Goal: Task Accomplishment & Management: Manage account settings

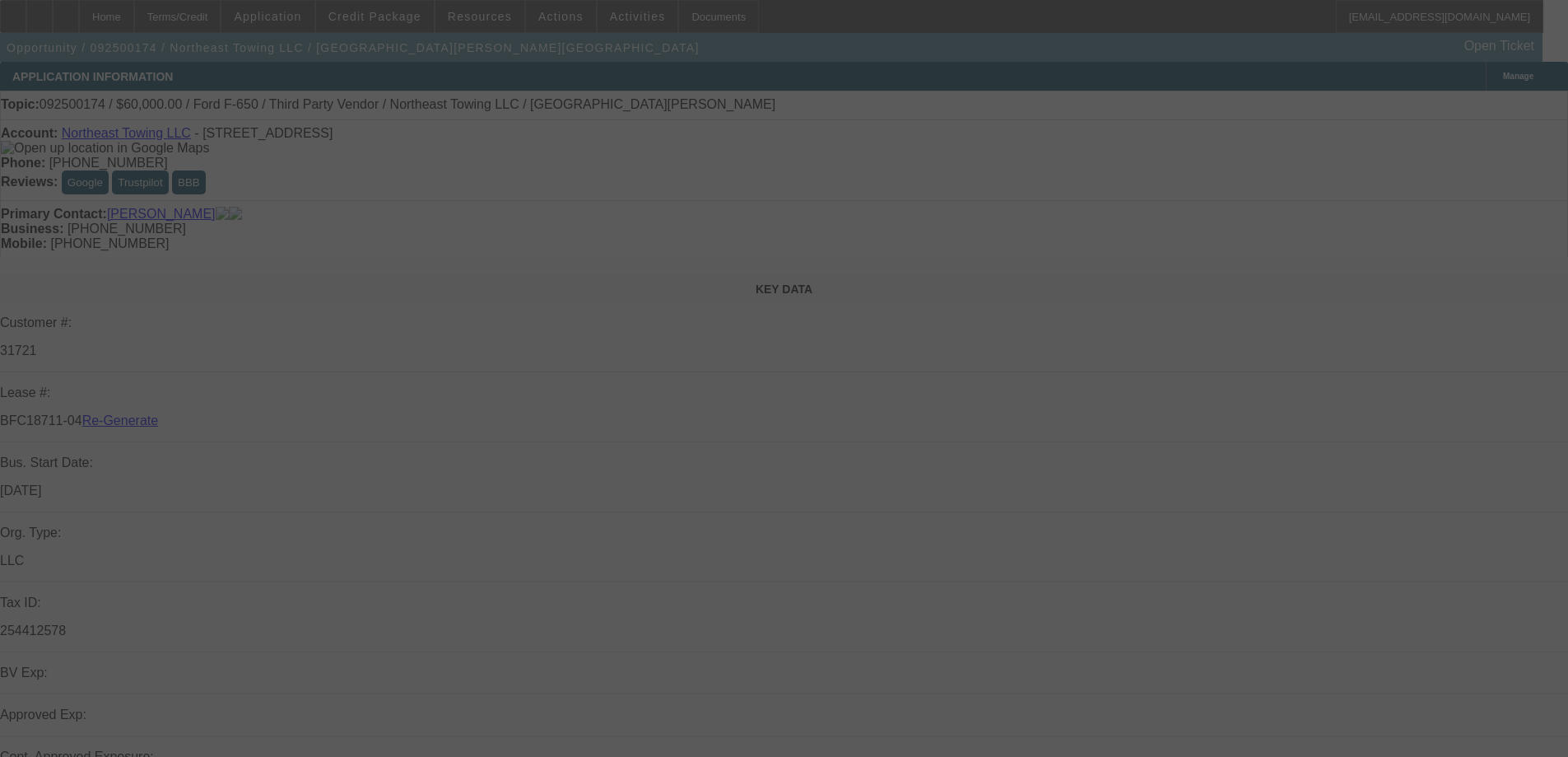
select select "3"
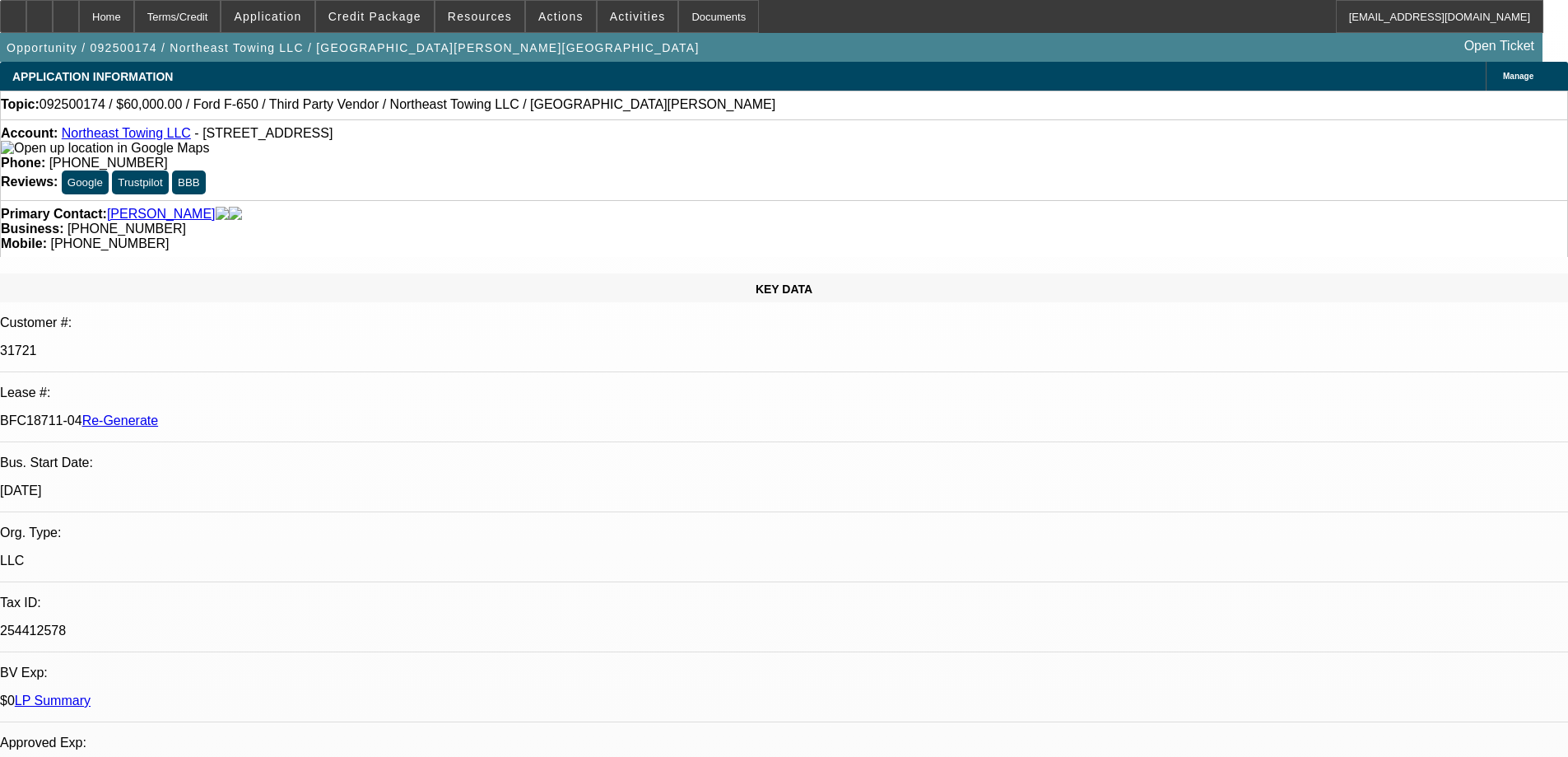
select select "0"
select select "1"
select select "3"
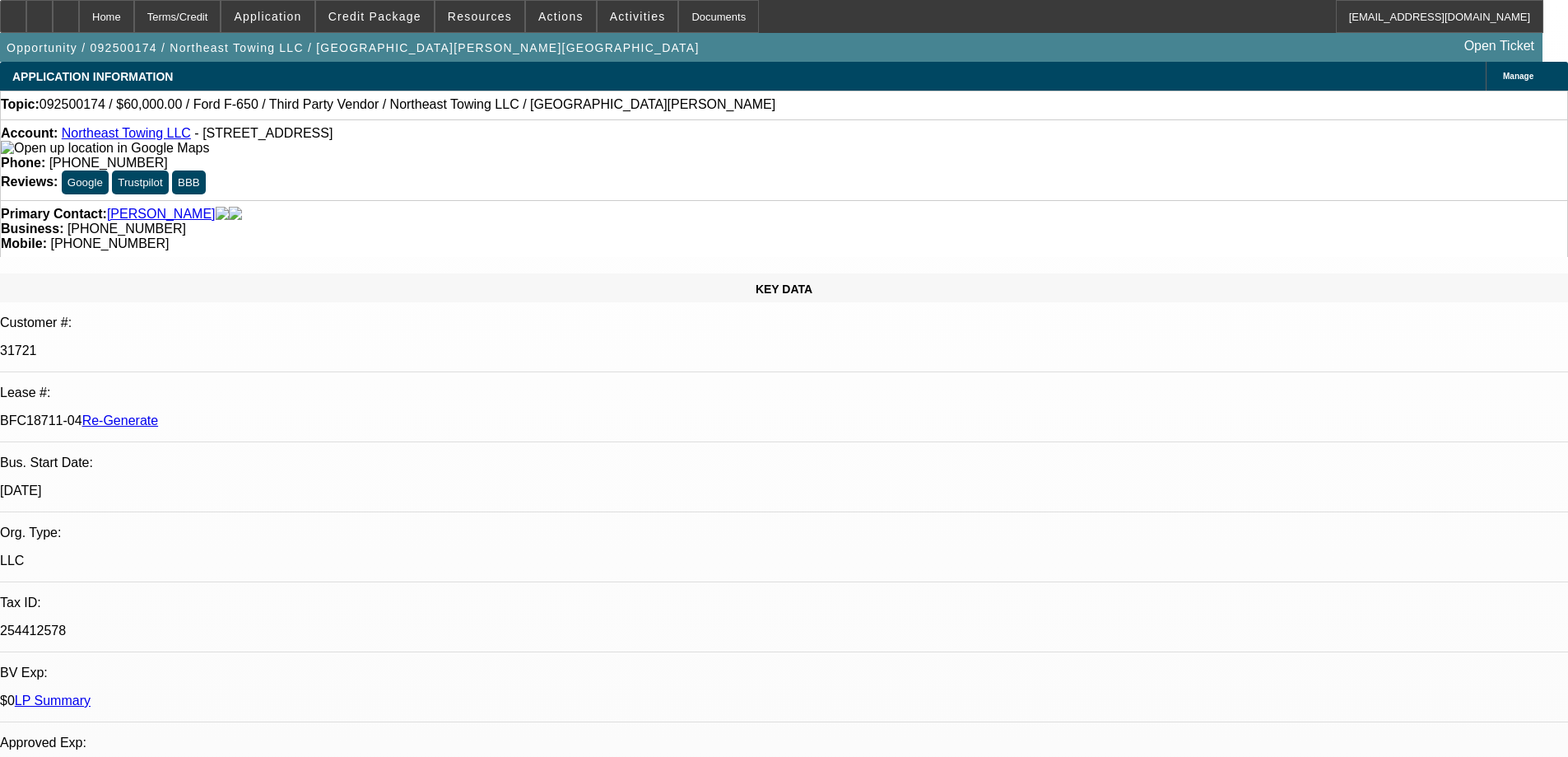
select select "6"
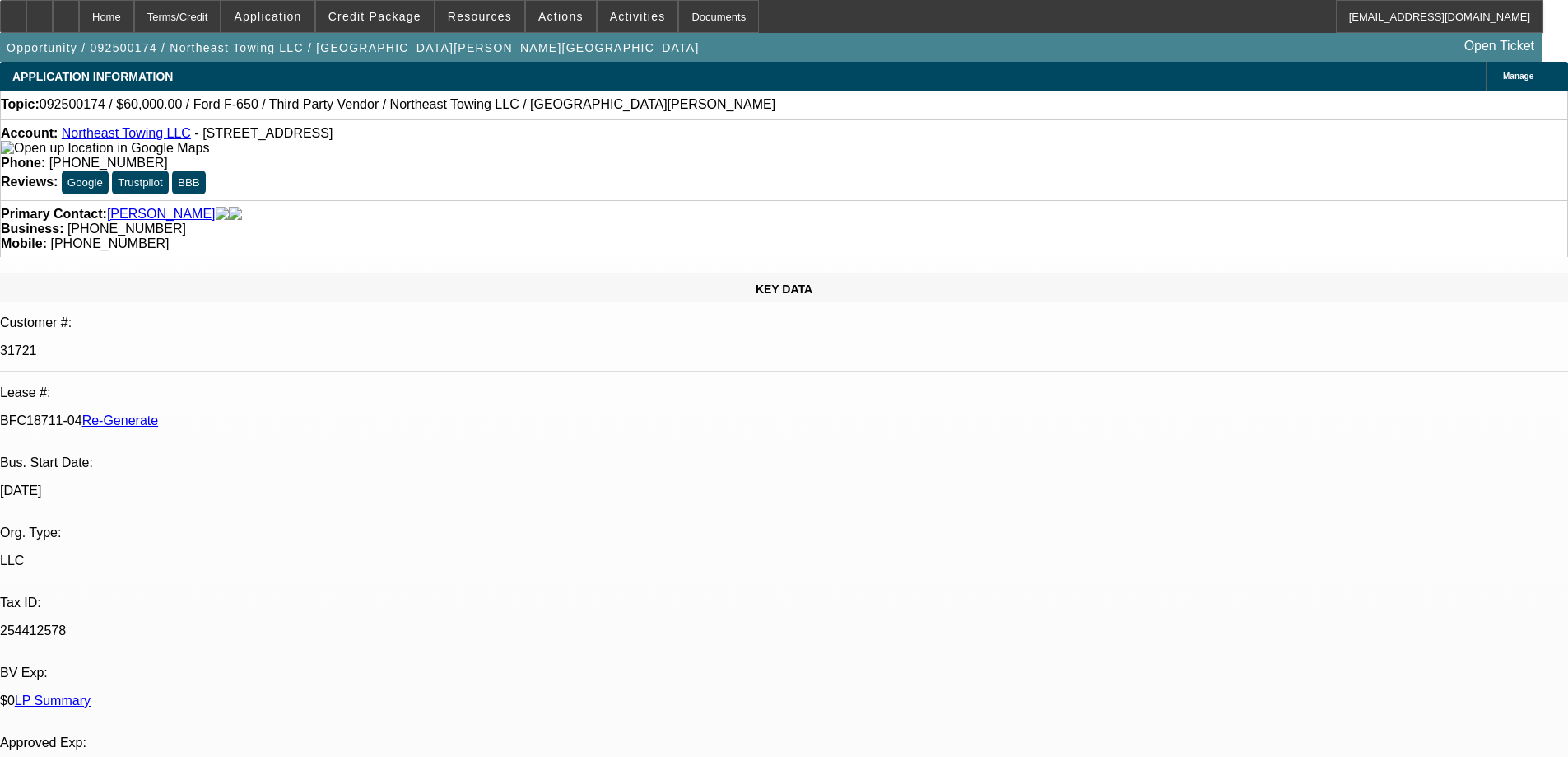
click at [604, 74] on div "APPLICATION INFORMATION Manage" at bounding box center [784, 76] width 1568 height 29
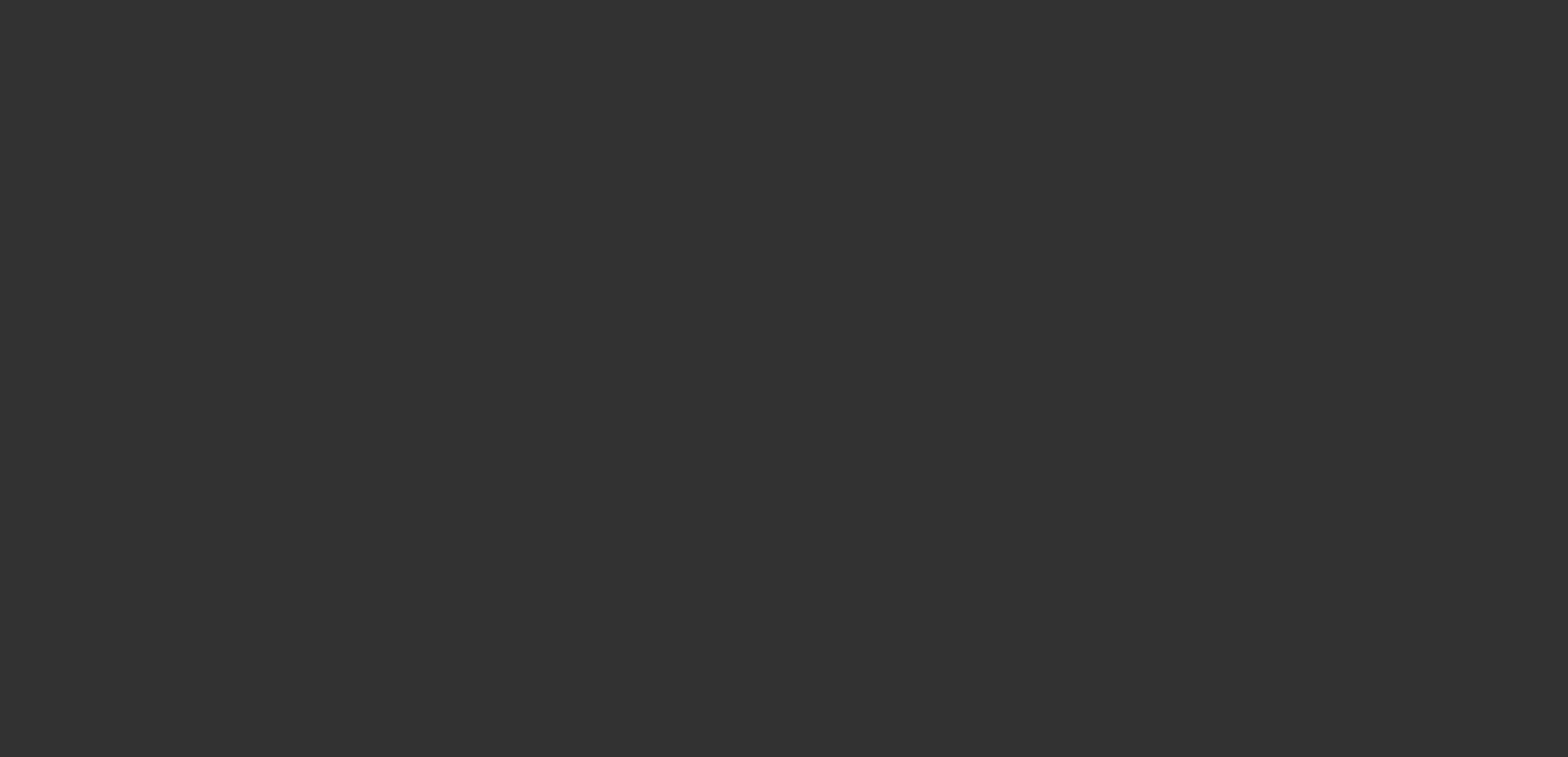
select select "3"
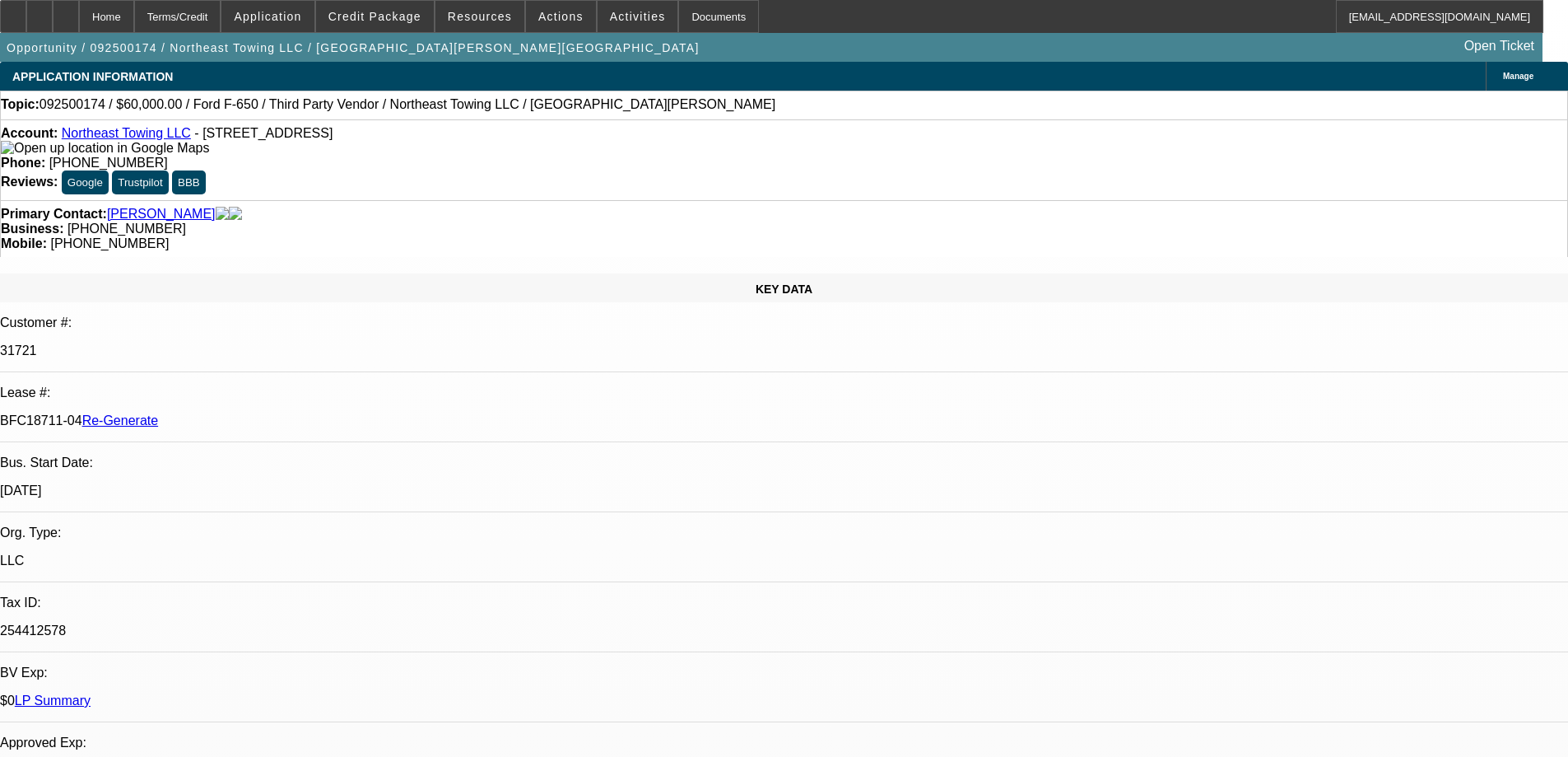
select select "0"
select select "3"
select select "0"
select select "6"
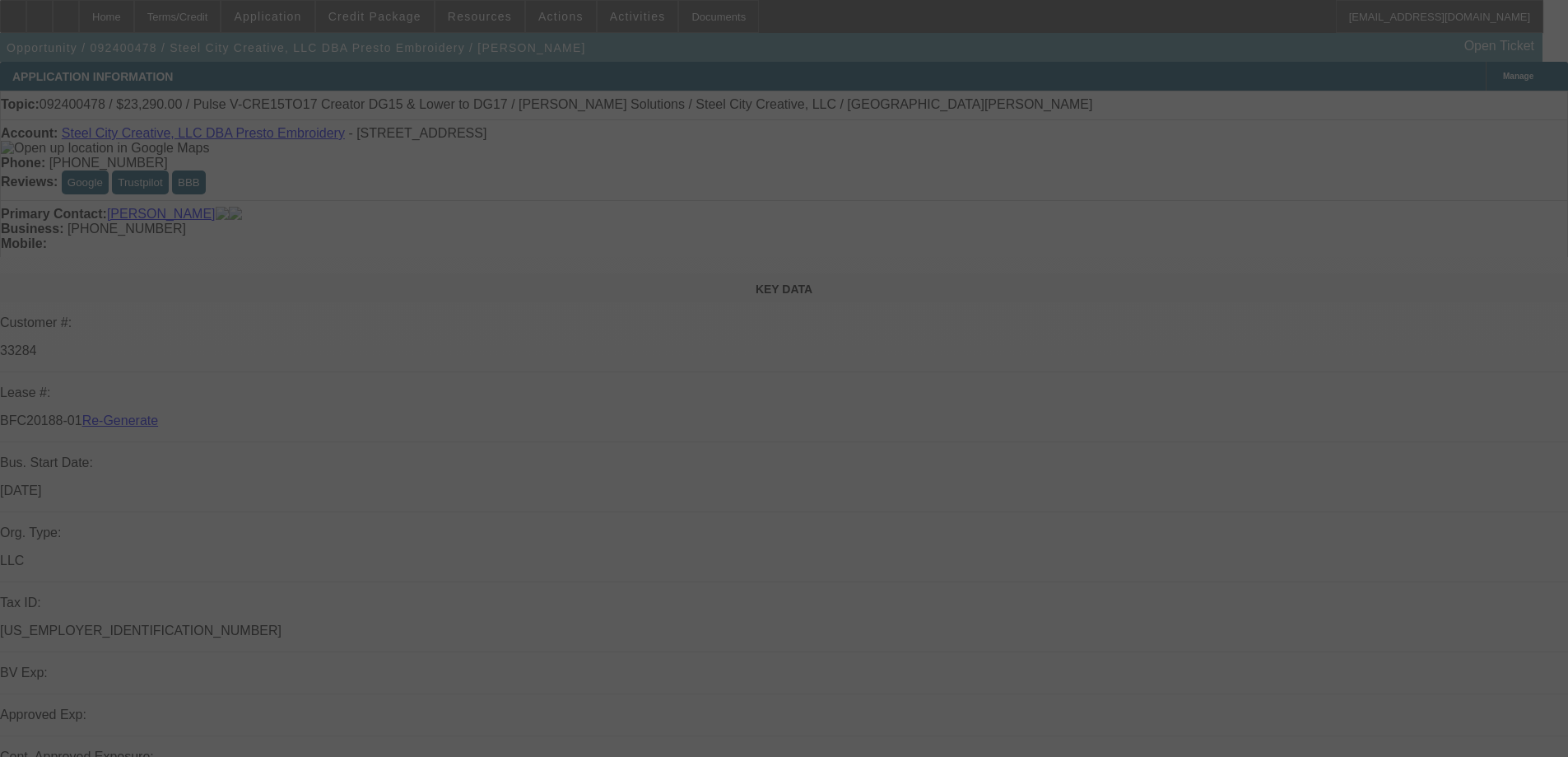
select select "4"
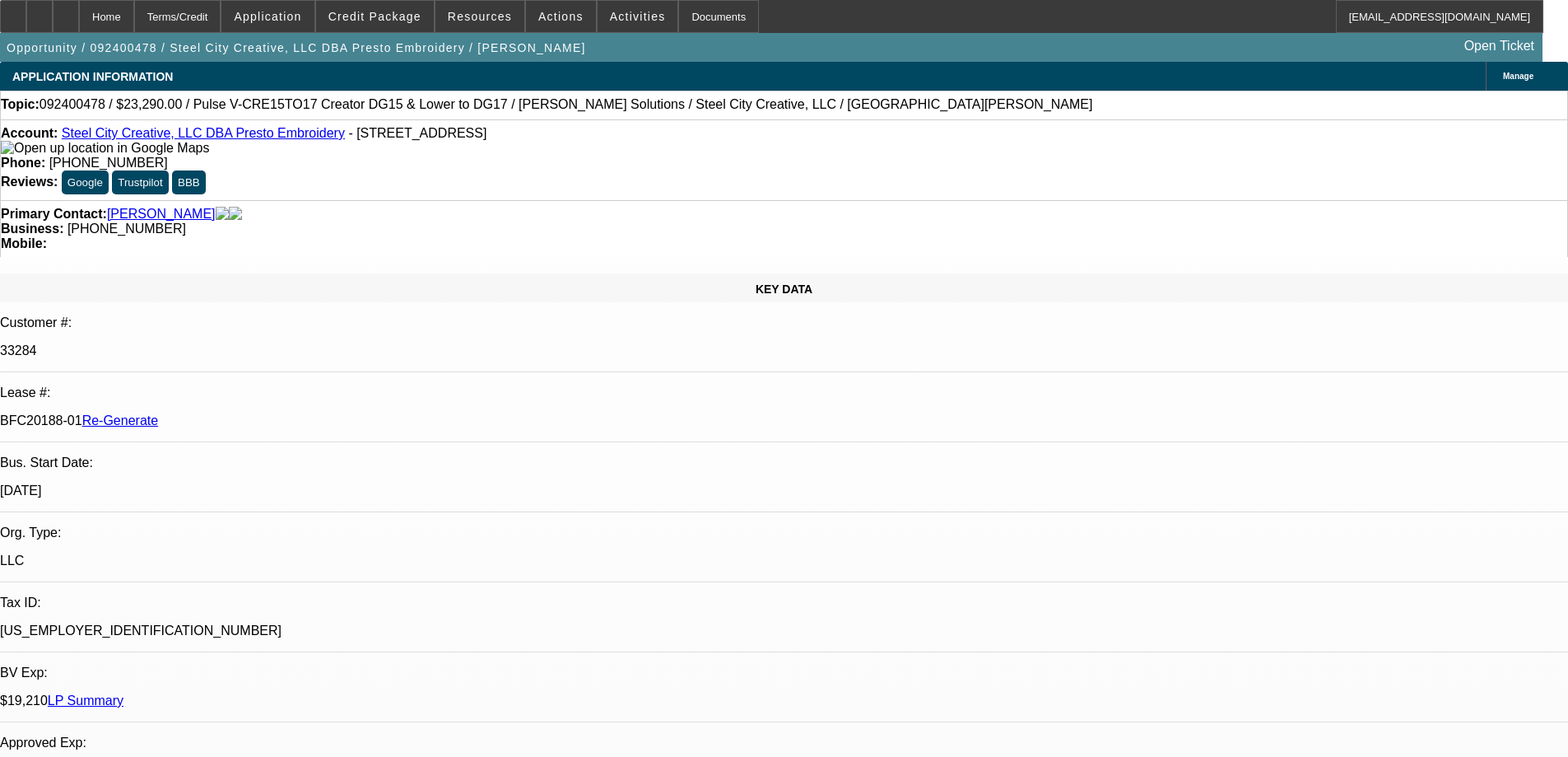
select select "0"
select select "2"
select select "0"
select select "6"
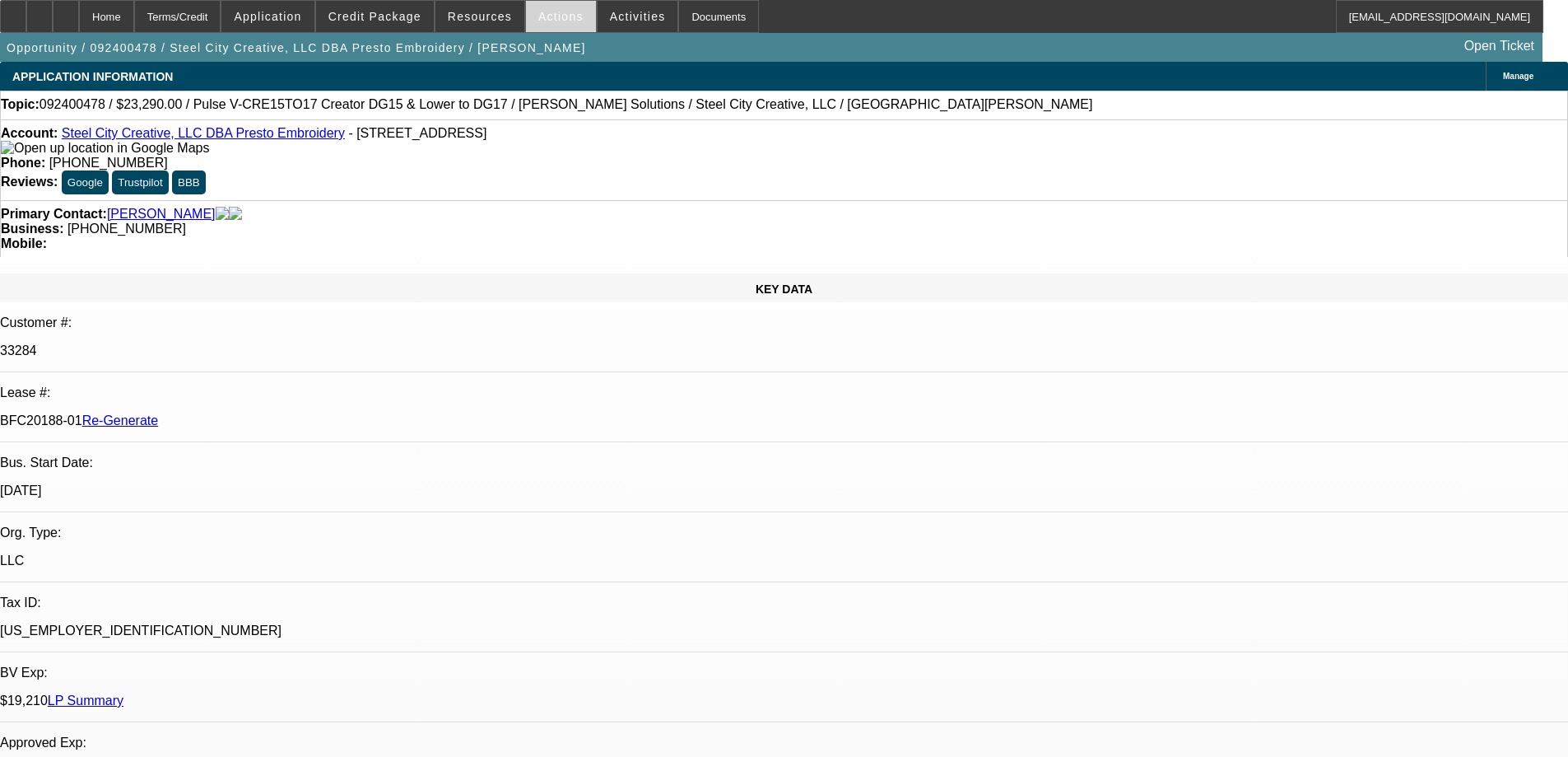
click at [562, 23] on span at bounding box center [561, 16] width 70 height 40
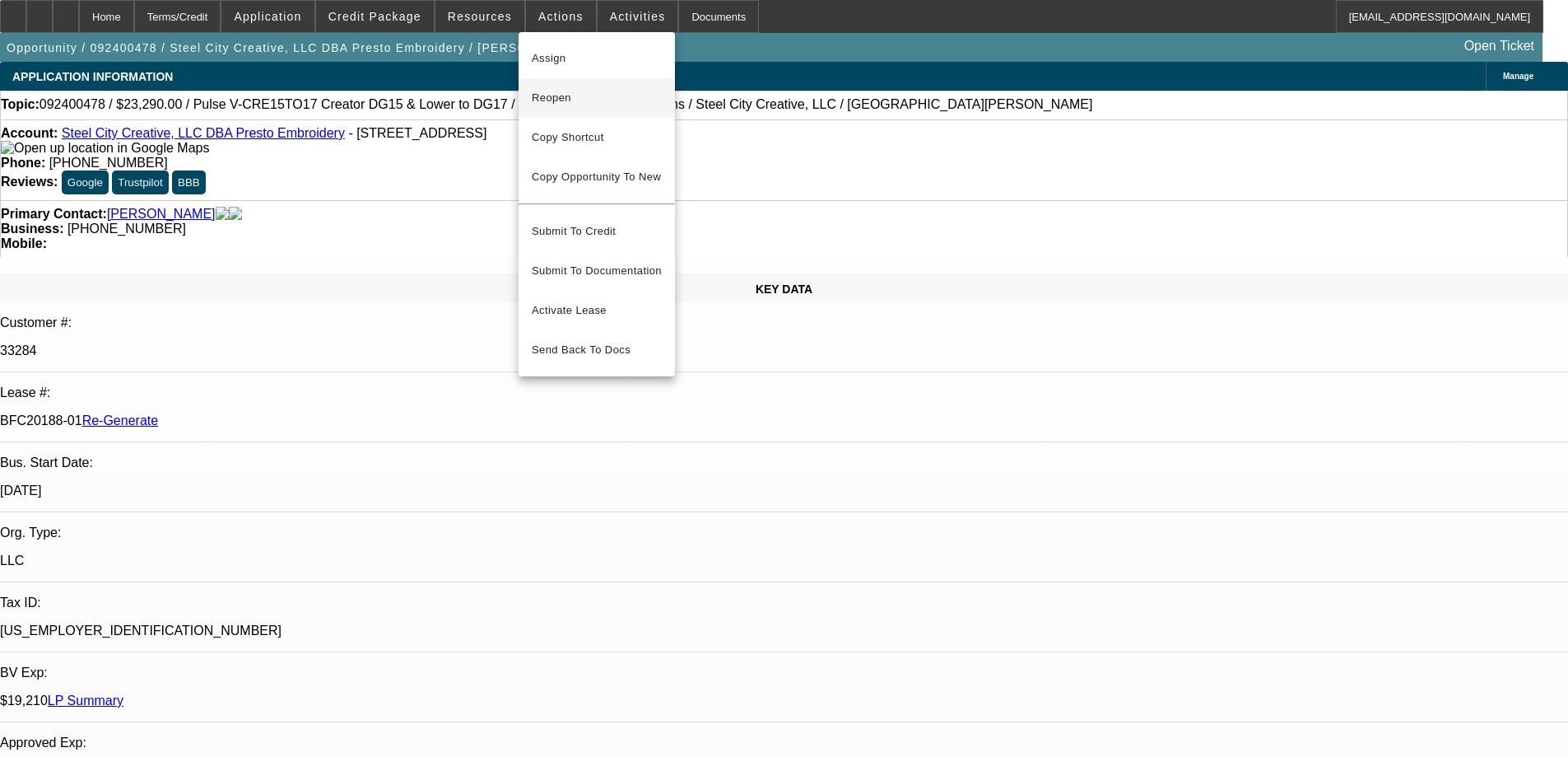
click at [558, 107] on span "Reopen" at bounding box center [596, 98] width 130 height 20
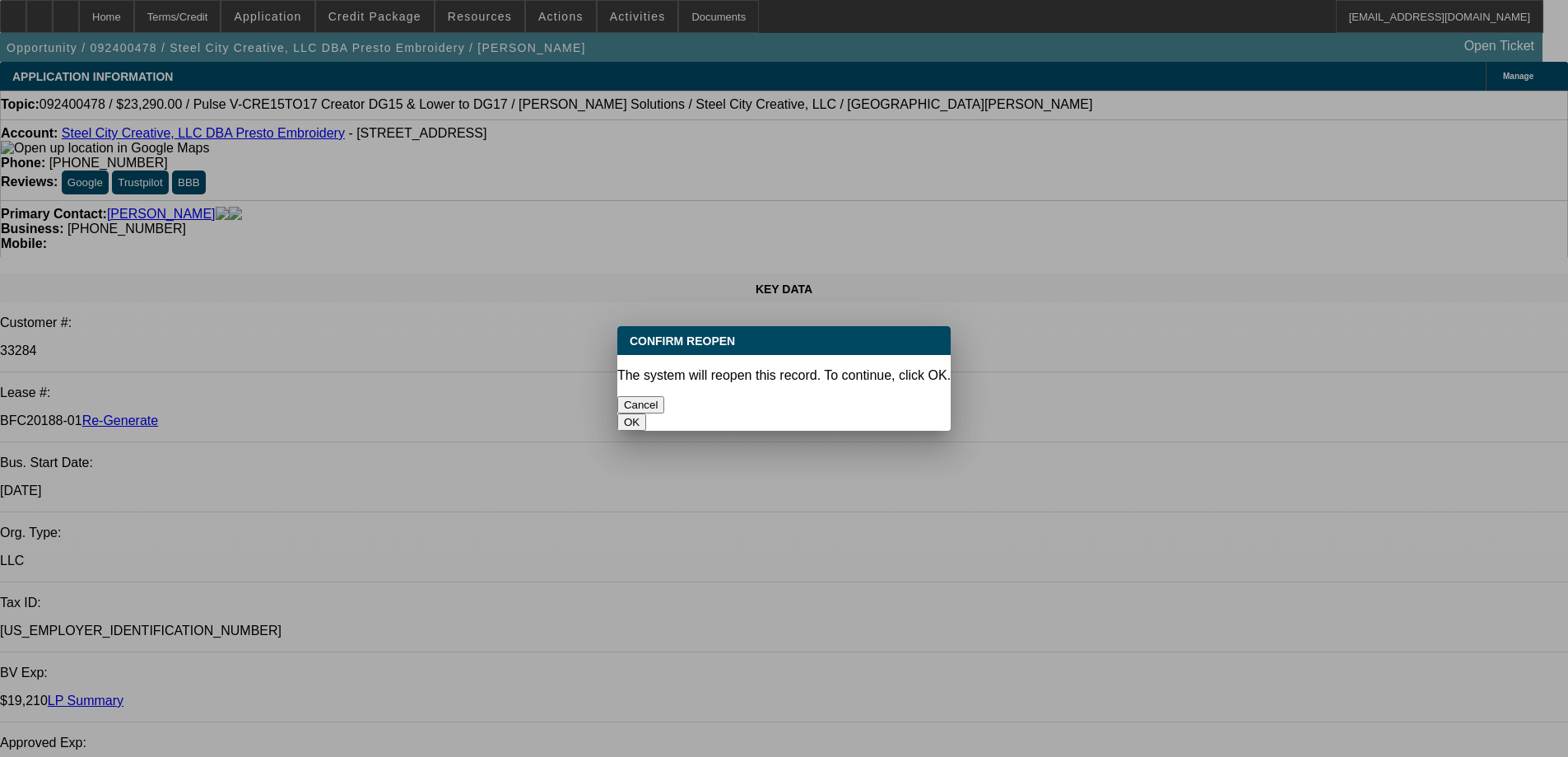
click at [647, 414] on button "OK" at bounding box center [632, 423] width 29 height 18
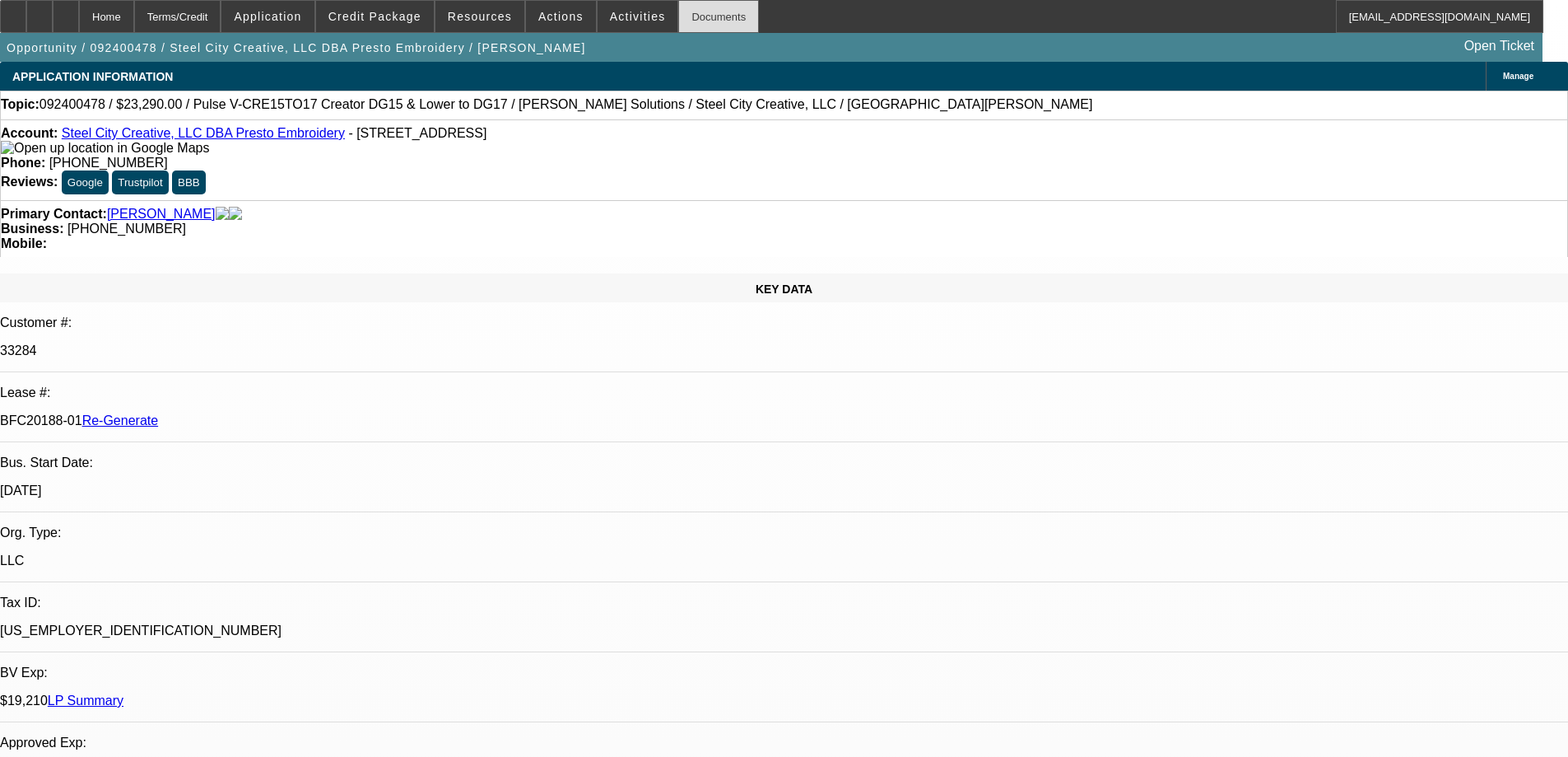
click at [679, 23] on div "Documents" at bounding box center [718, 16] width 81 height 33
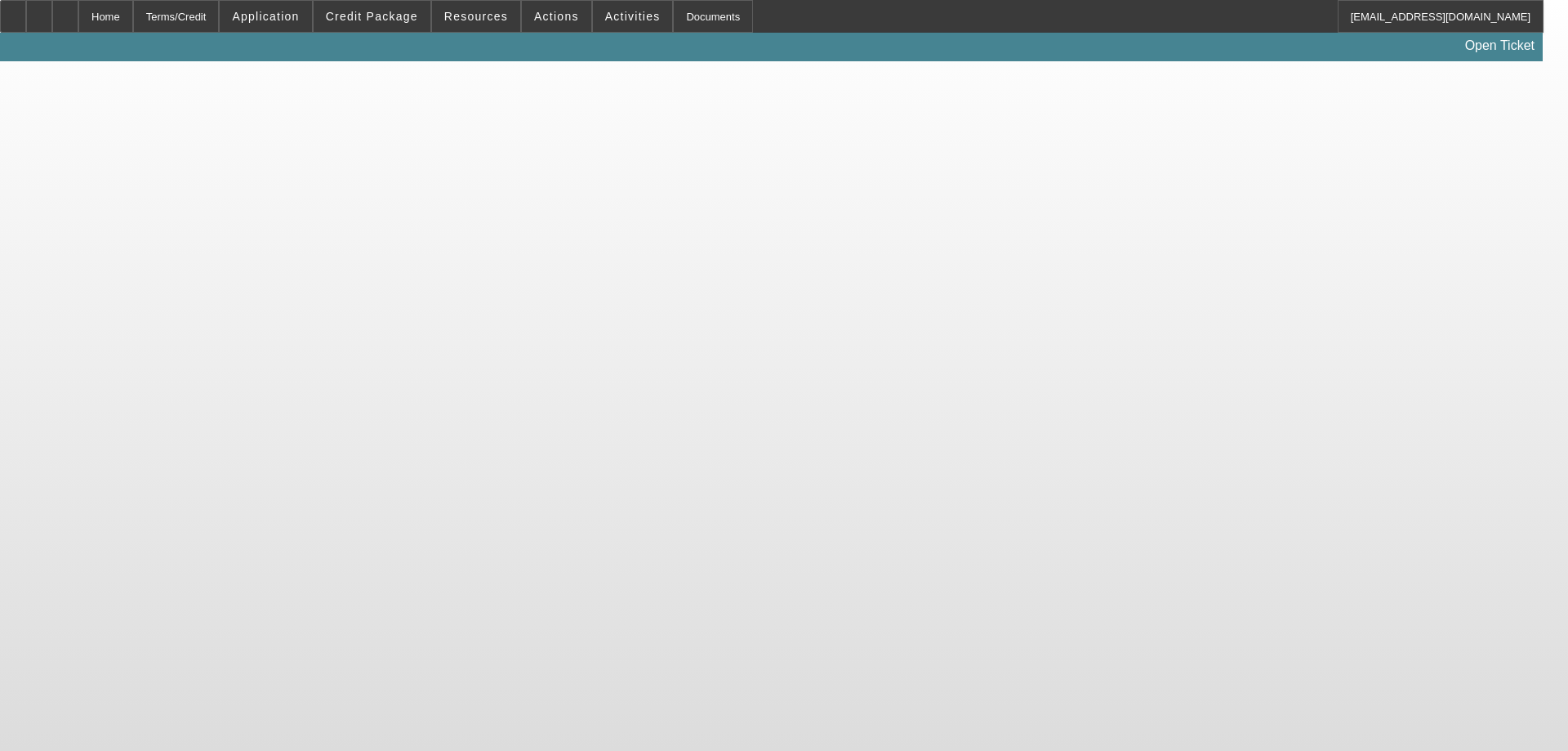
select select "4"
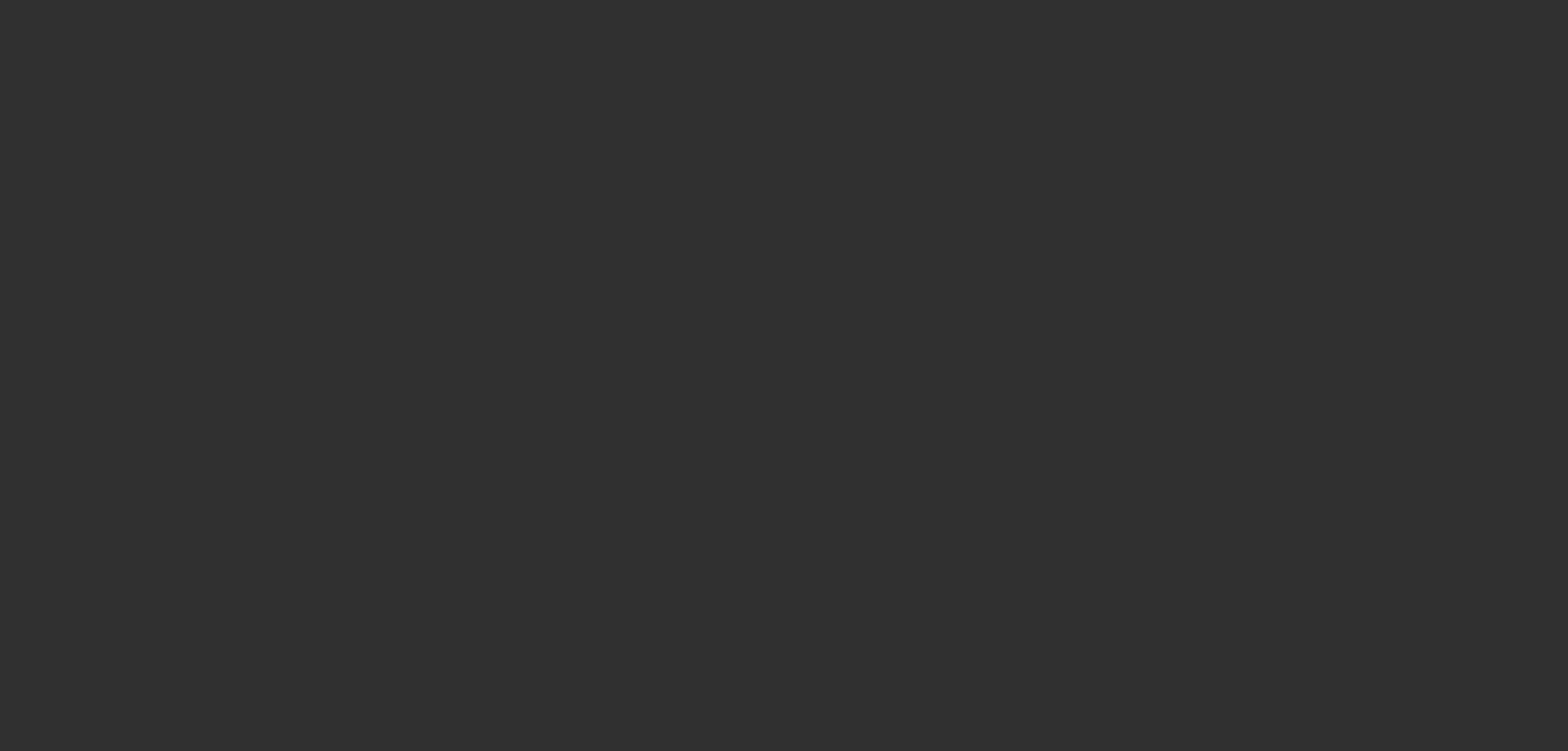
select select "0"
select select "2"
select select "0"
select select "6"
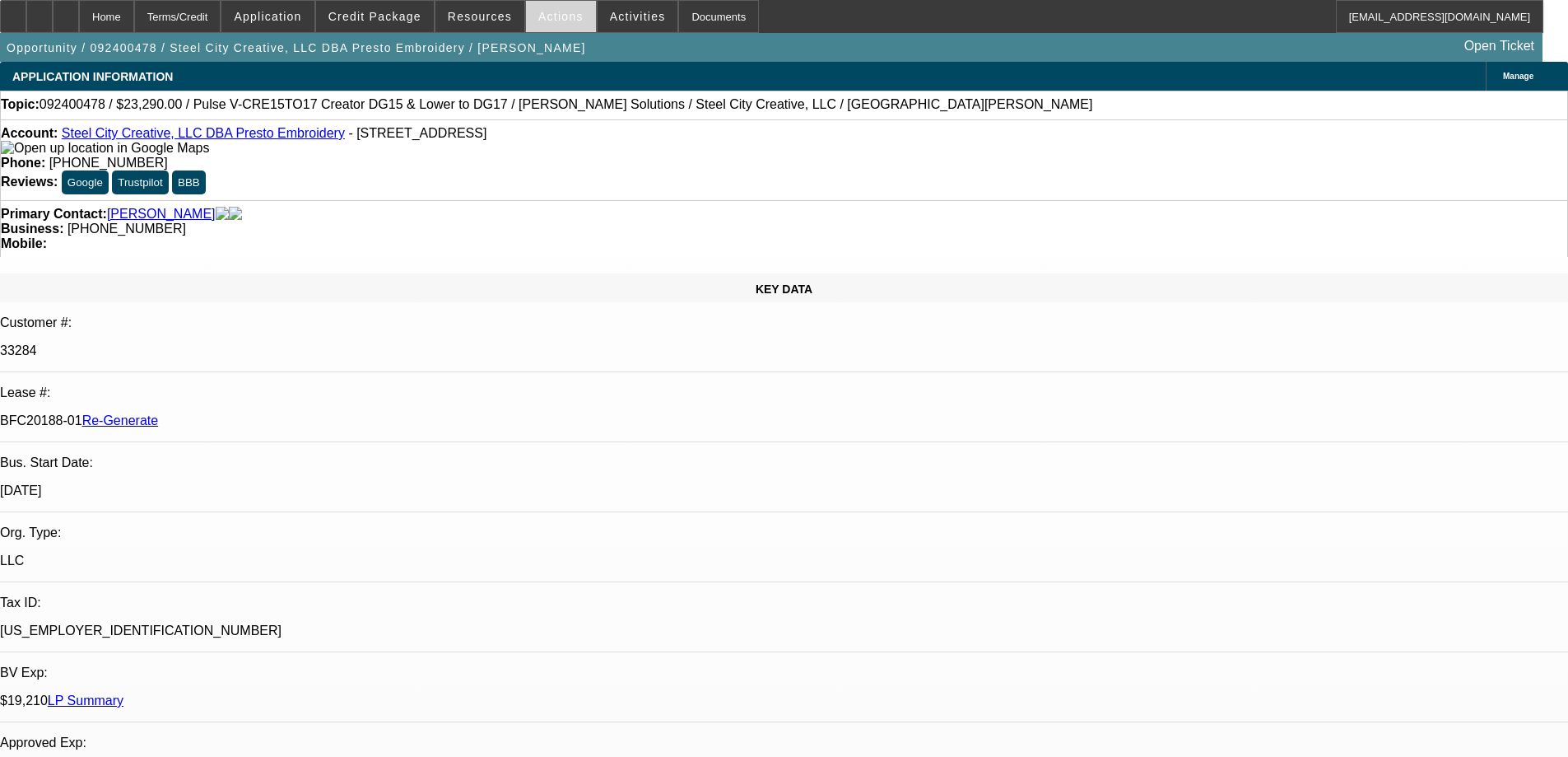
click at [543, 16] on span "Actions" at bounding box center [561, 16] width 45 height 13
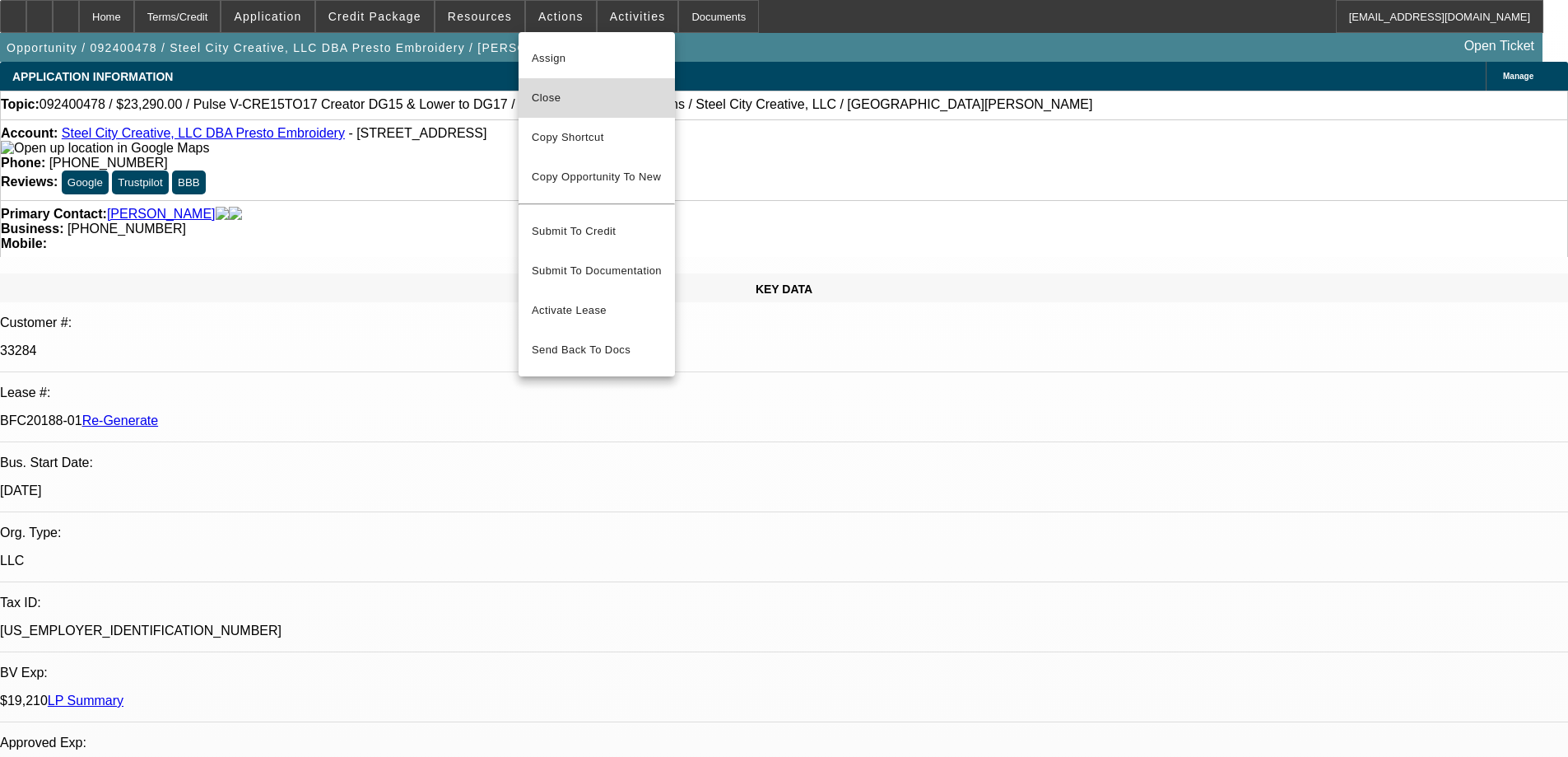
click at [557, 99] on span "Close" at bounding box center [596, 98] width 130 height 20
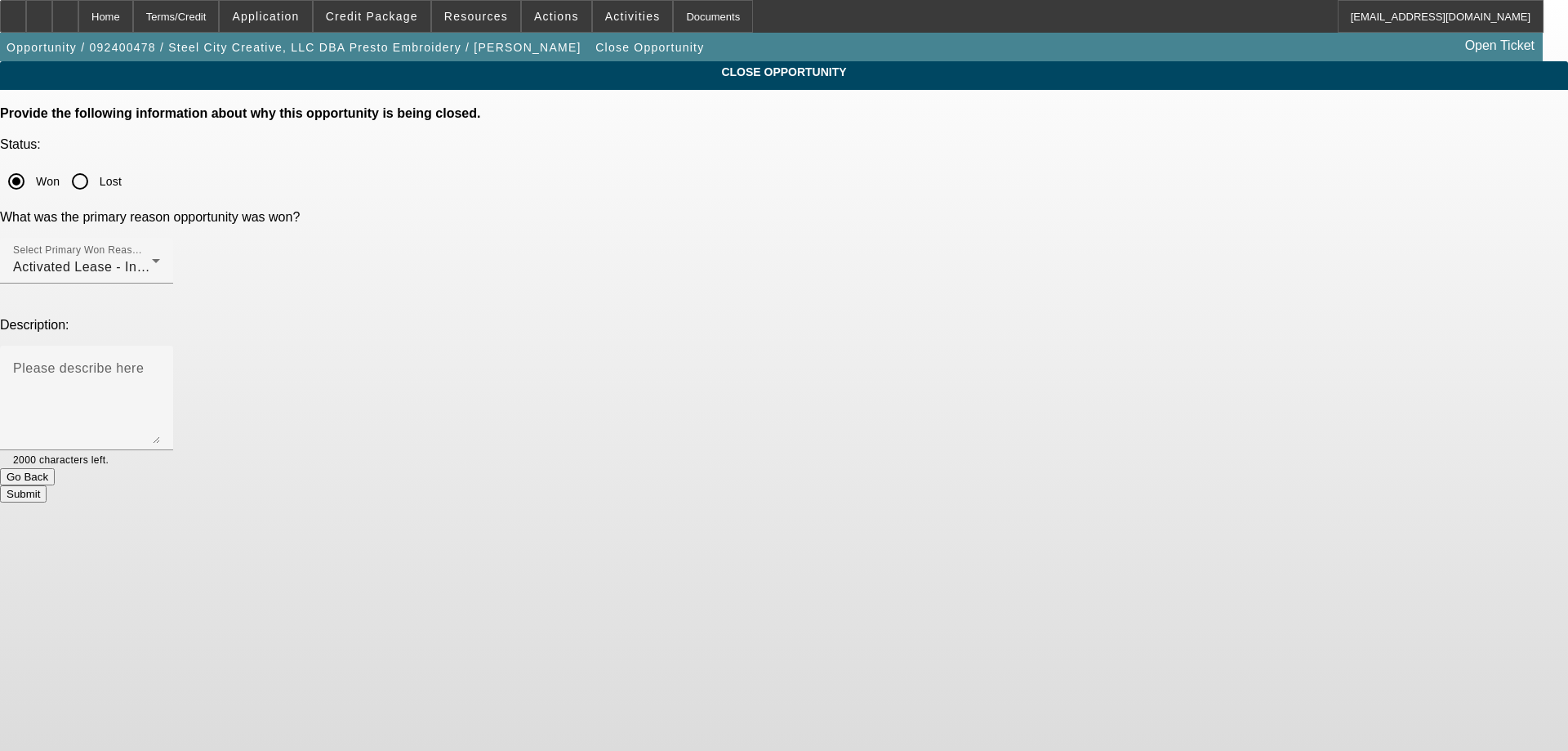
click at [47, 485] on button "Submit" at bounding box center [23, 494] width 47 height 18
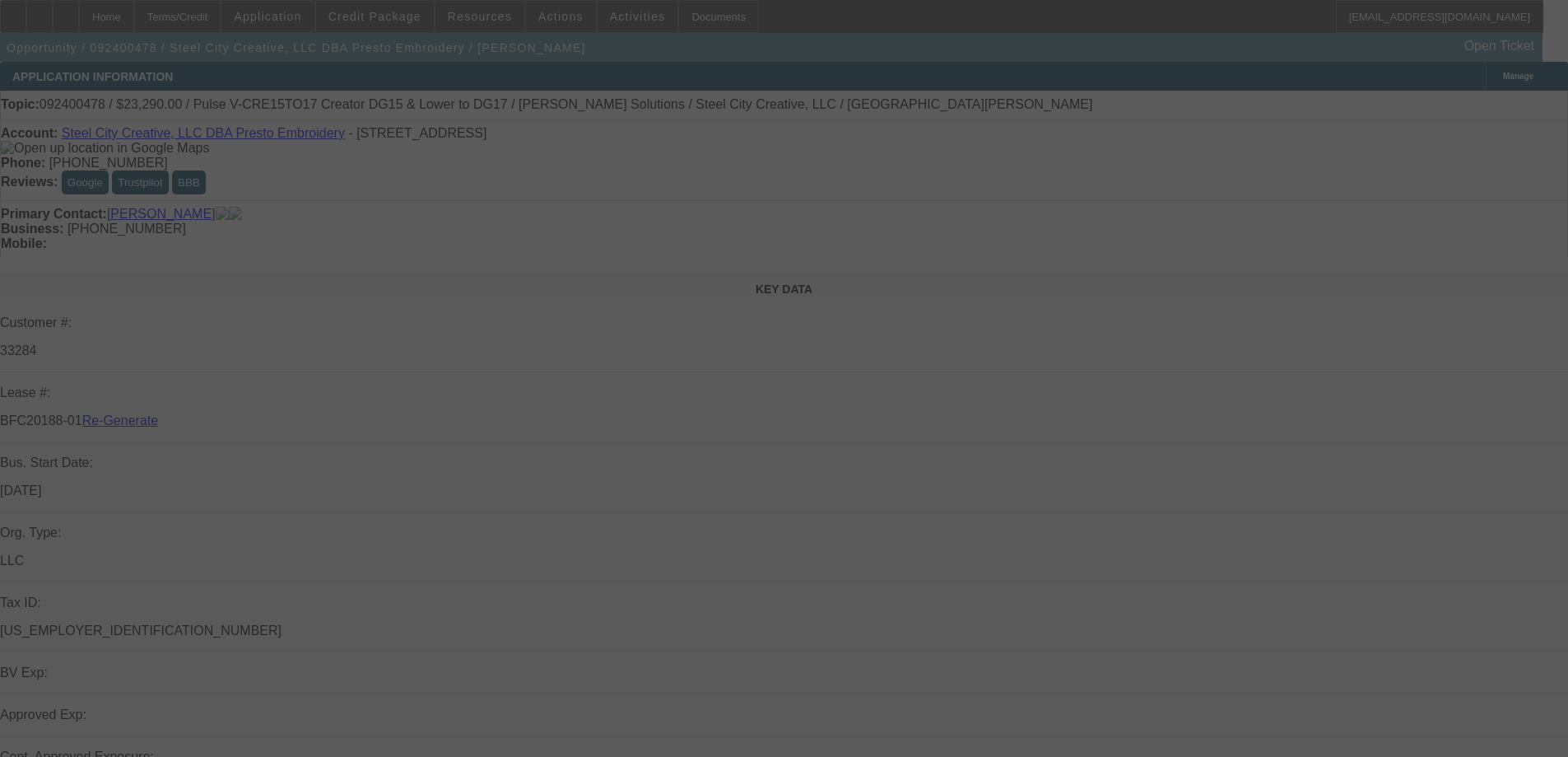
select select "4"
select select "0"
select select "2"
select select "0"
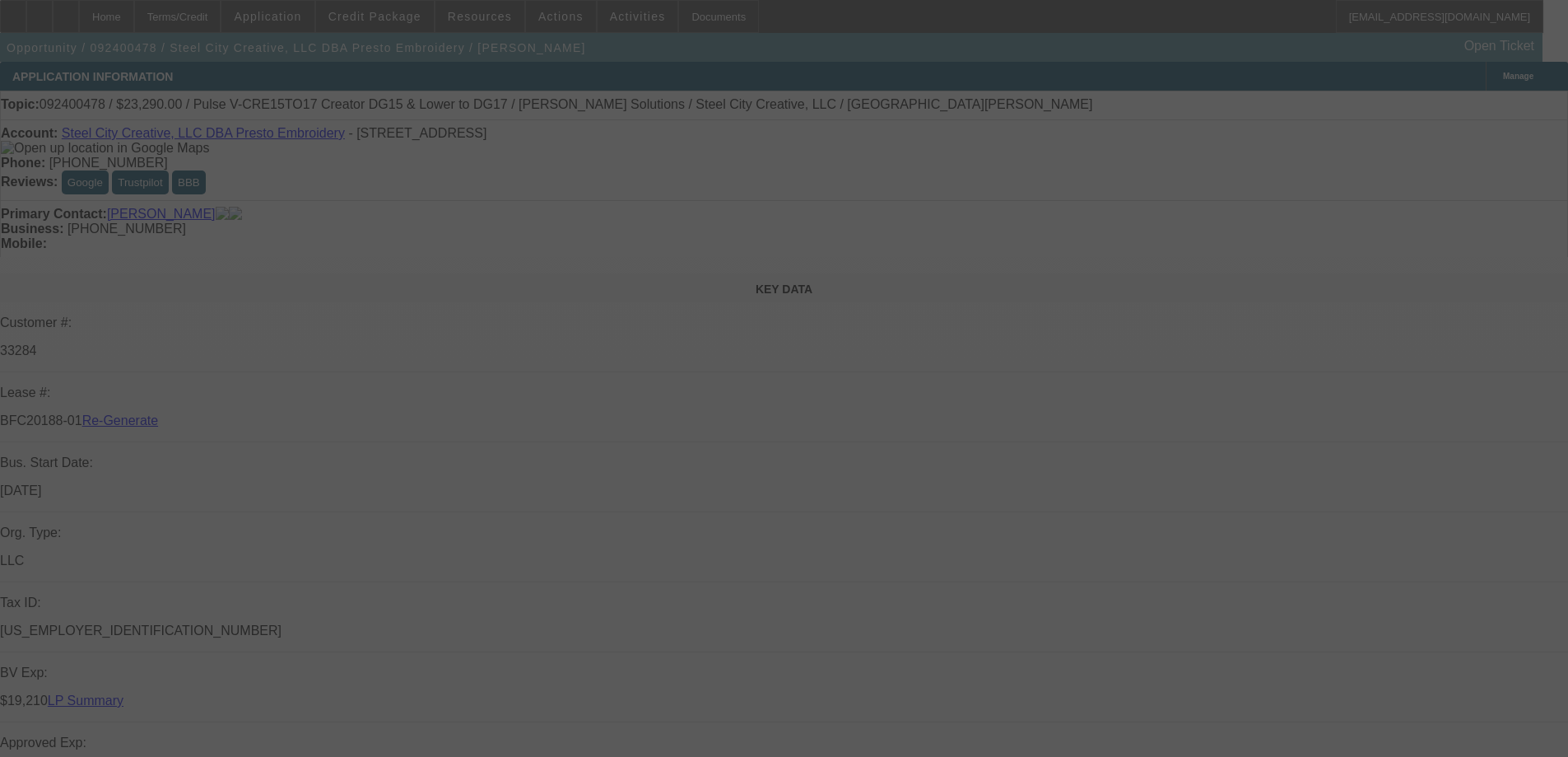
select select "6"
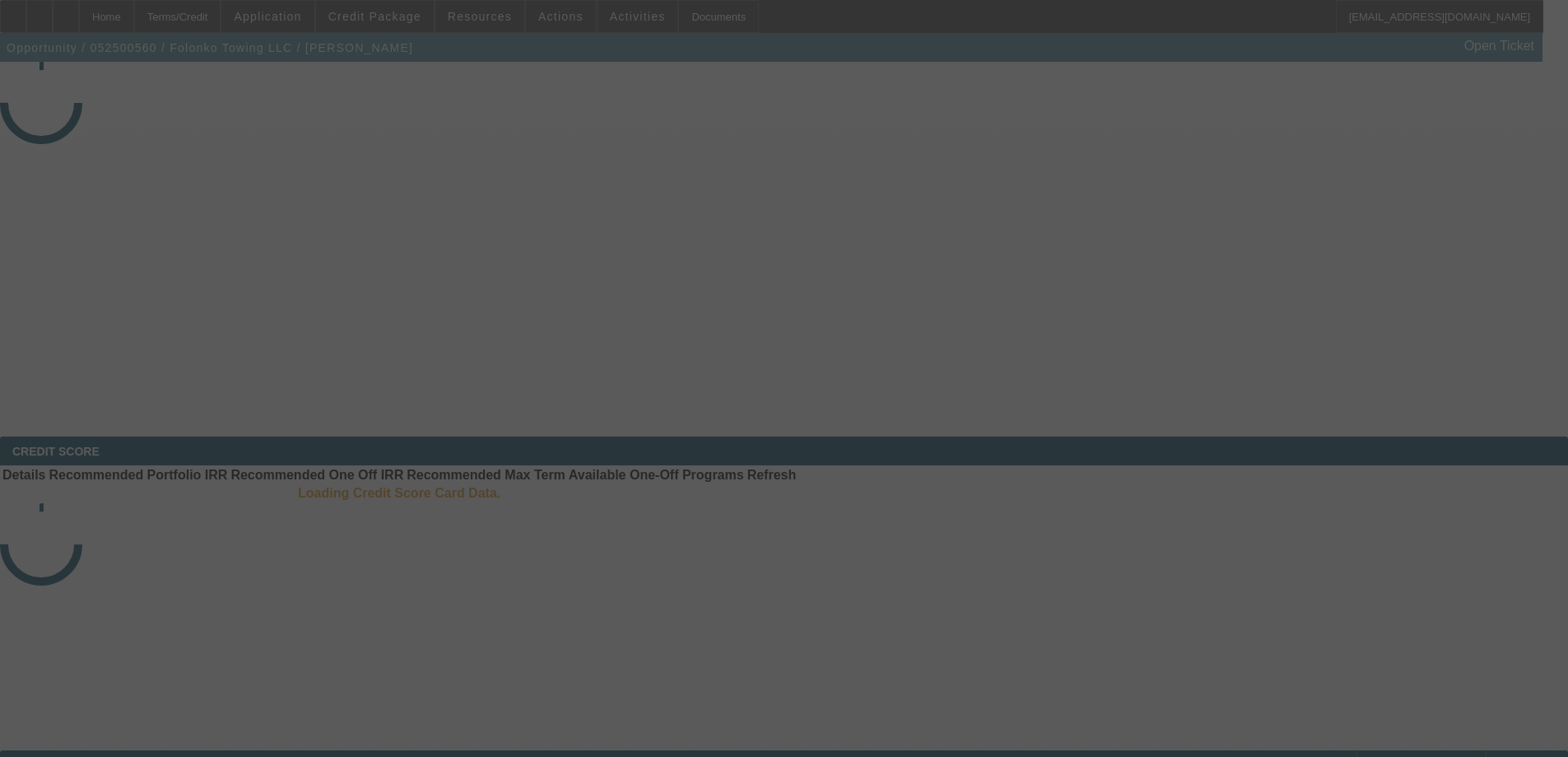
select select "3"
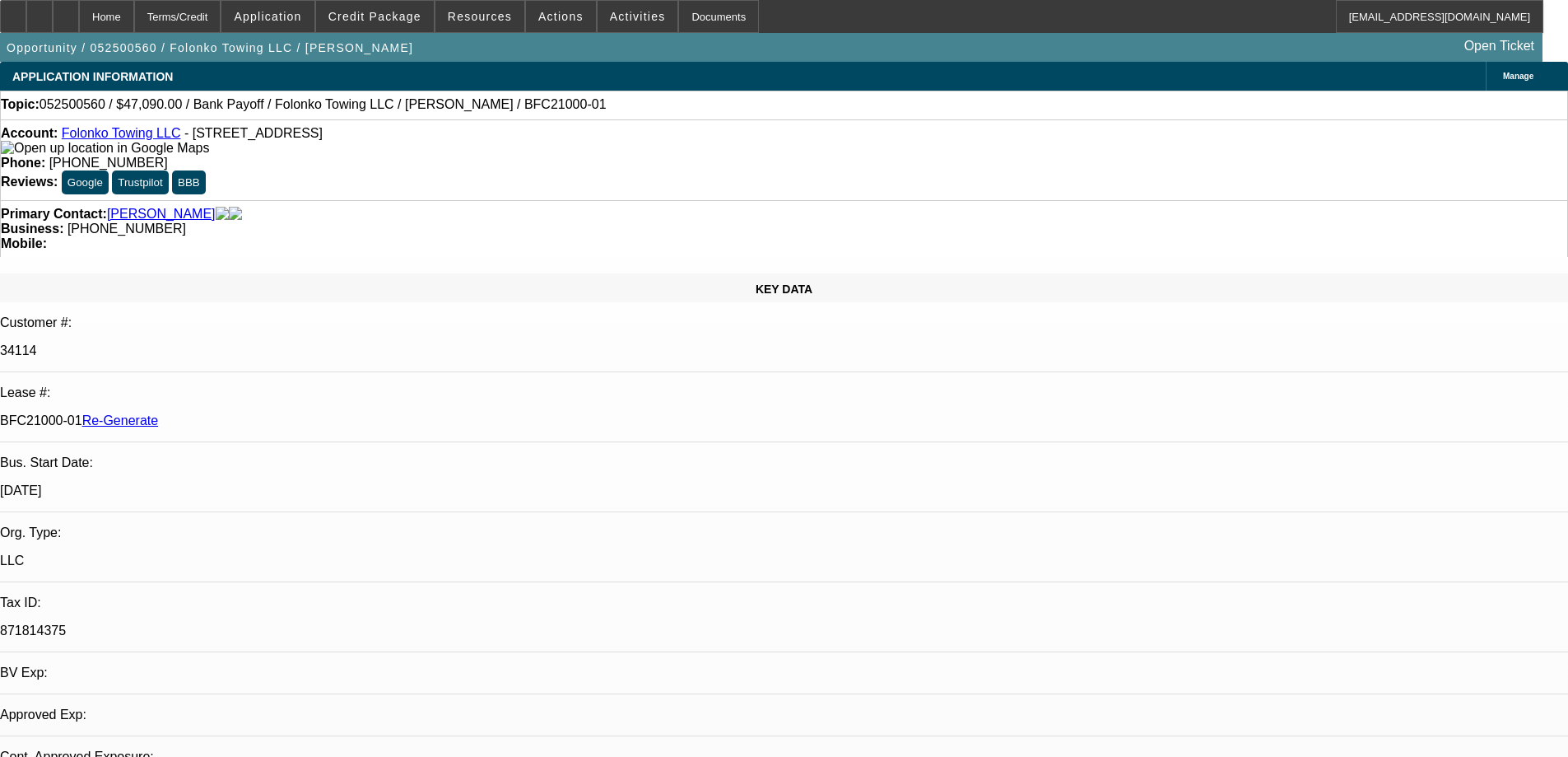
select select "0"
select select "2"
select select "0.1"
select select "4"
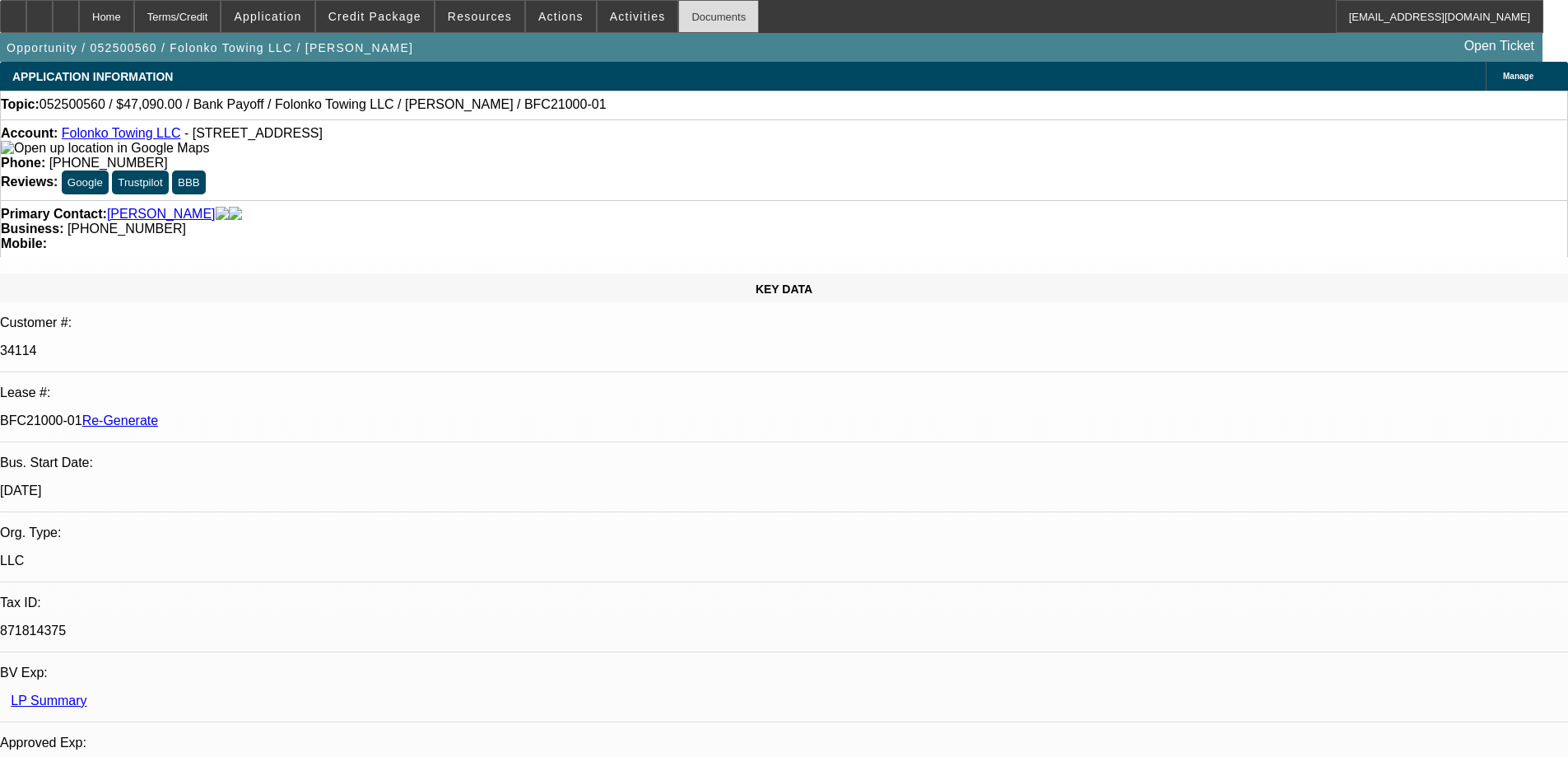
click at [693, 14] on div "Documents" at bounding box center [718, 16] width 81 height 33
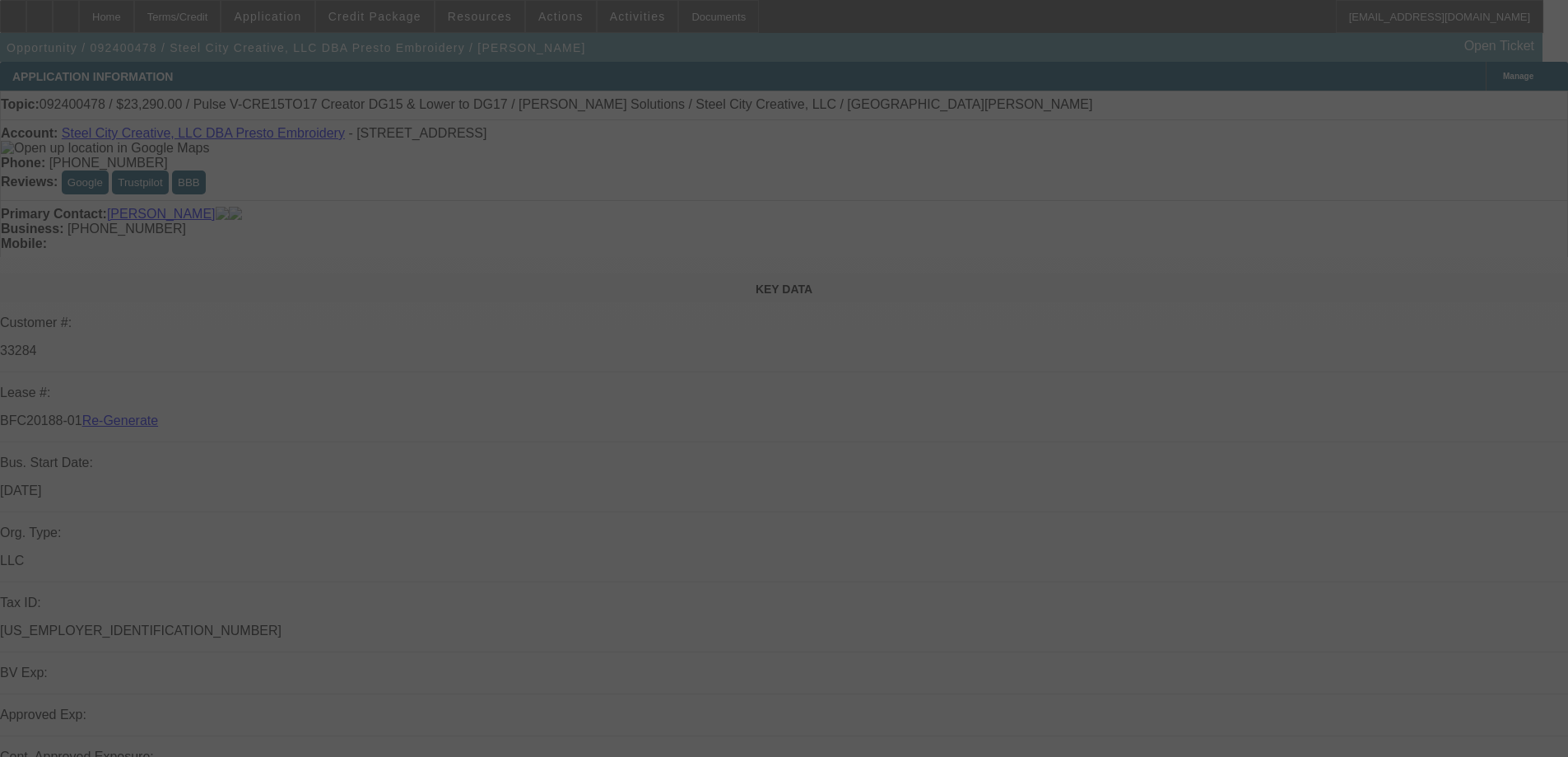
select select "4"
select select "0"
select select "2"
select select "0"
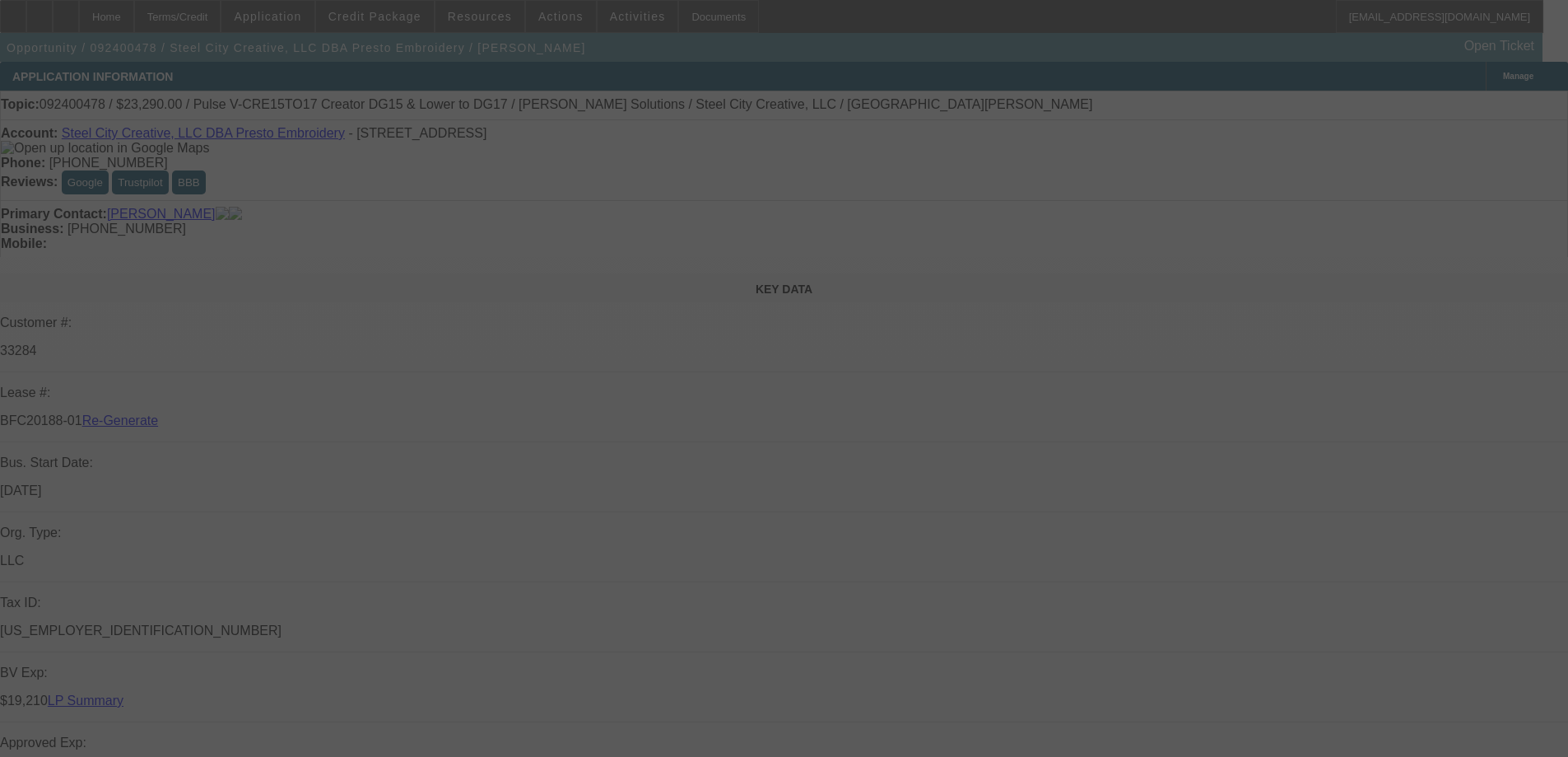
select select "6"
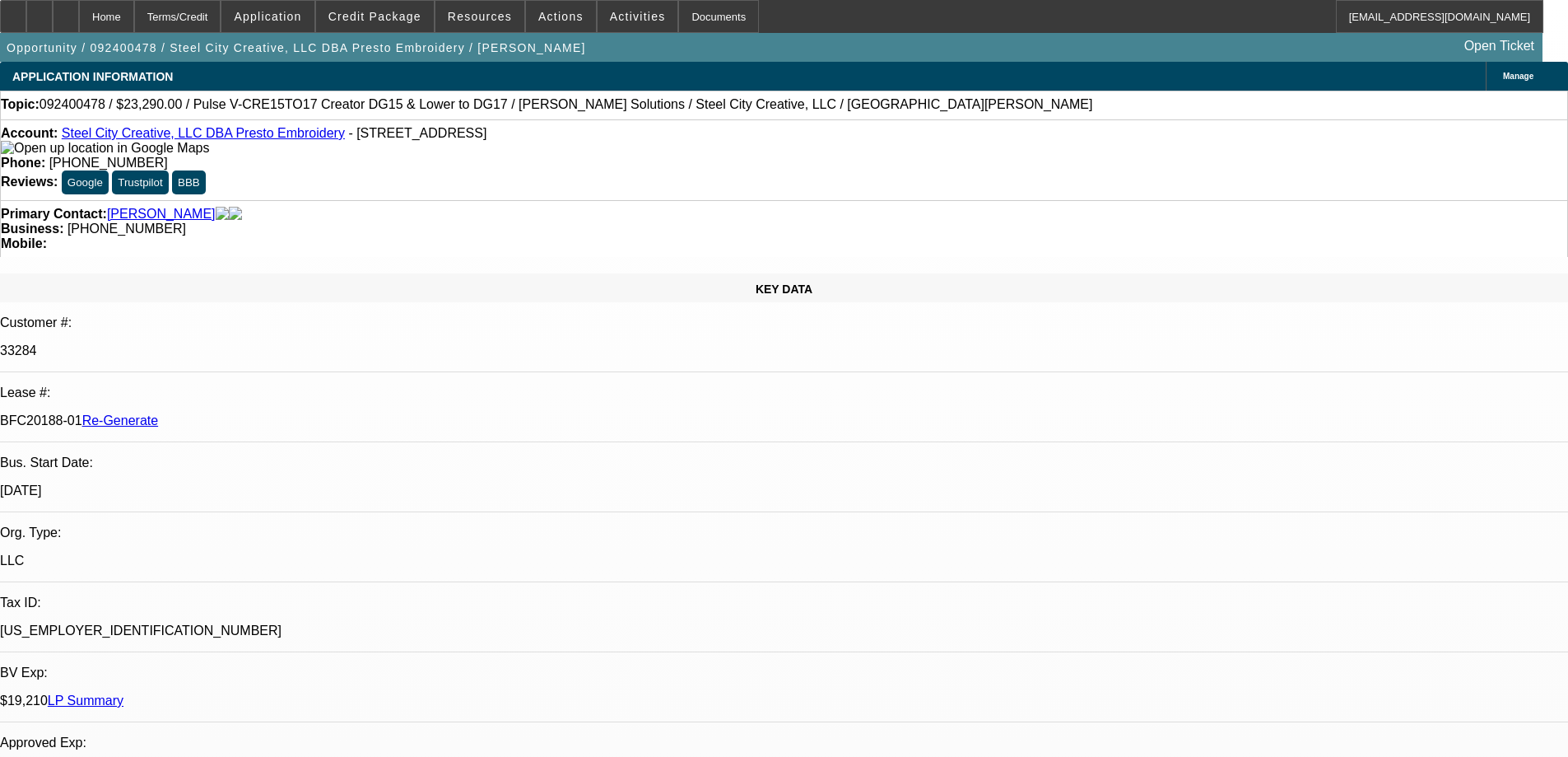
click at [758, 99] on div "Topic: 092400478 / $23,290.00 / Pulse V-CRE15TO17 Creator DG15 & Lower to DG17 …" at bounding box center [784, 105] width 1567 height 15
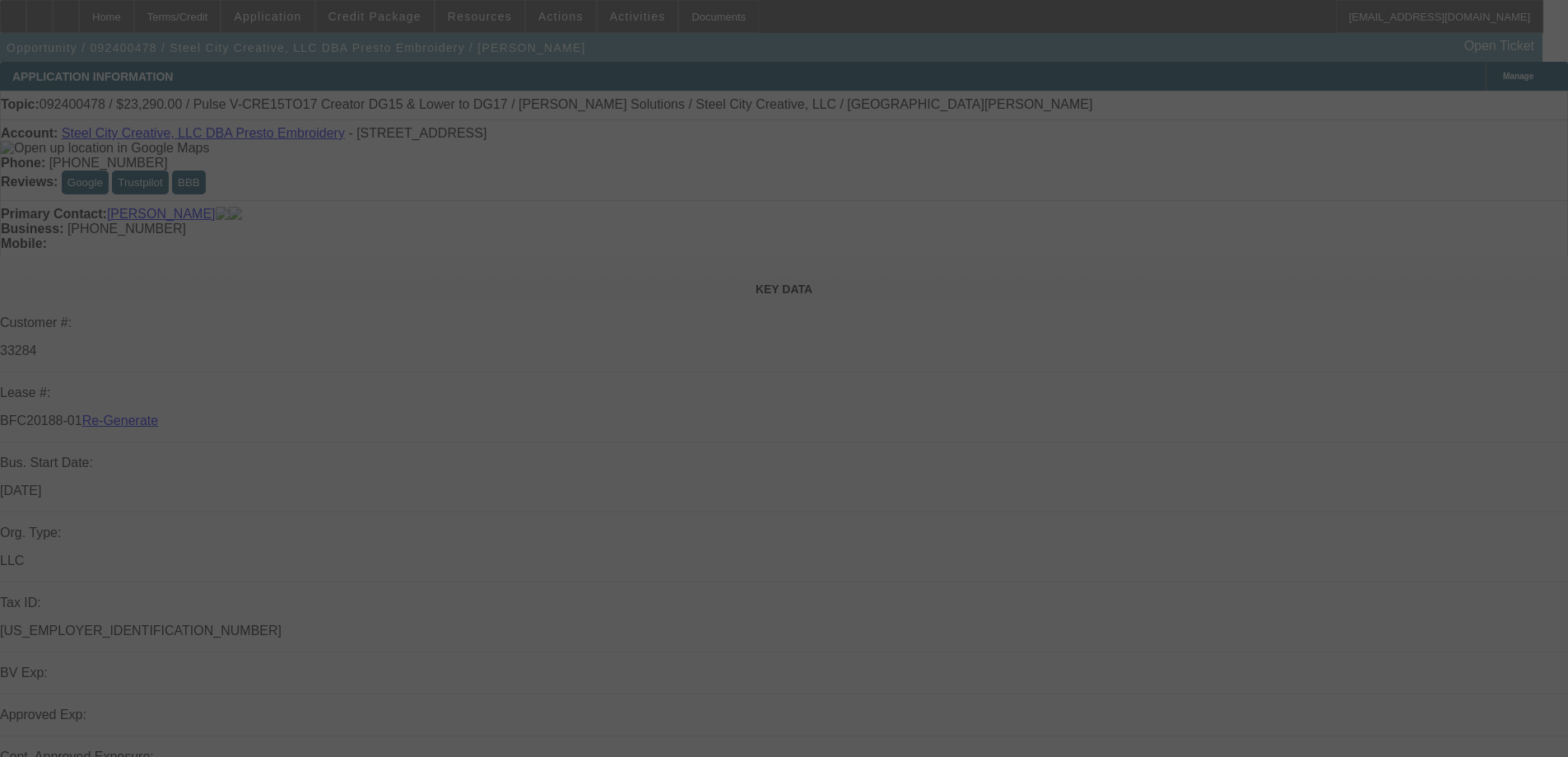
select select "4"
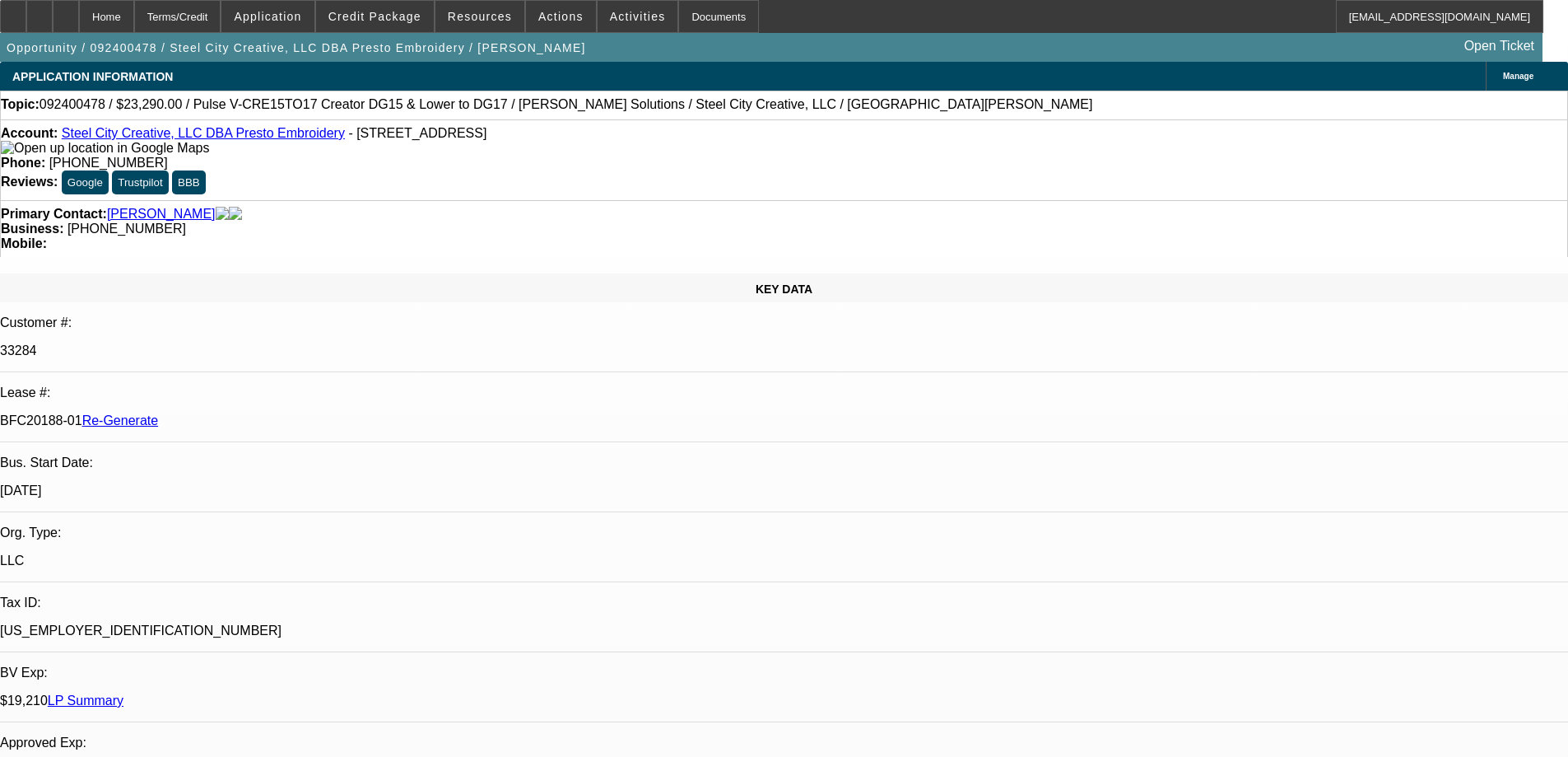
select select "0"
select select "2"
select select "0"
select select "6"
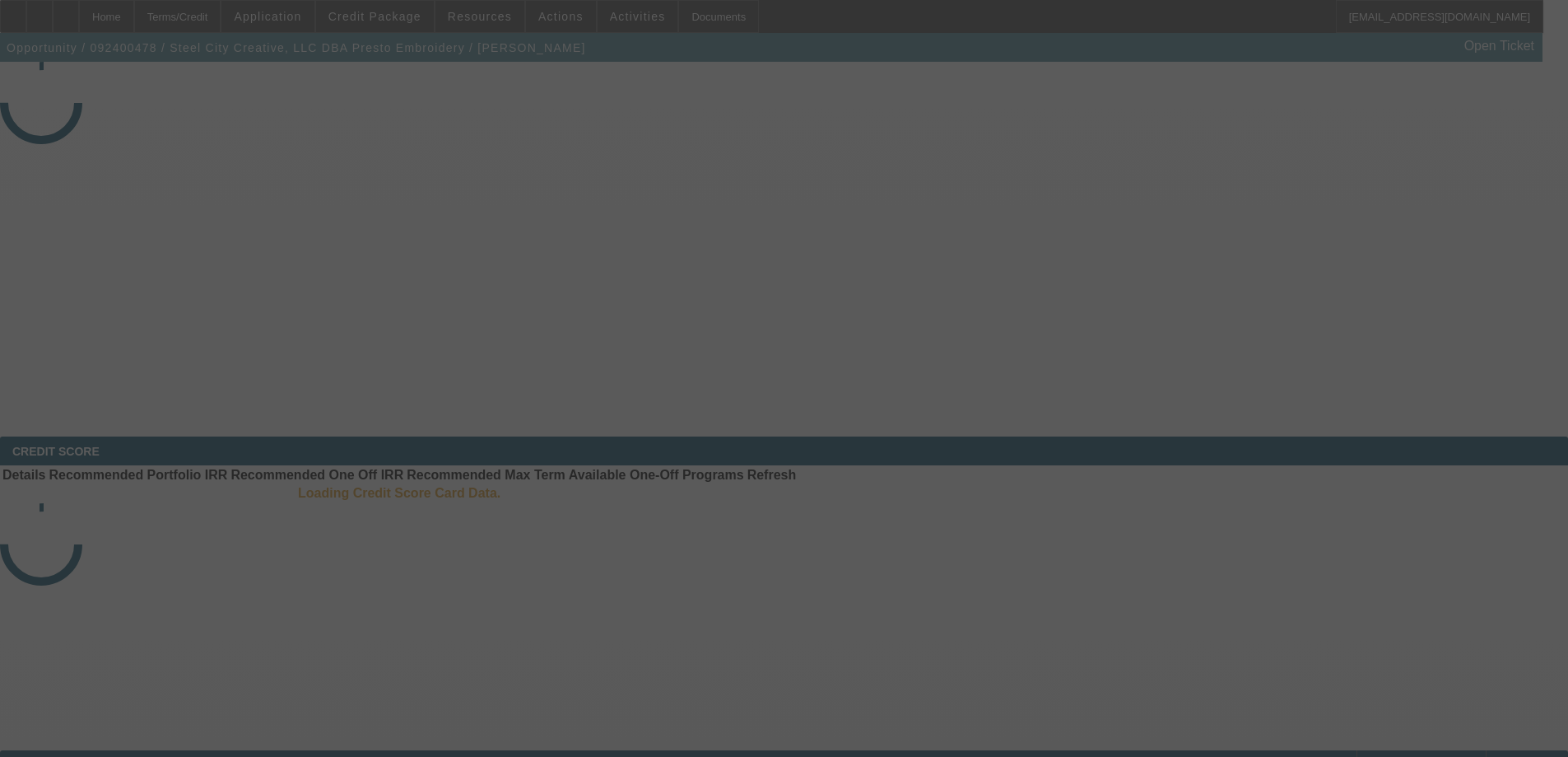
select select "4"
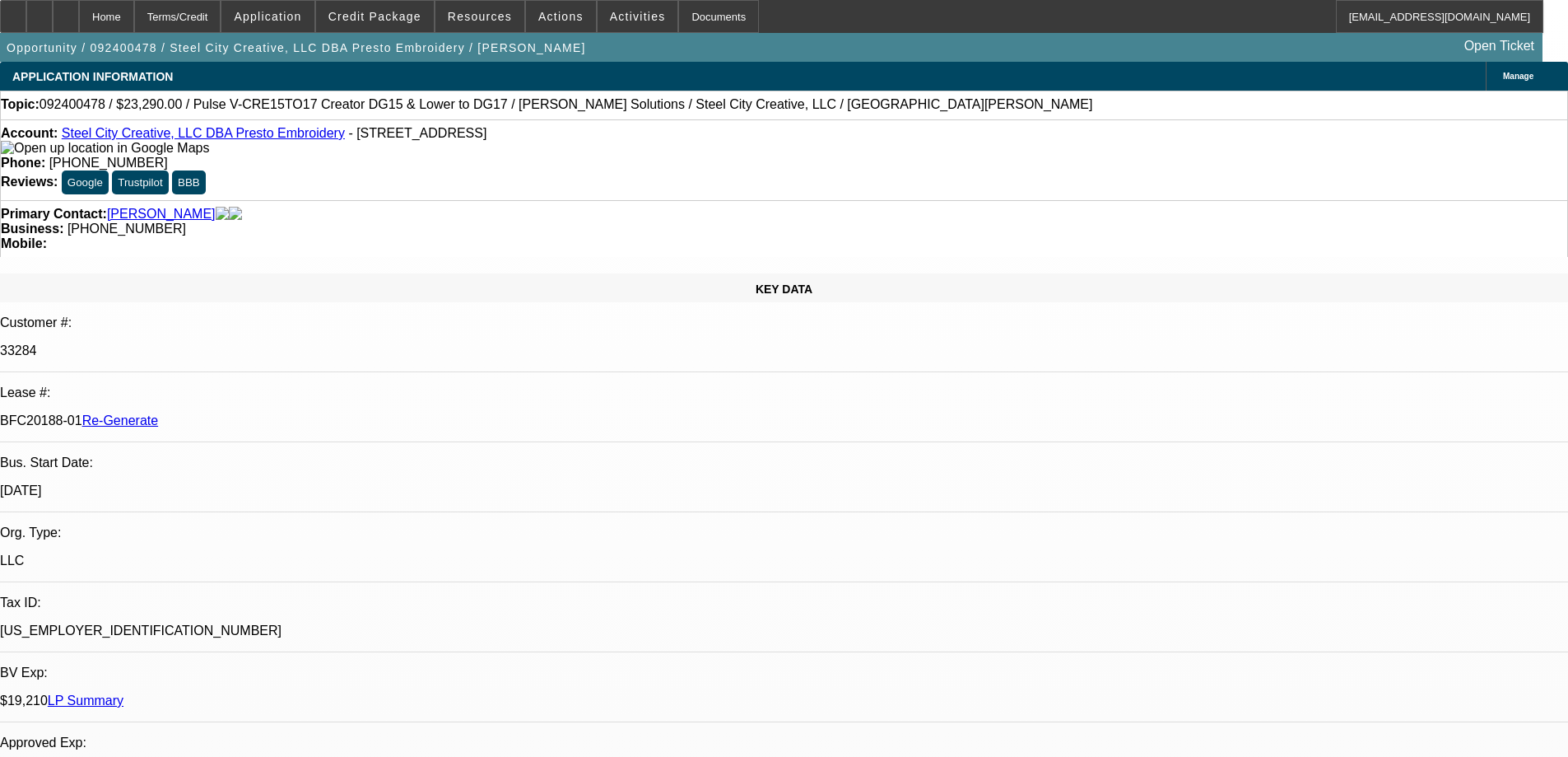
select select "0"
select select "2"
select select "0"
select select "6"
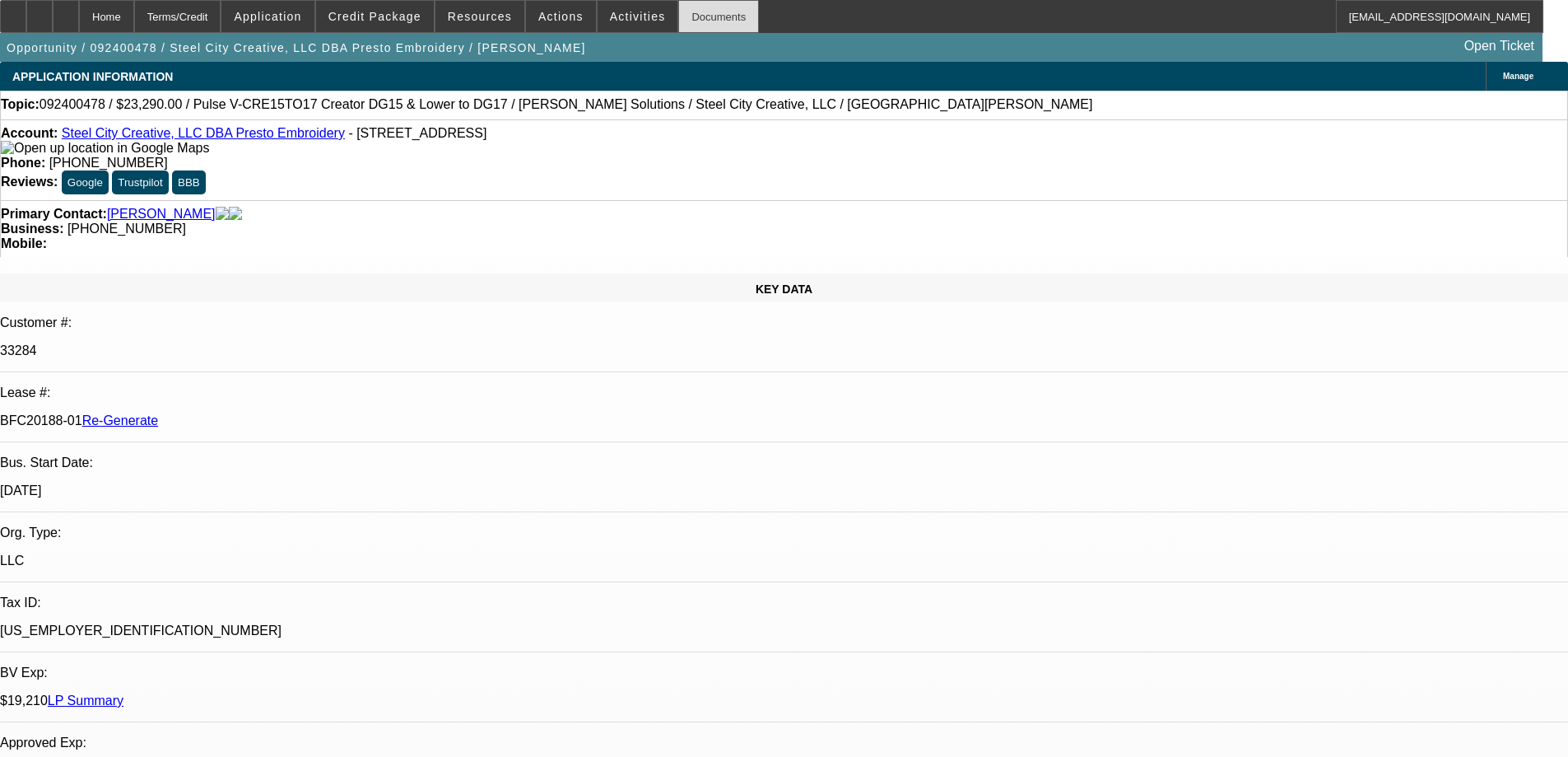
click at [695, 25] on div "Documents" at bounding box center [718, 16] width 81 height 33
click at [556, 18] on span "Actions" at bounding box center [561, 16] width 45 height 13
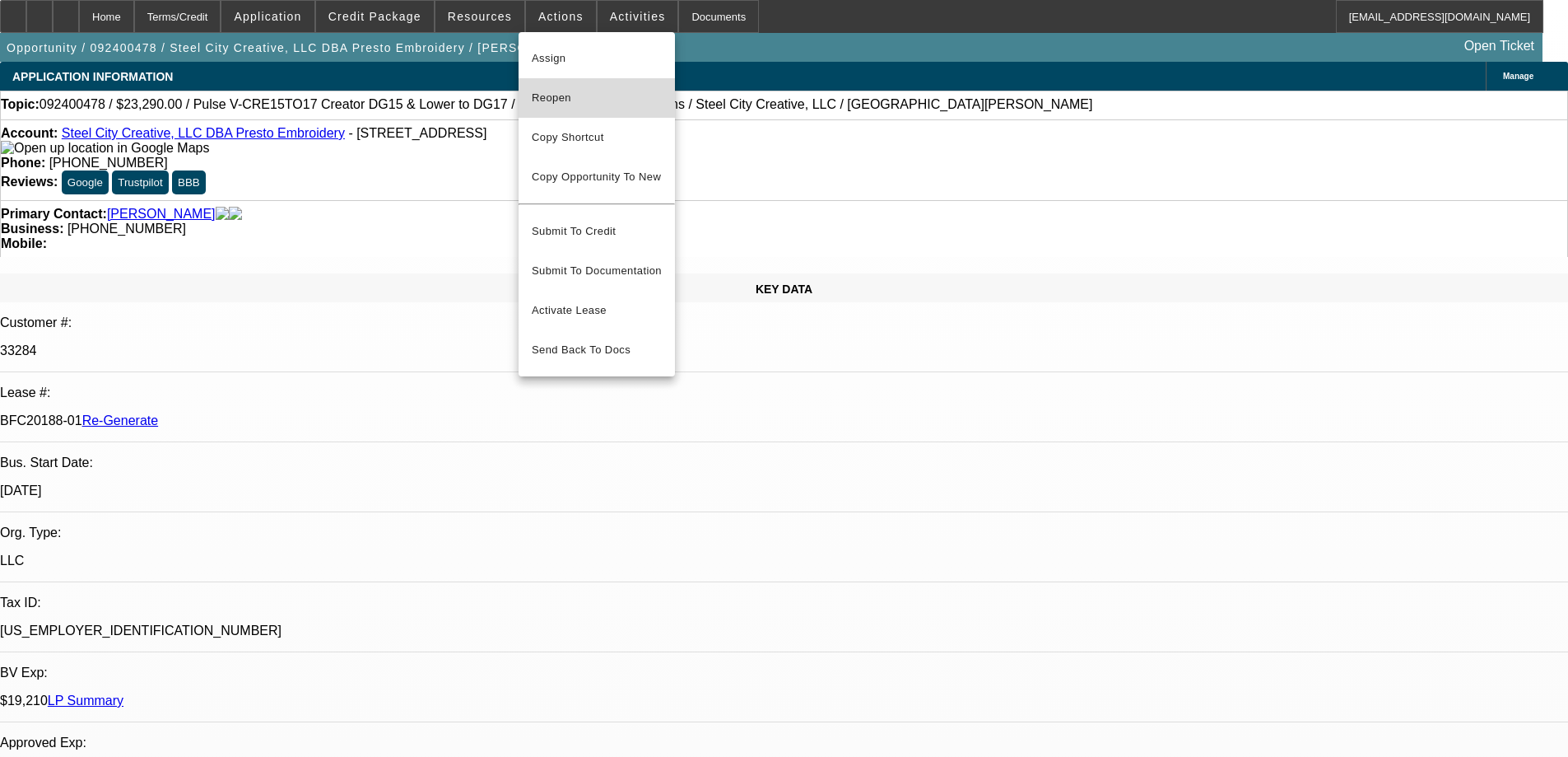
click at [554, 94] on span "Reopen" at bounding box center [596, 98] width 130 height 20
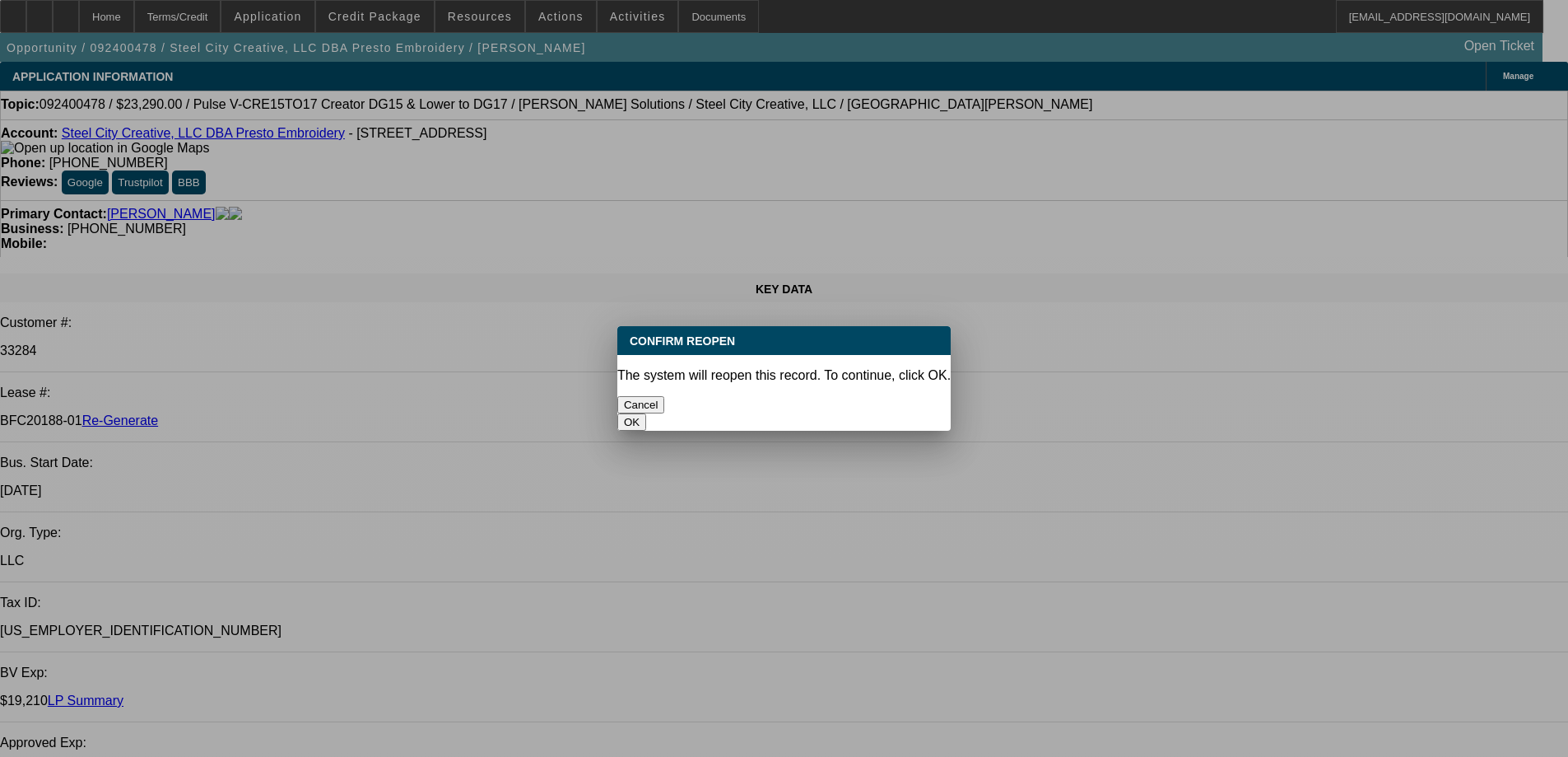
click at [647, 414] on button "OK" at bounding box center [632, 423] width 29 height 18
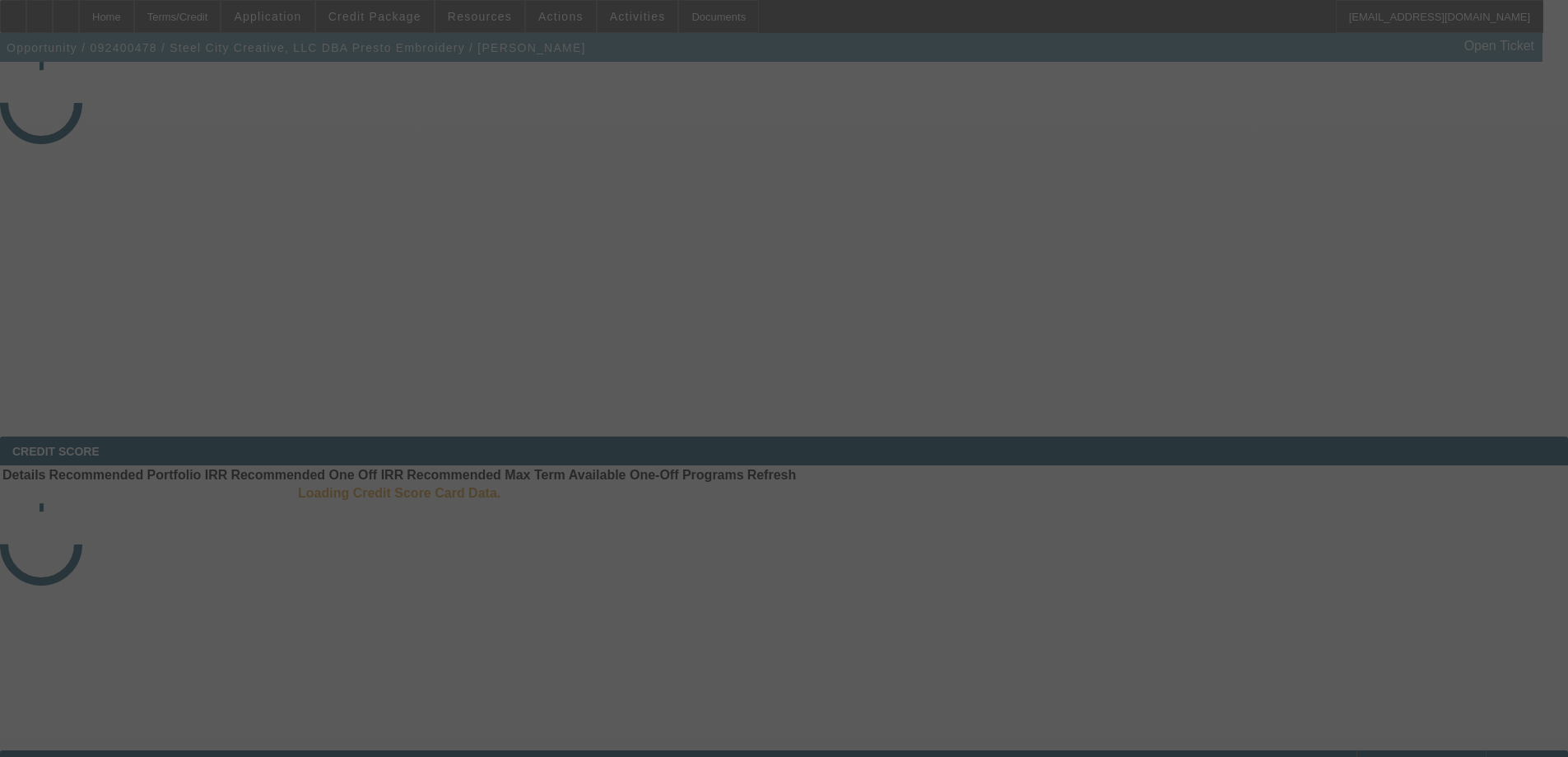
select select "4"
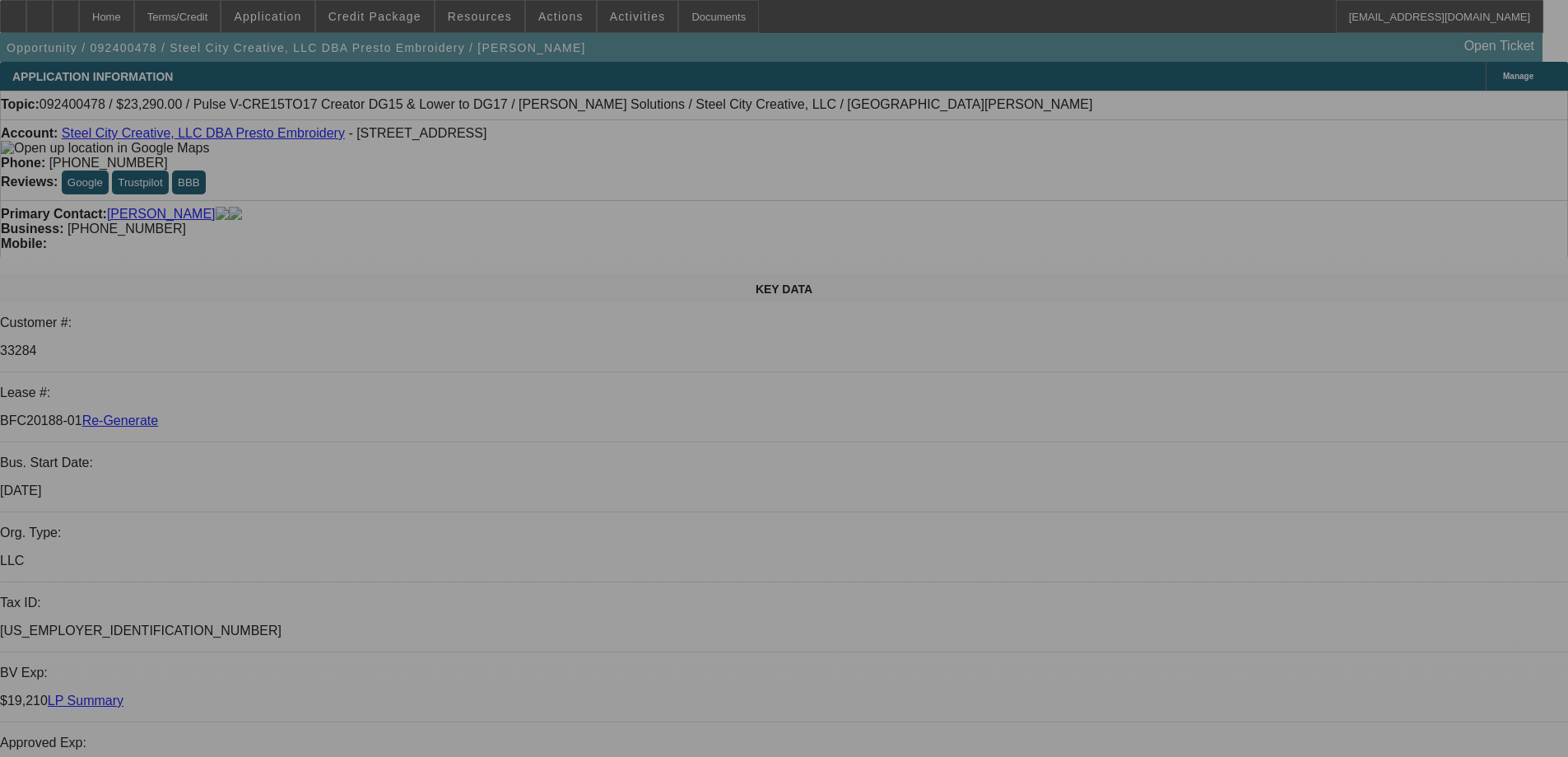
select select "0"
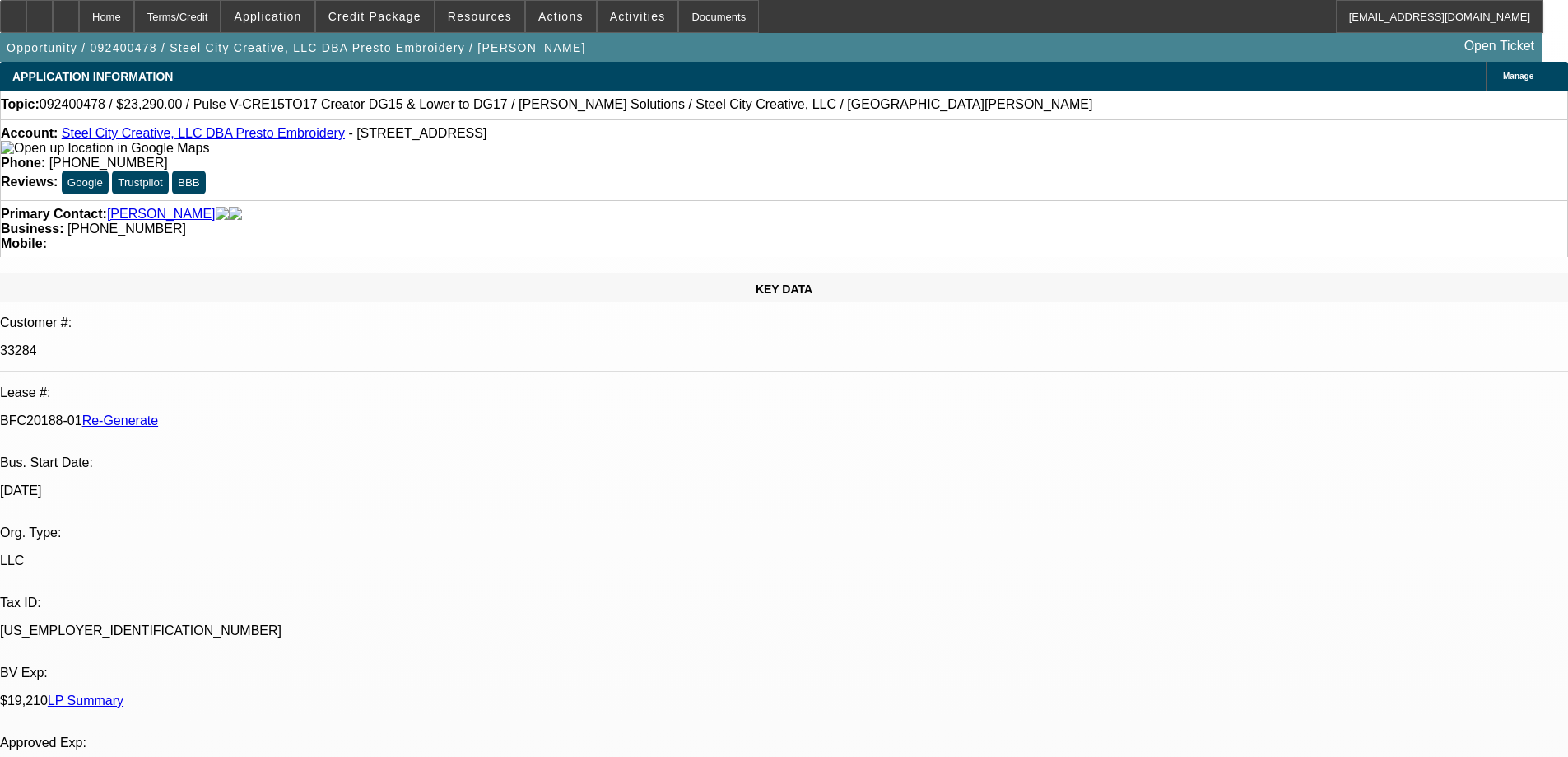
select select "2"
select select "0"
select select "6"
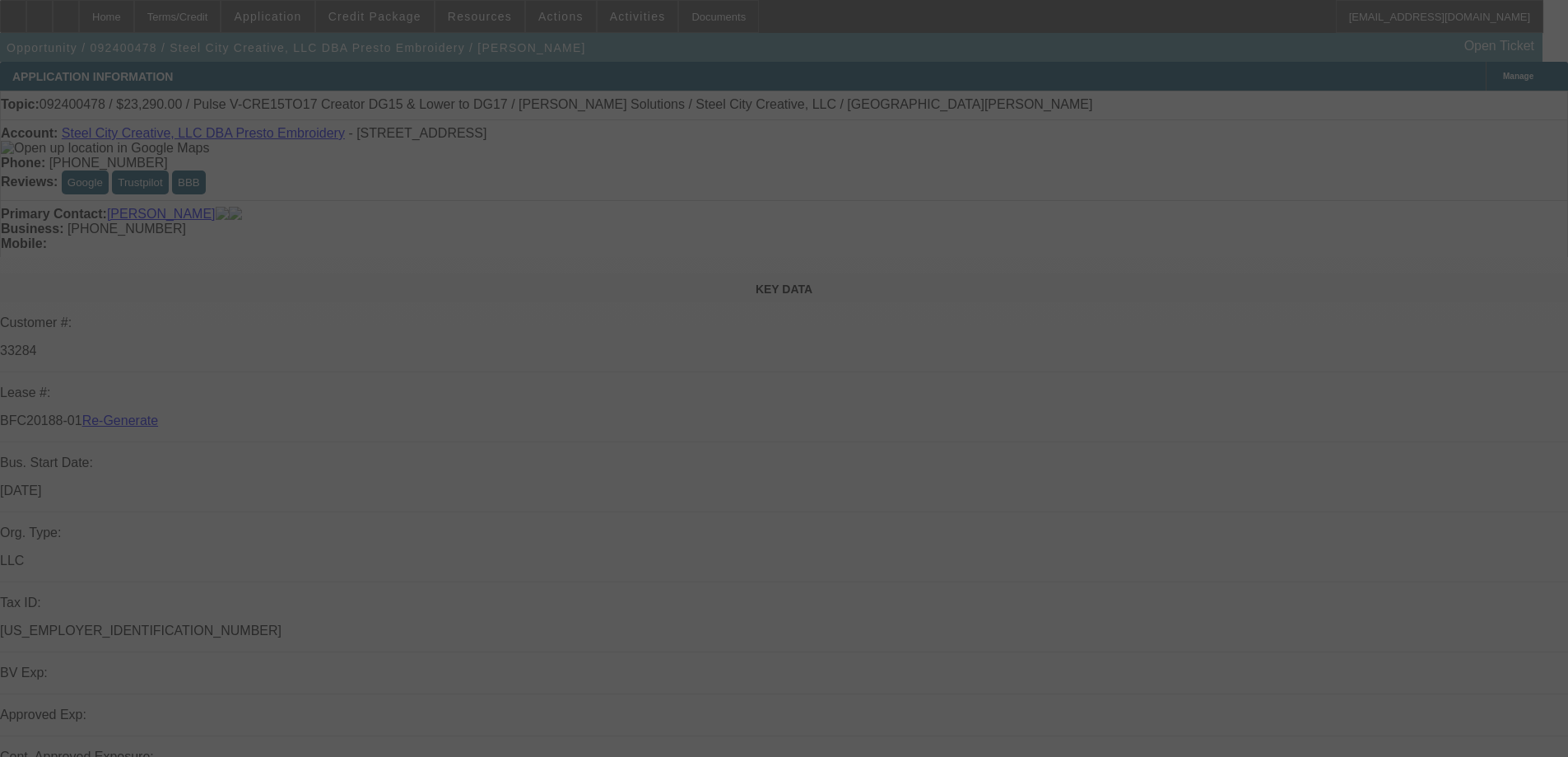
select select "4"
select select "0"
select select "2"
select select "0"
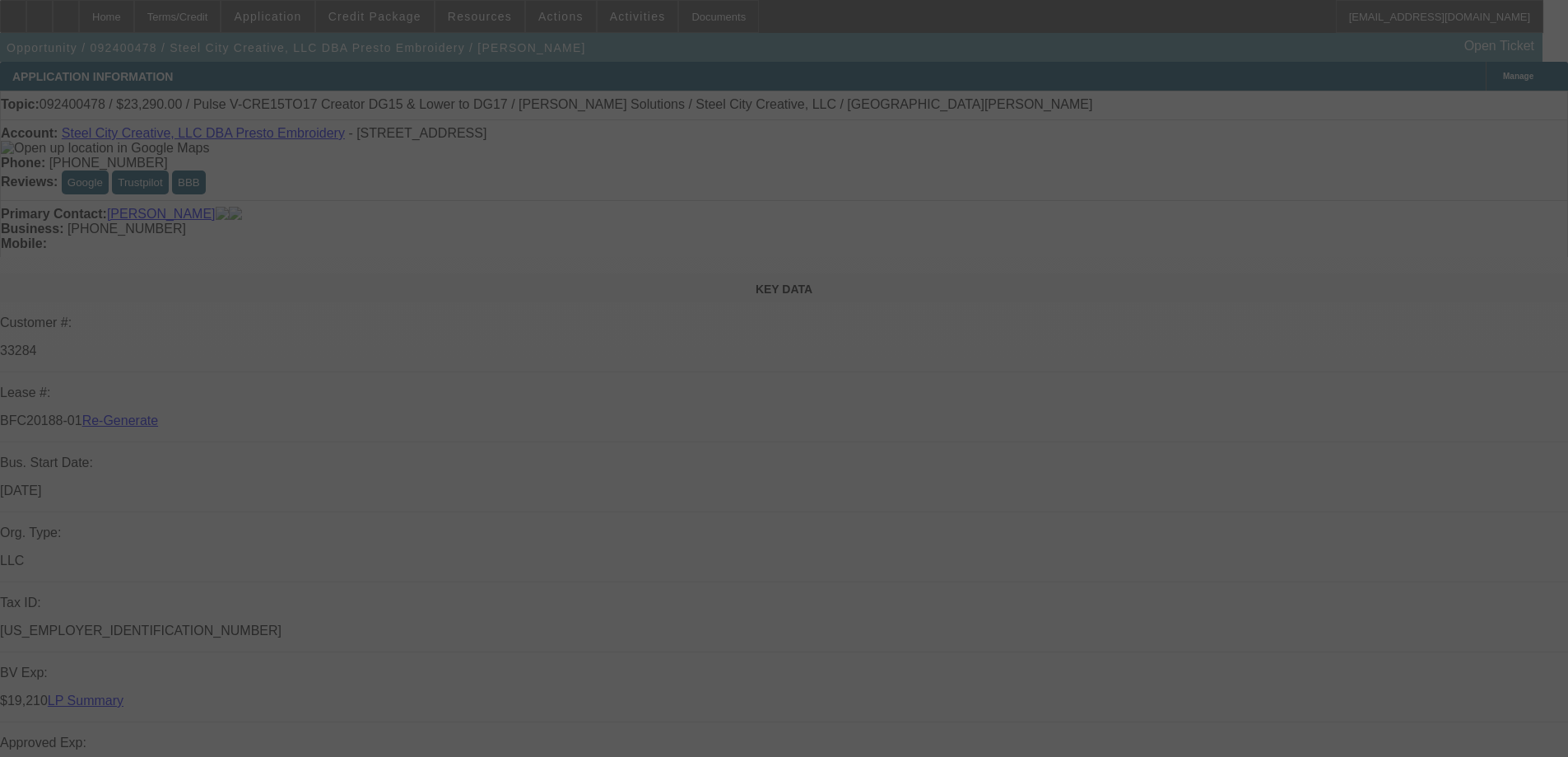
select select "6"
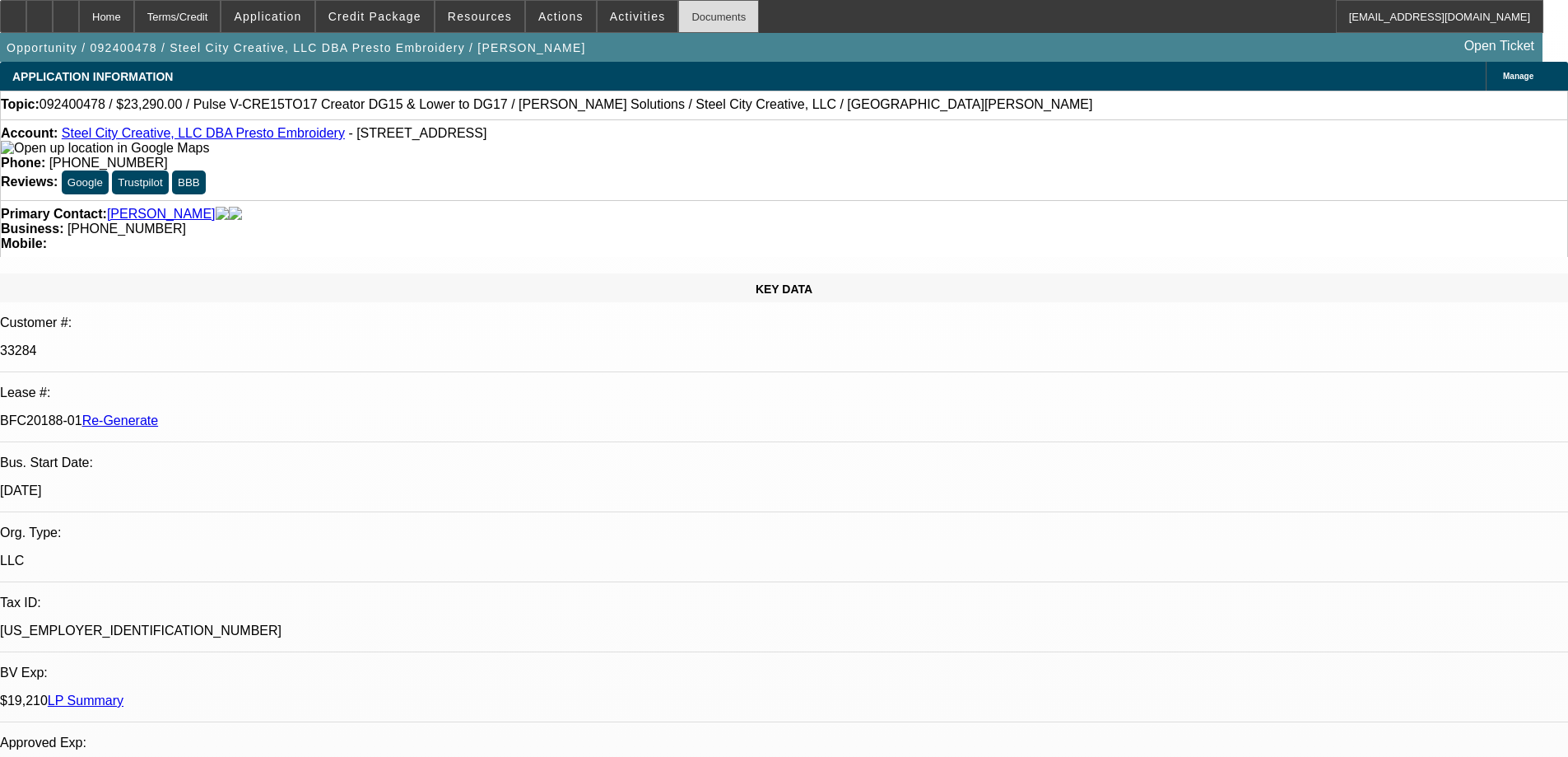
click at [699, 31] on div "Documents" at bounding box center [718, 16] width 81 height 33
click at [552, 15] on span "Actions" at bounding box center [561, 16] width 45 height 13
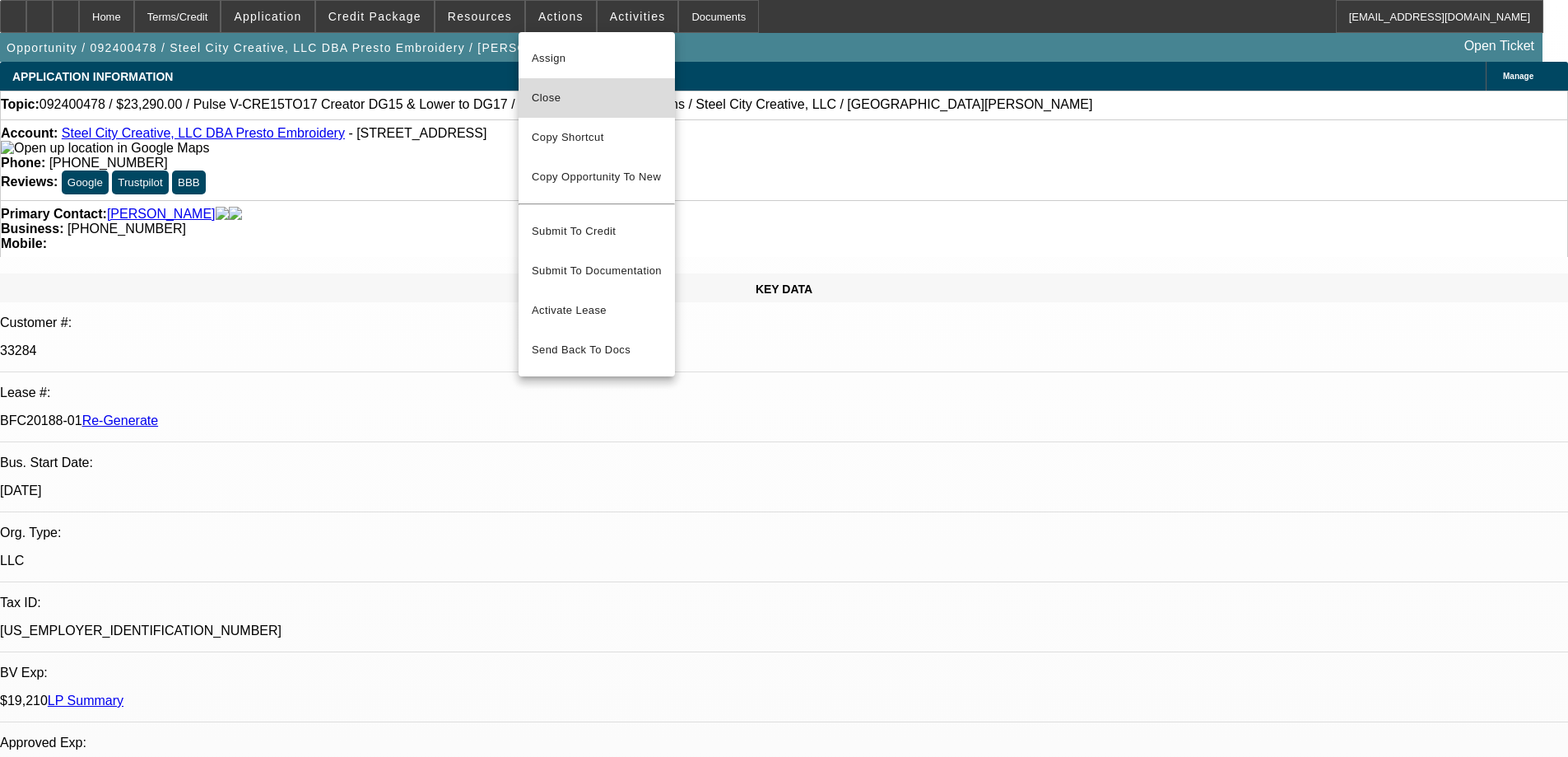
click at [554, 99] on span "Close" at bounding box center [596, 98] width 130 height 20
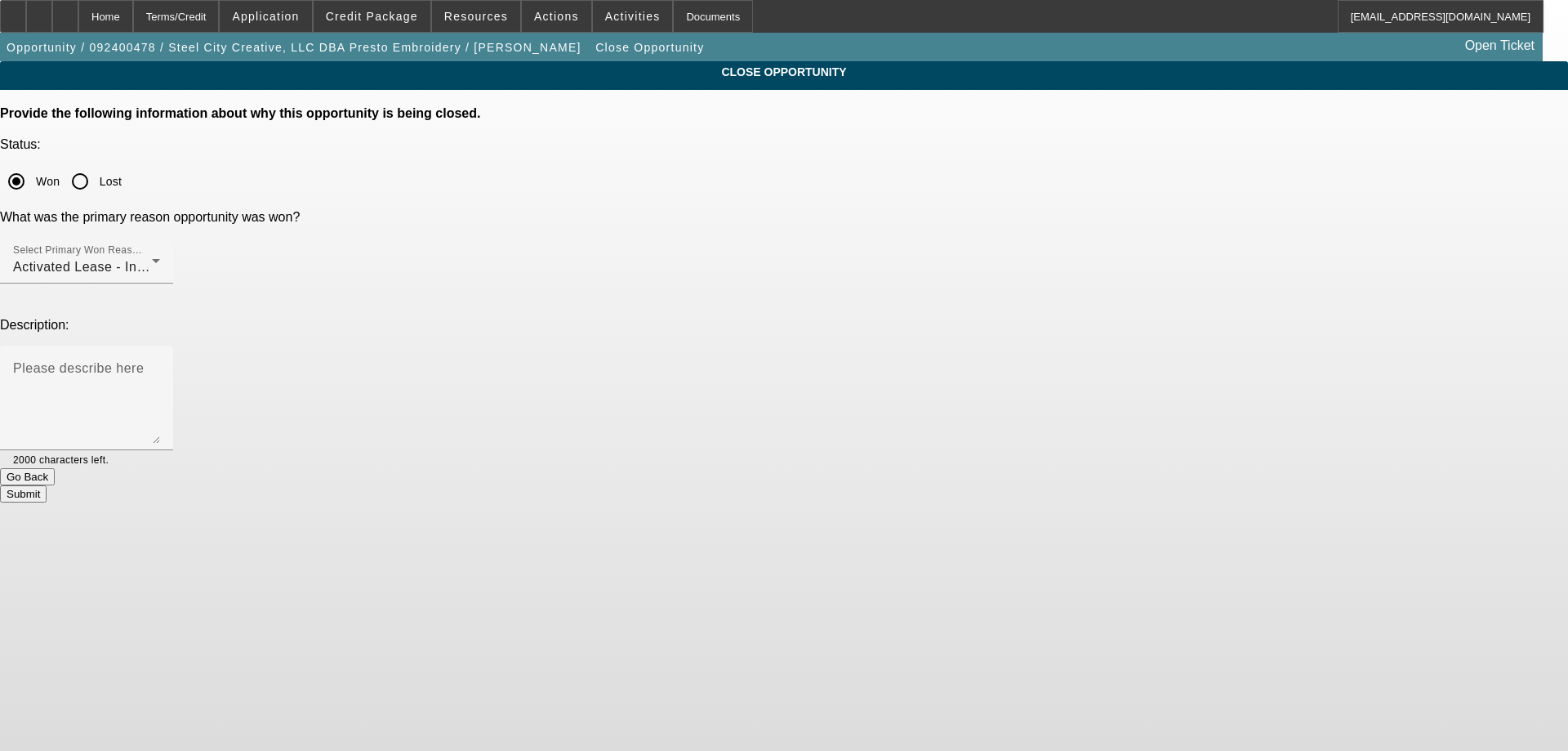
click at [47, 485] on button "Submit" at bounding box center [23, 494] width 47 height 18
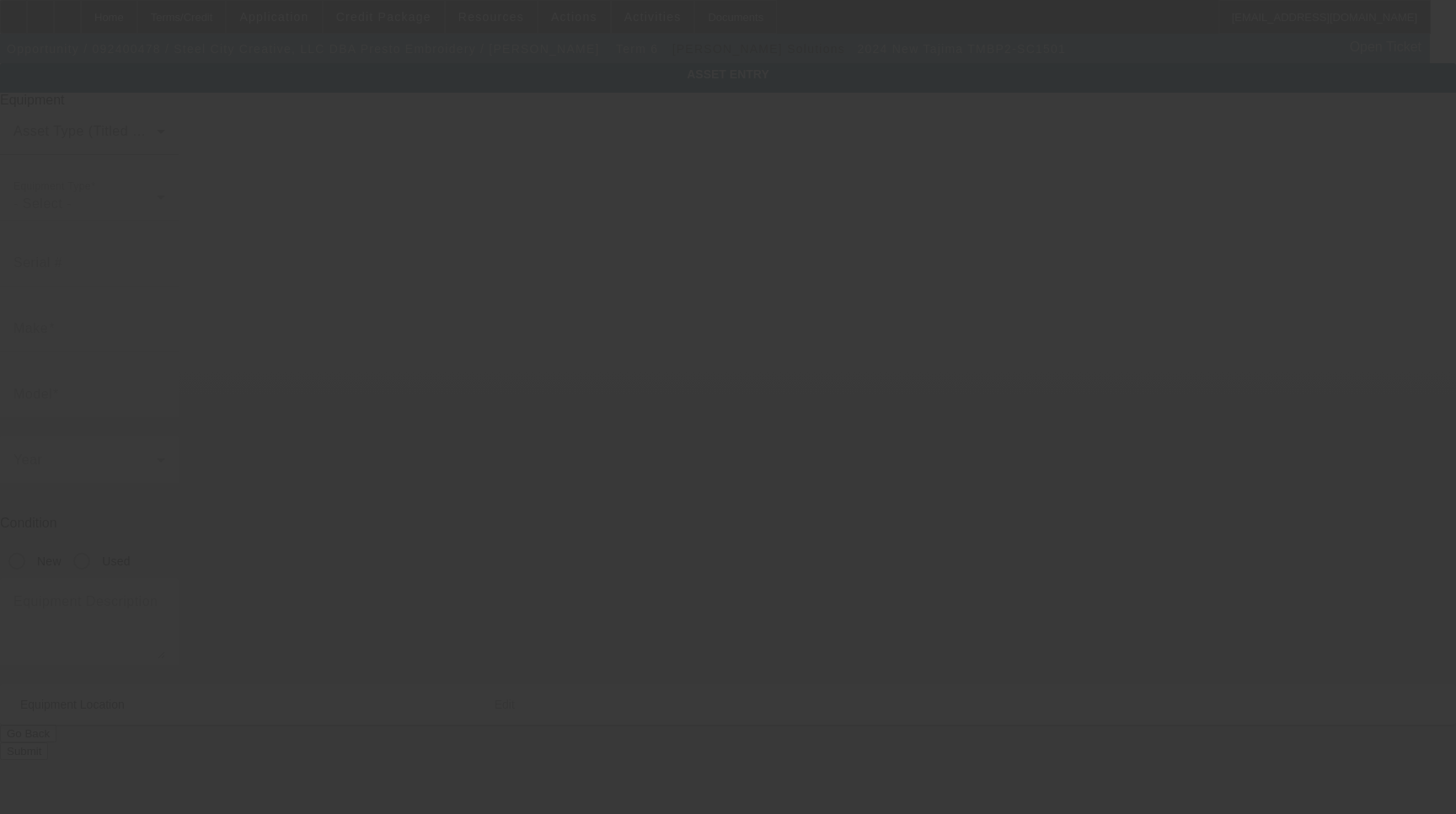
type input "E4F01026"
type input "Tajima"
type input "TMBP2-SC1501"
radio input "true"
type textarea "15 Needle Single Head Embroidery Machine Includes: Stand, Supply Kit, Cap Drive…"
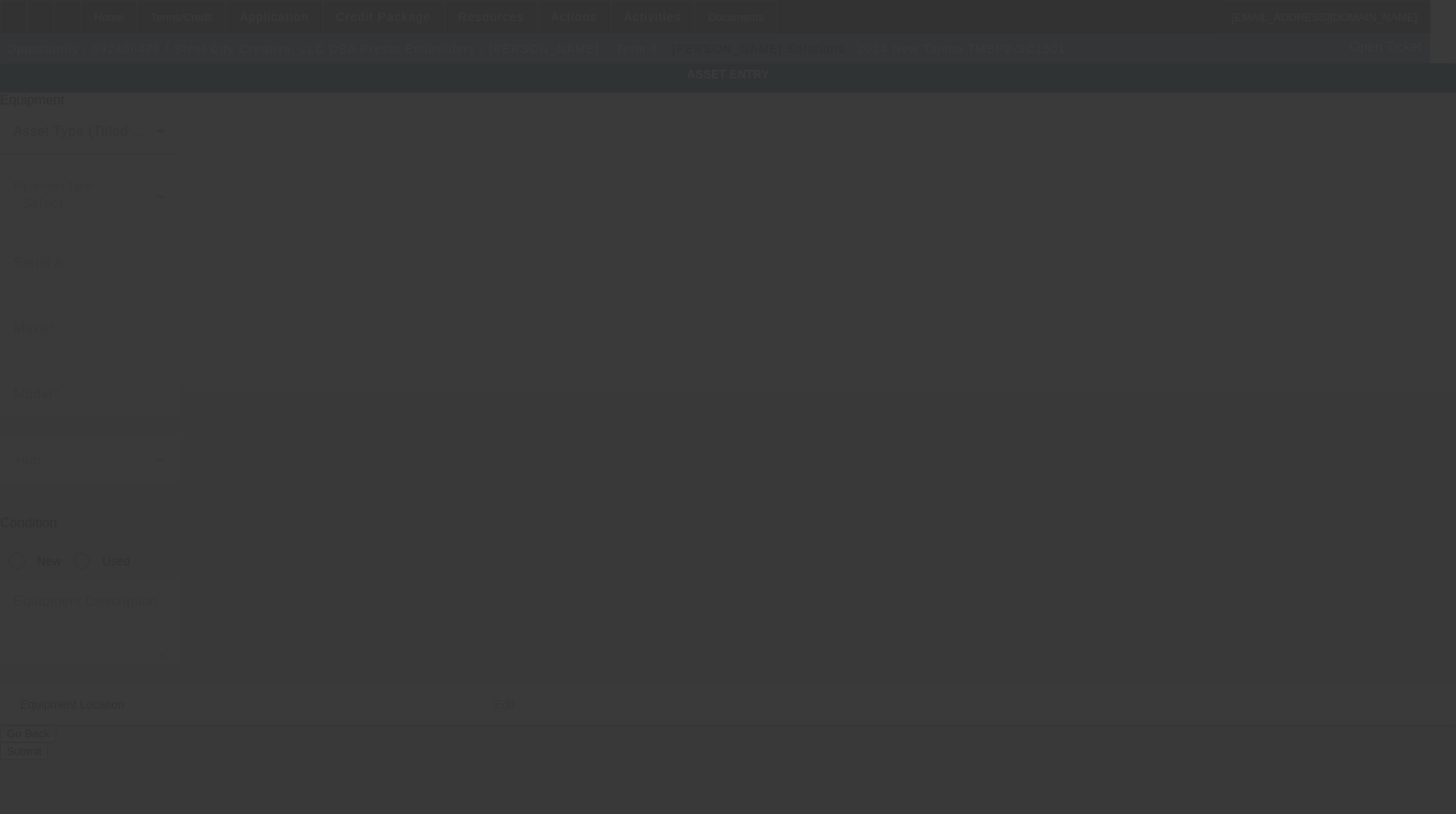
type input "924 6th Ave N"
type input "Birmingham"
type input "35203"
type input "Jefferson"
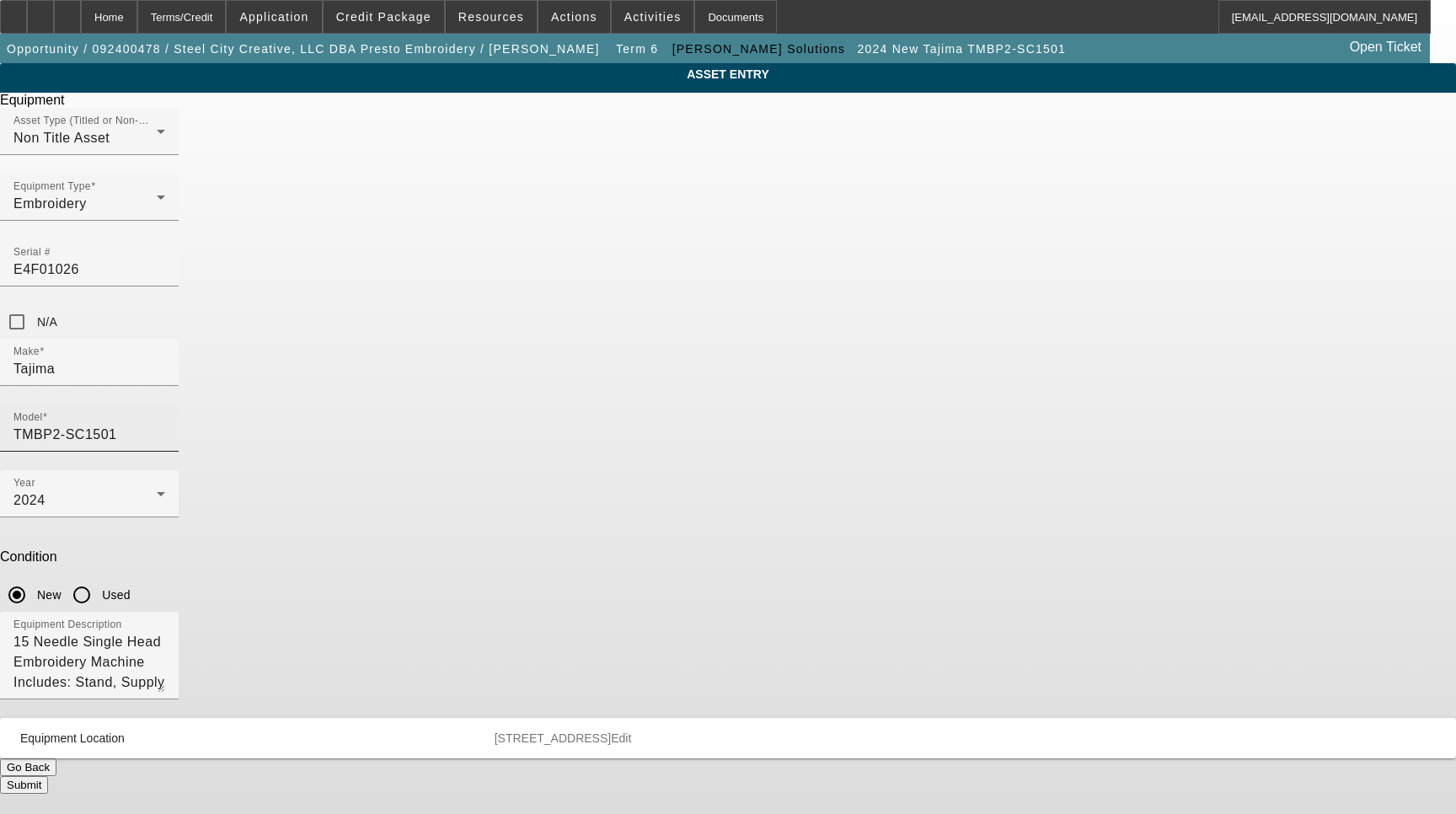
click at [165, 424] on input "TMBP2-SC1501" at bounding box center [89, 434] width 151 height 20
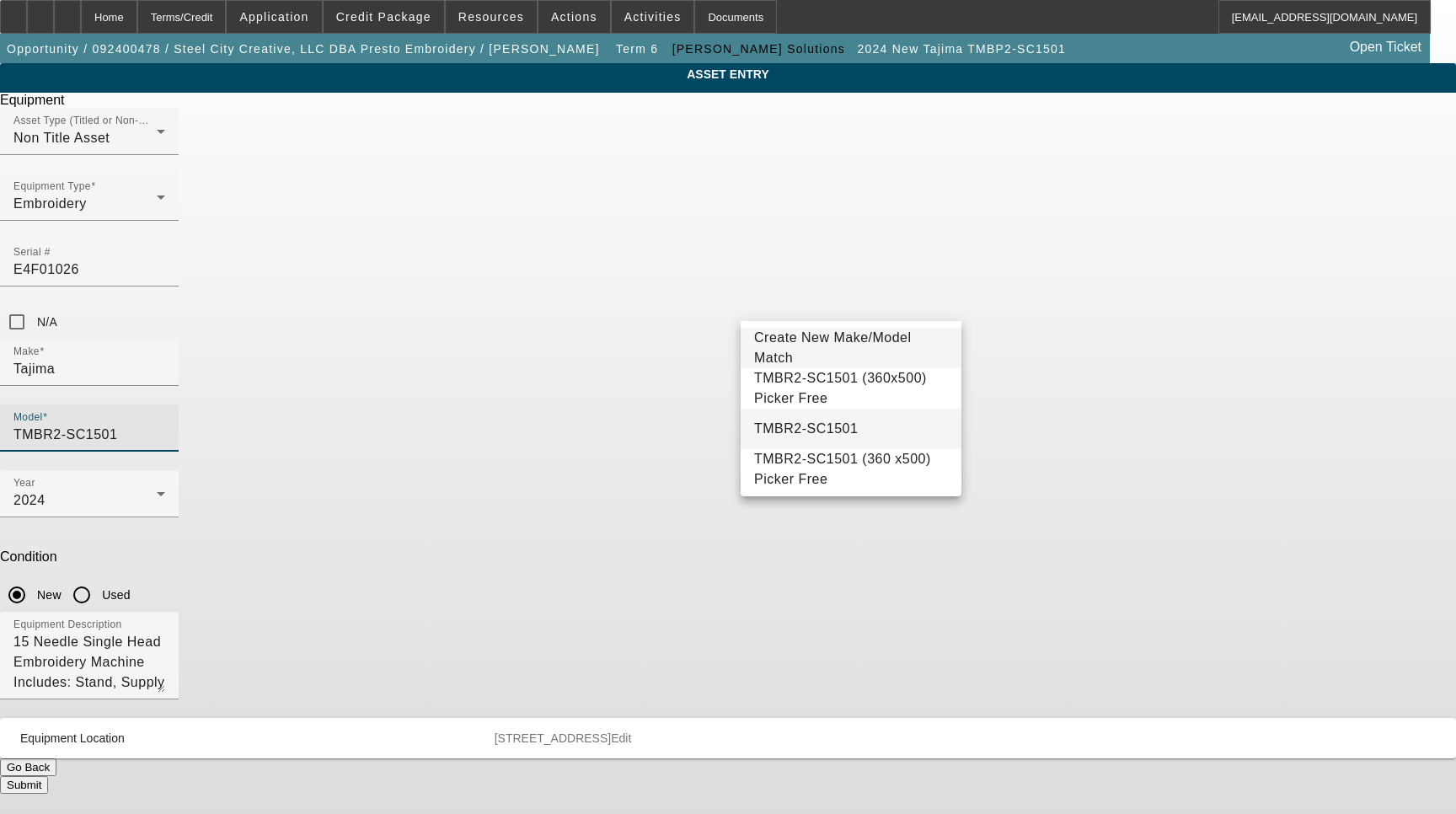
type input "TMBR2-SC1501"
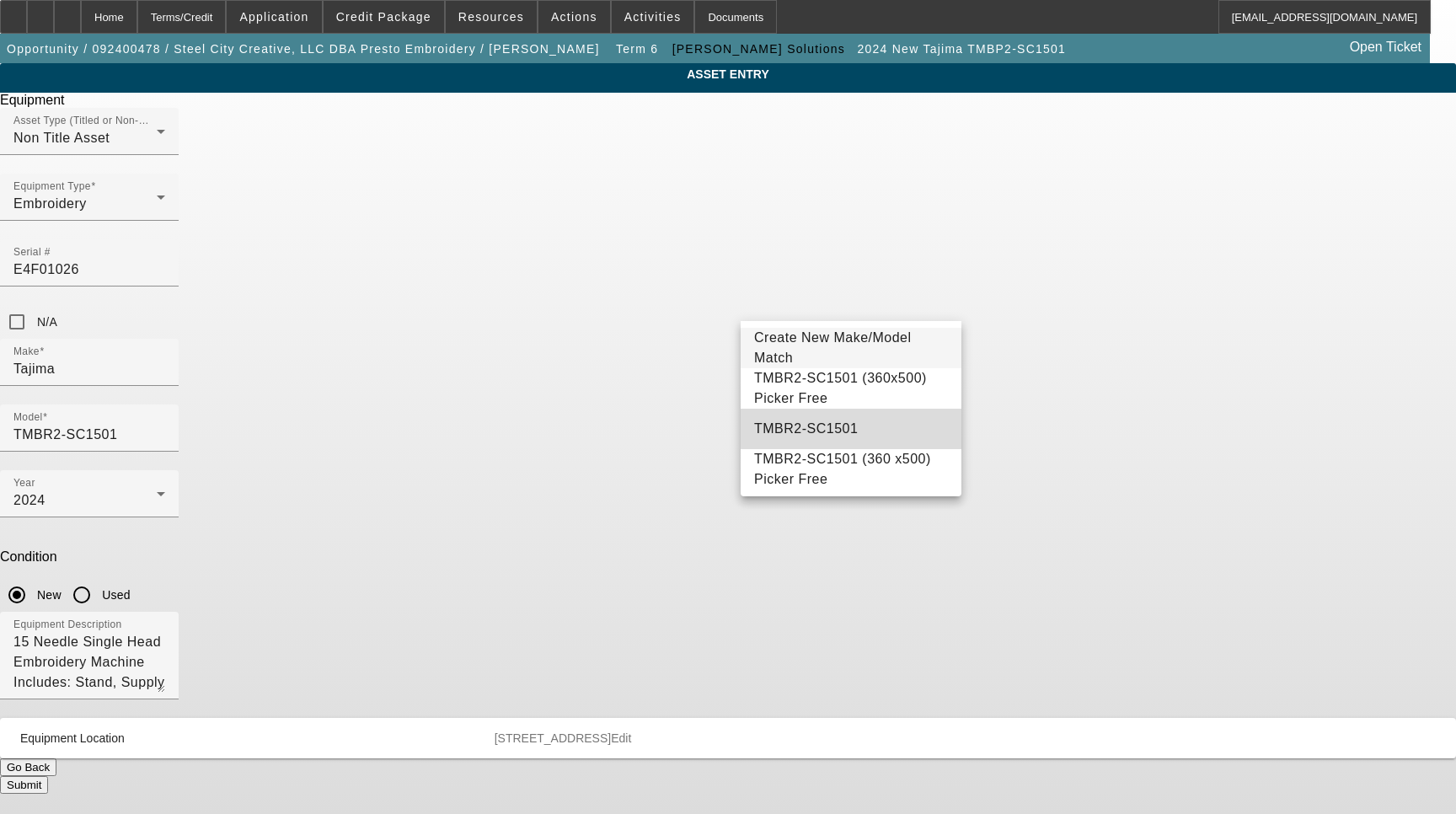
click at [887, 422] on mat-option "TMBR2-SC1501" at bounding box center [850, 429] width 220 height 41
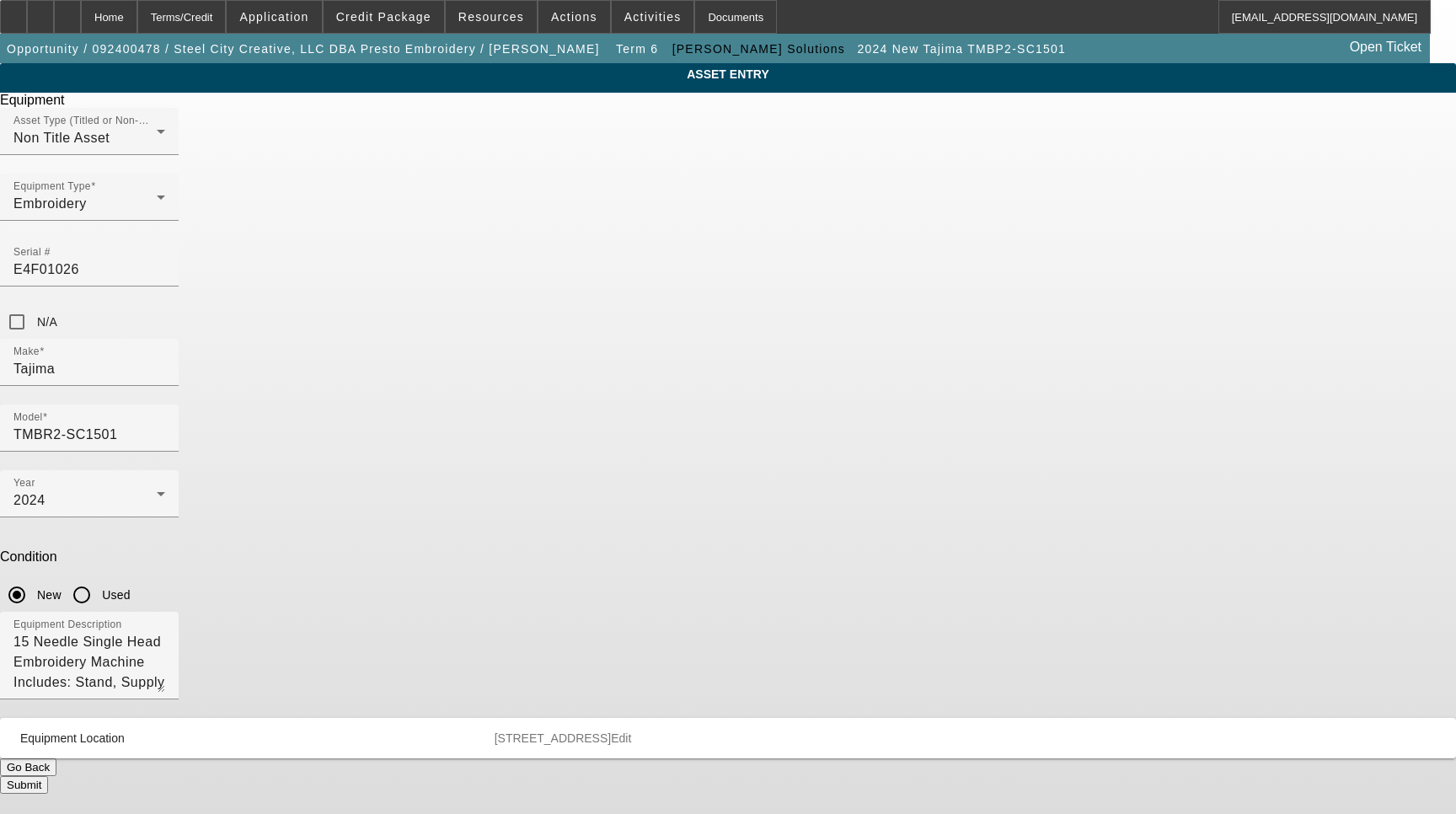
click at [48, 776] on button "Submit" at bounding box center [24, 785] width 48 height 18
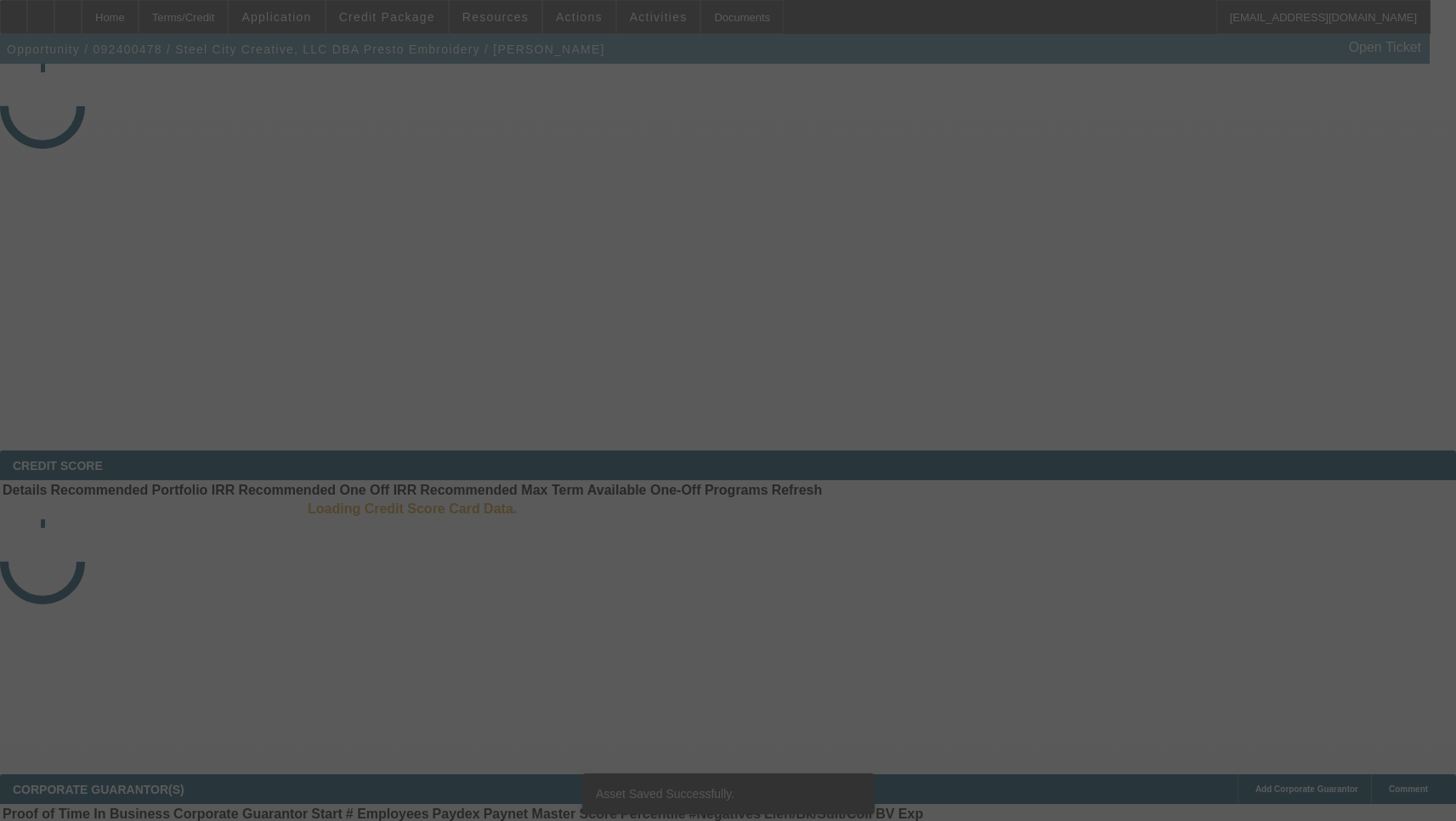
select select "4"
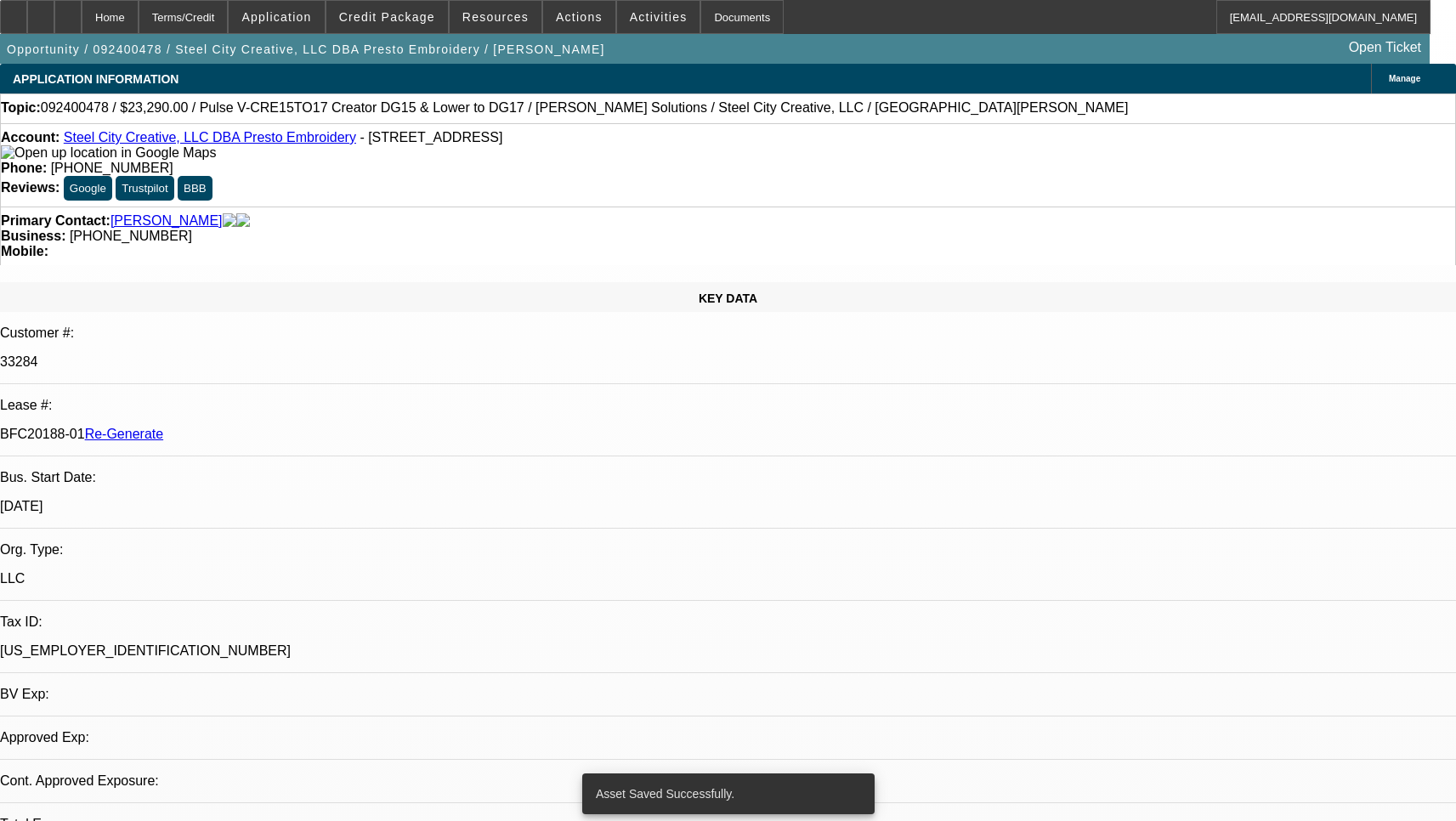
select select "0"
select select "2"
select select "0"
select select "6"
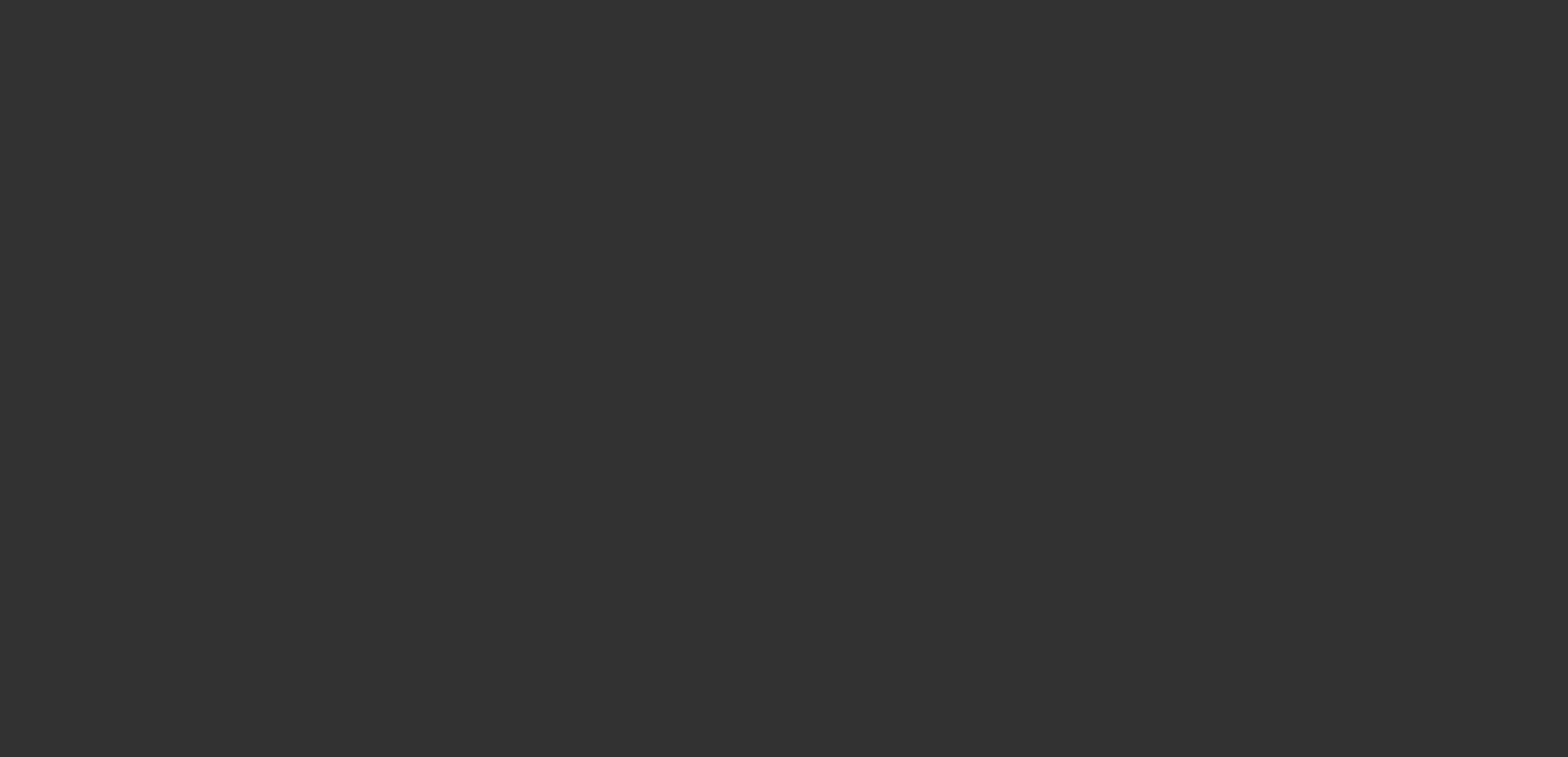
select select "4"
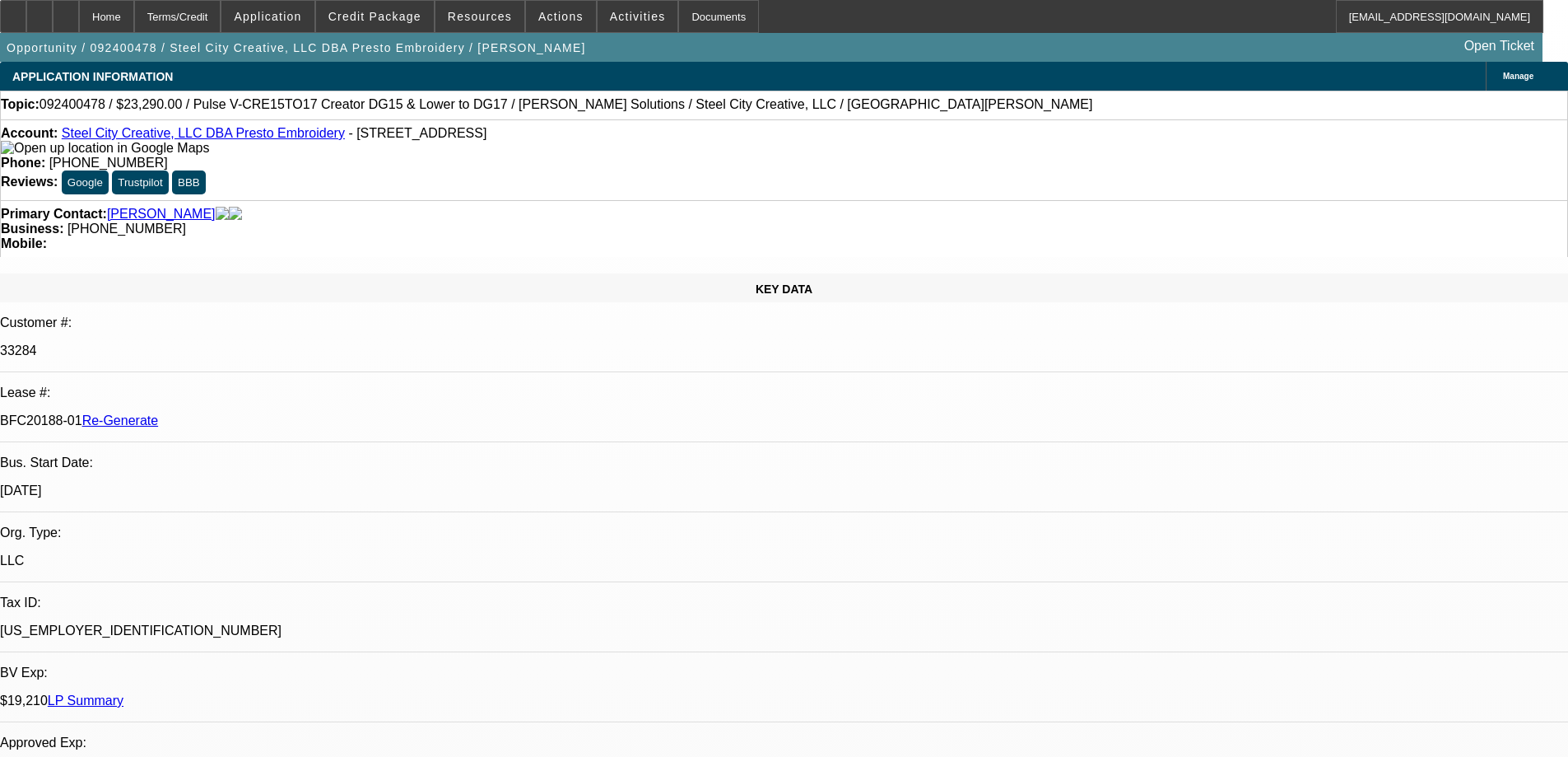
select select "0"
select select "2"
select select "0"
select select "6"
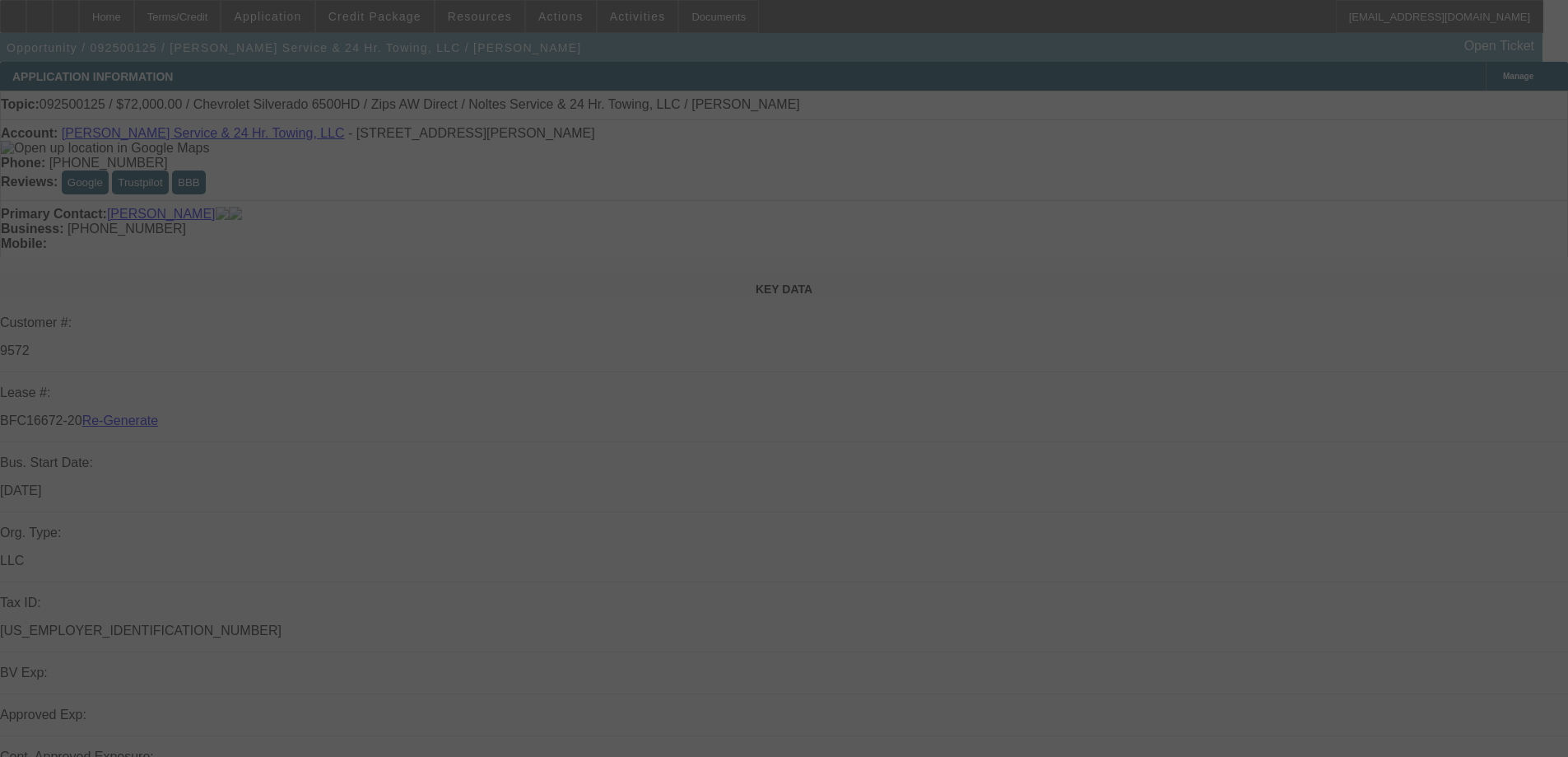
select select "4"
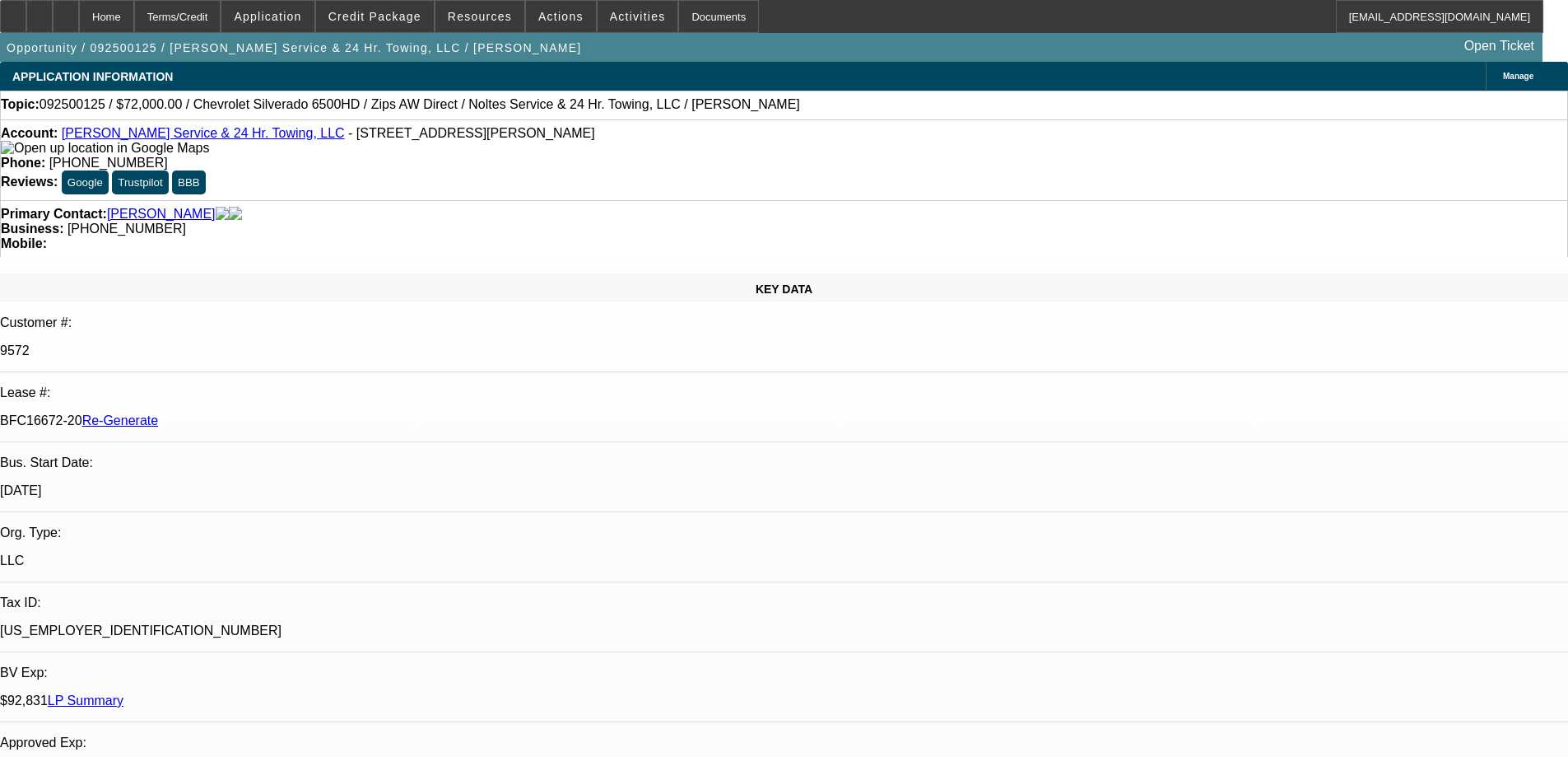
select select "0"
select select "2"
select select "0"
select select "6"
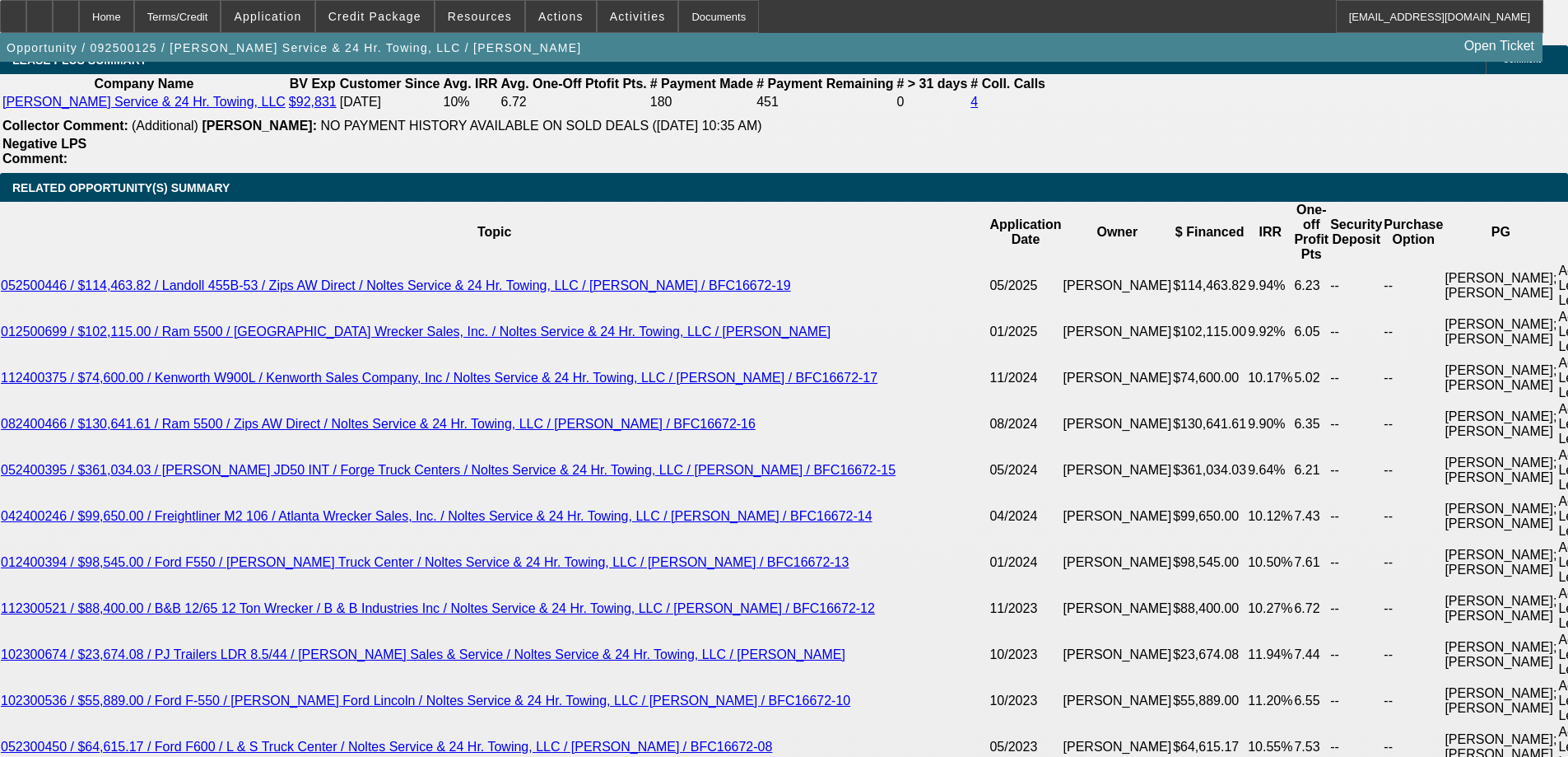
scroll to position [3377, 0]
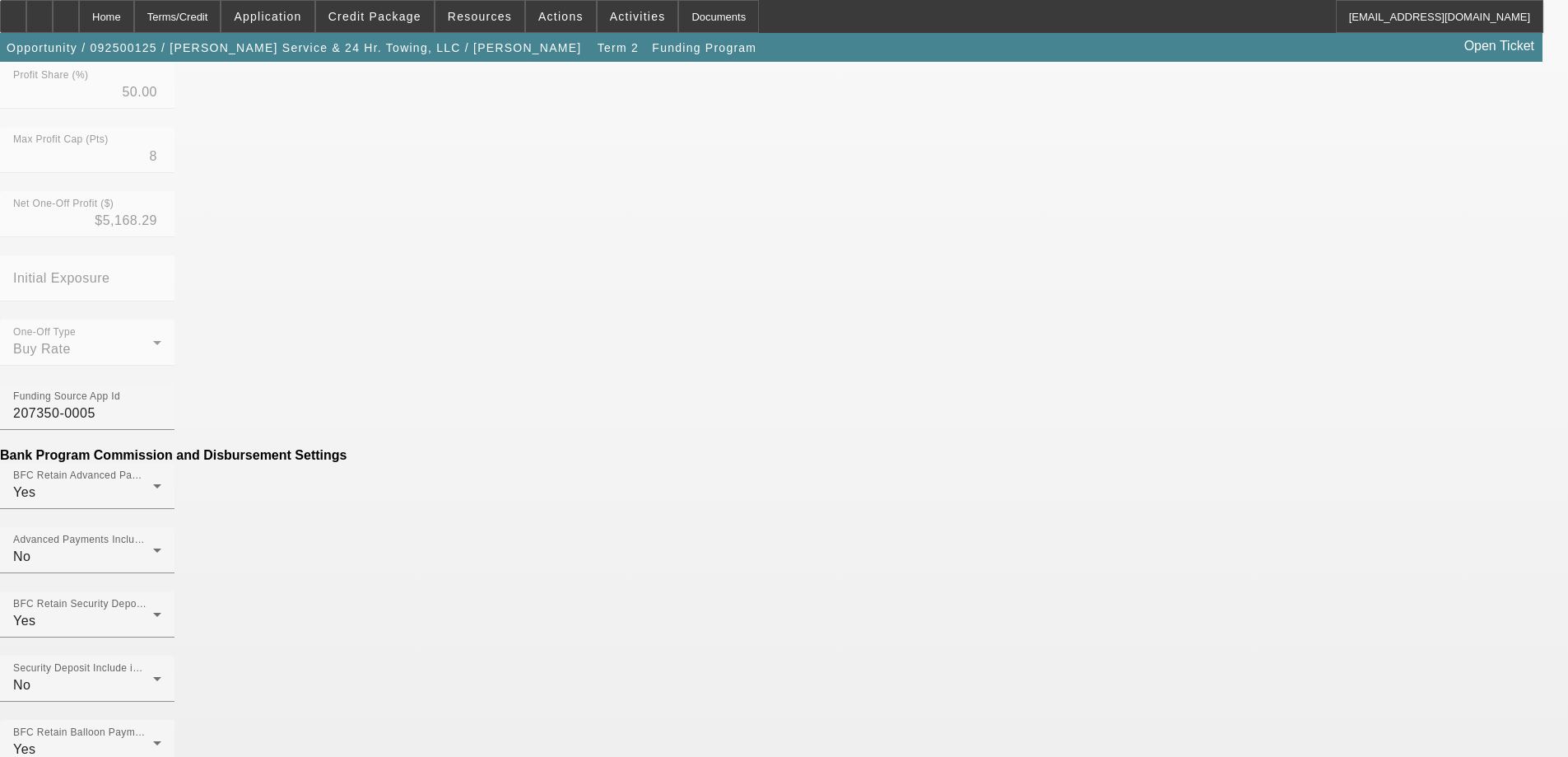
scroll to position [577, 0]
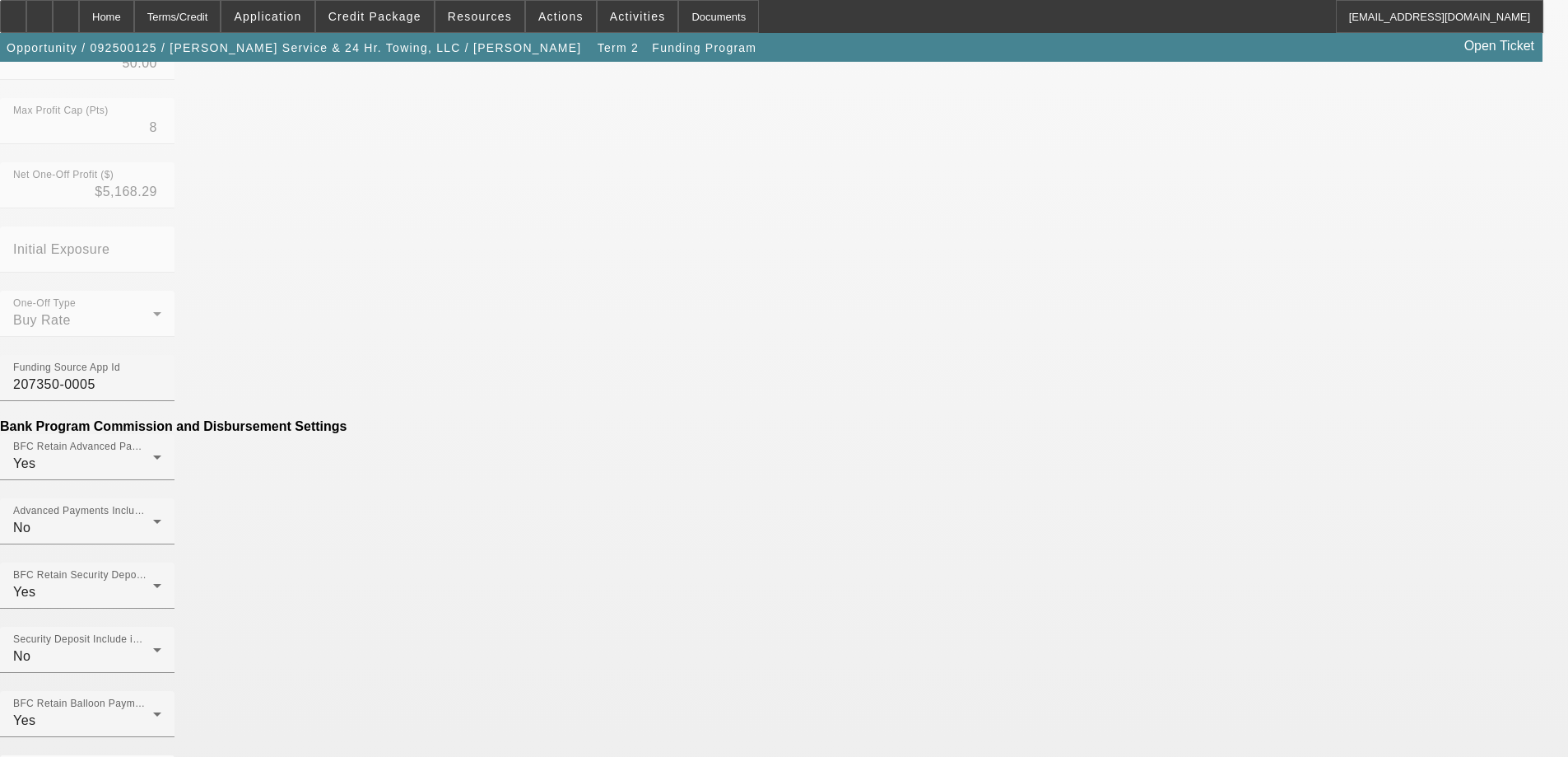
click at [636, 318] on mat-option "No" at bounding box center [664, 304] width 215 height 40
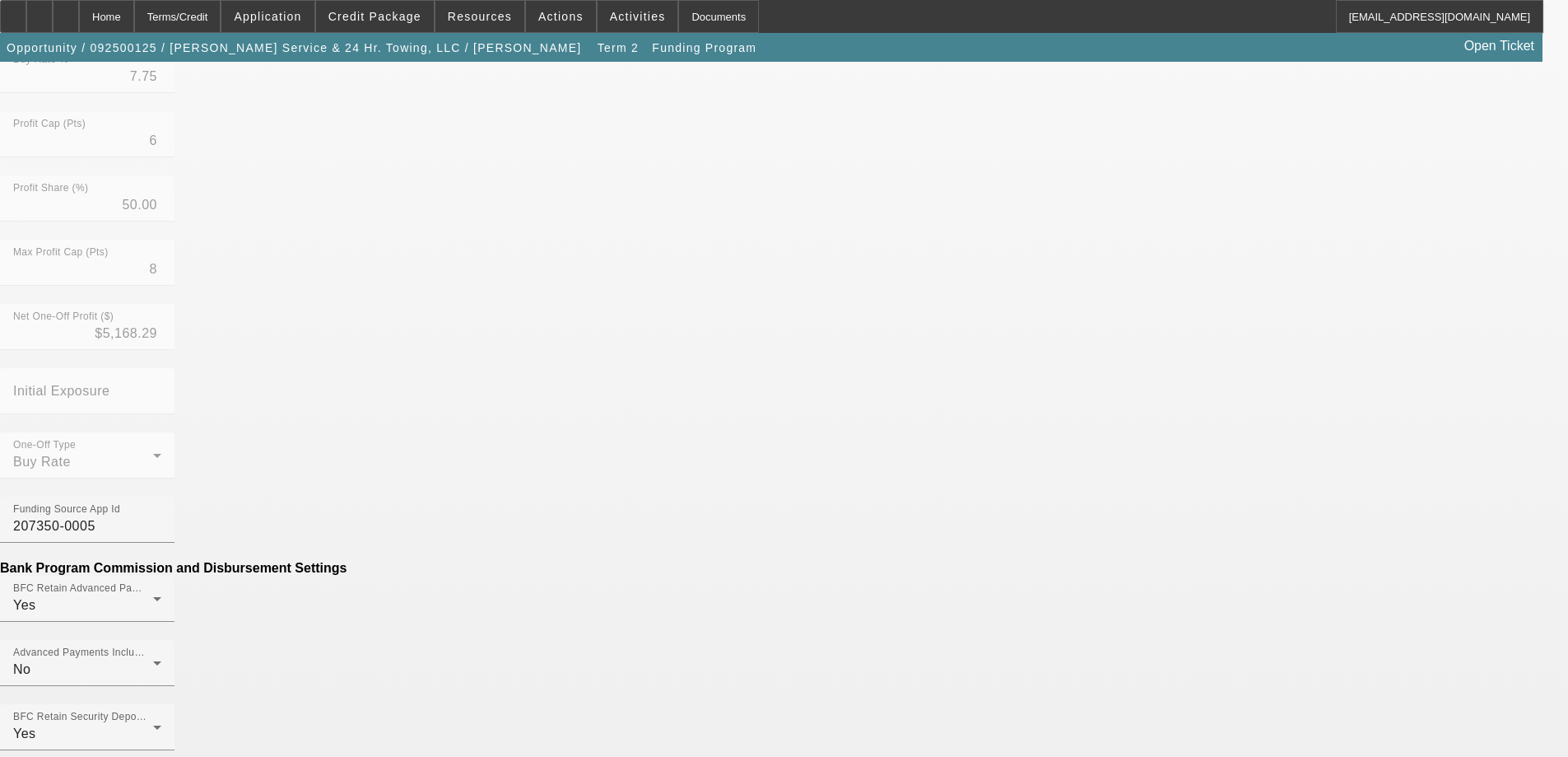
scroll to position [702, 0]
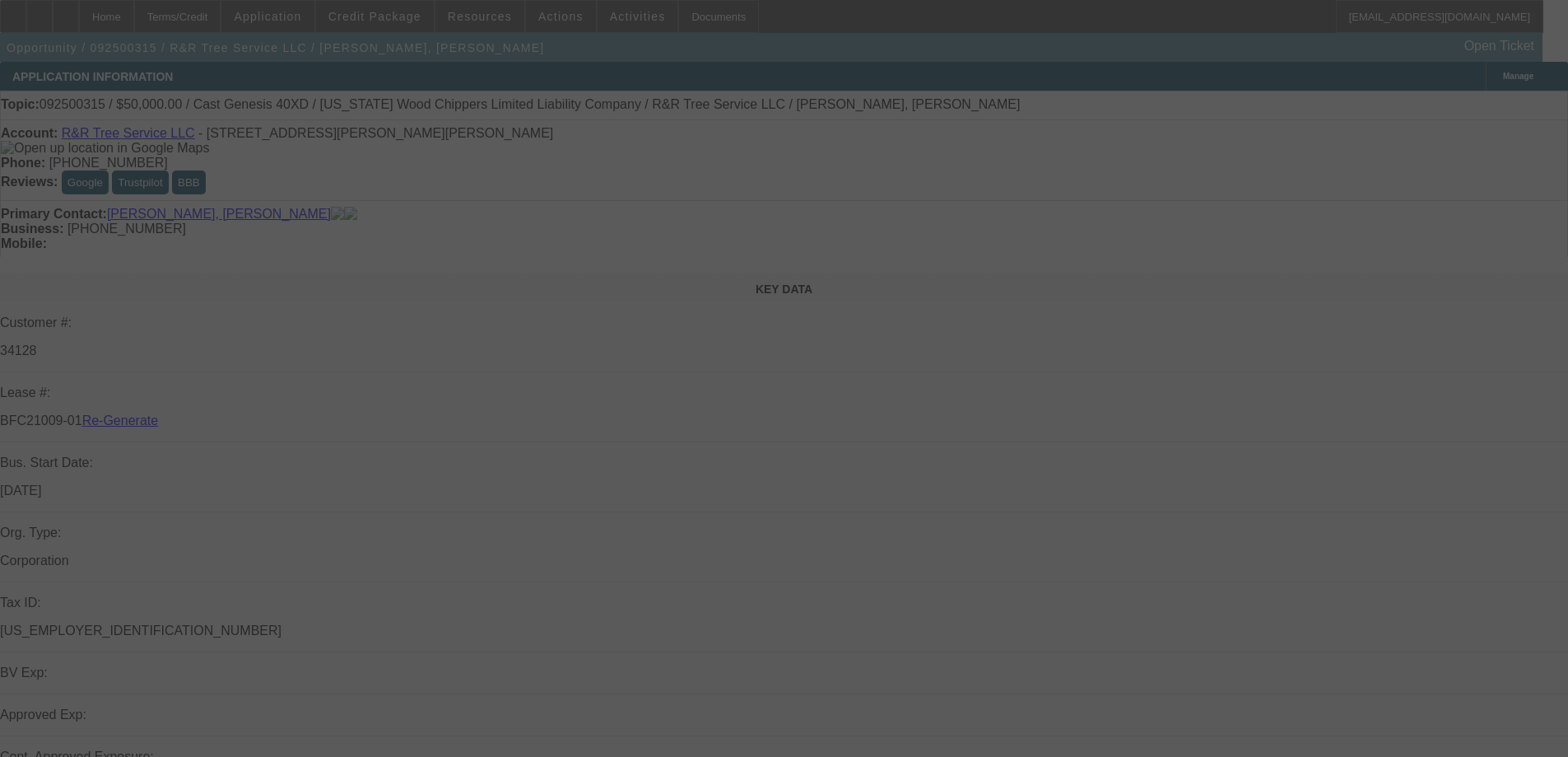
select select "3"
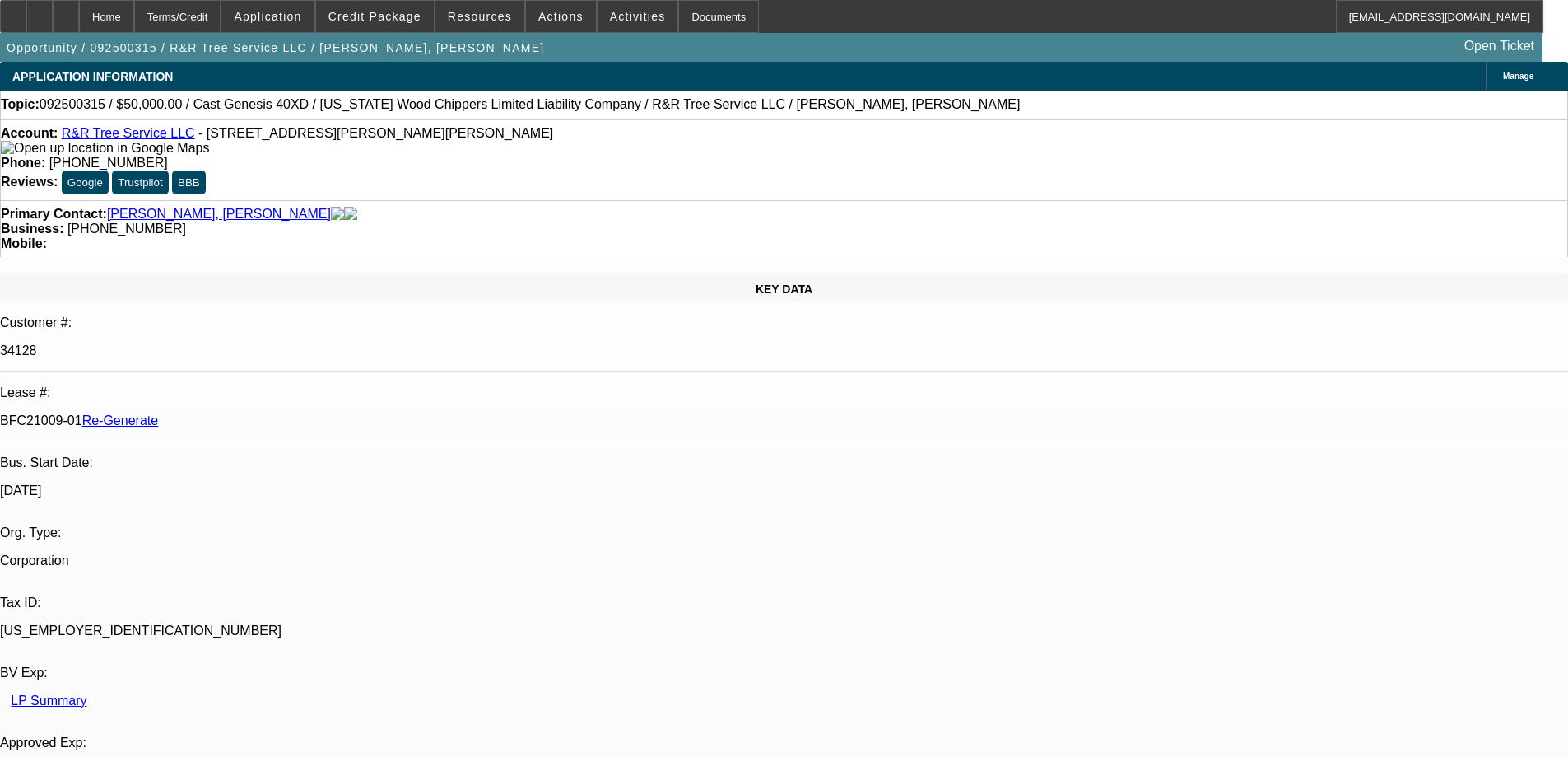
select select "0"
select select "6"
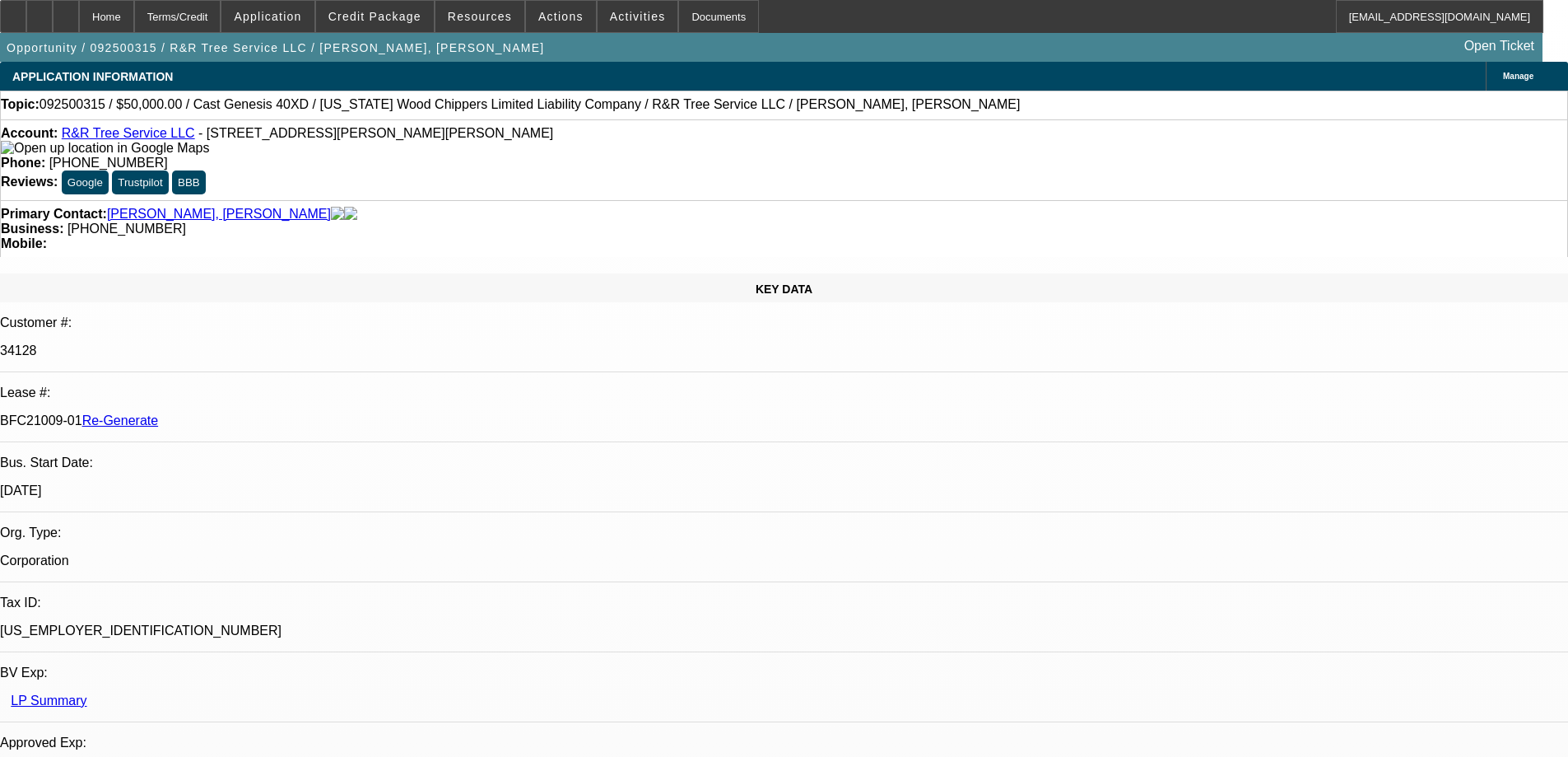
click at [561, 29] on span at bounding box center [561, 16] width 70 height 40
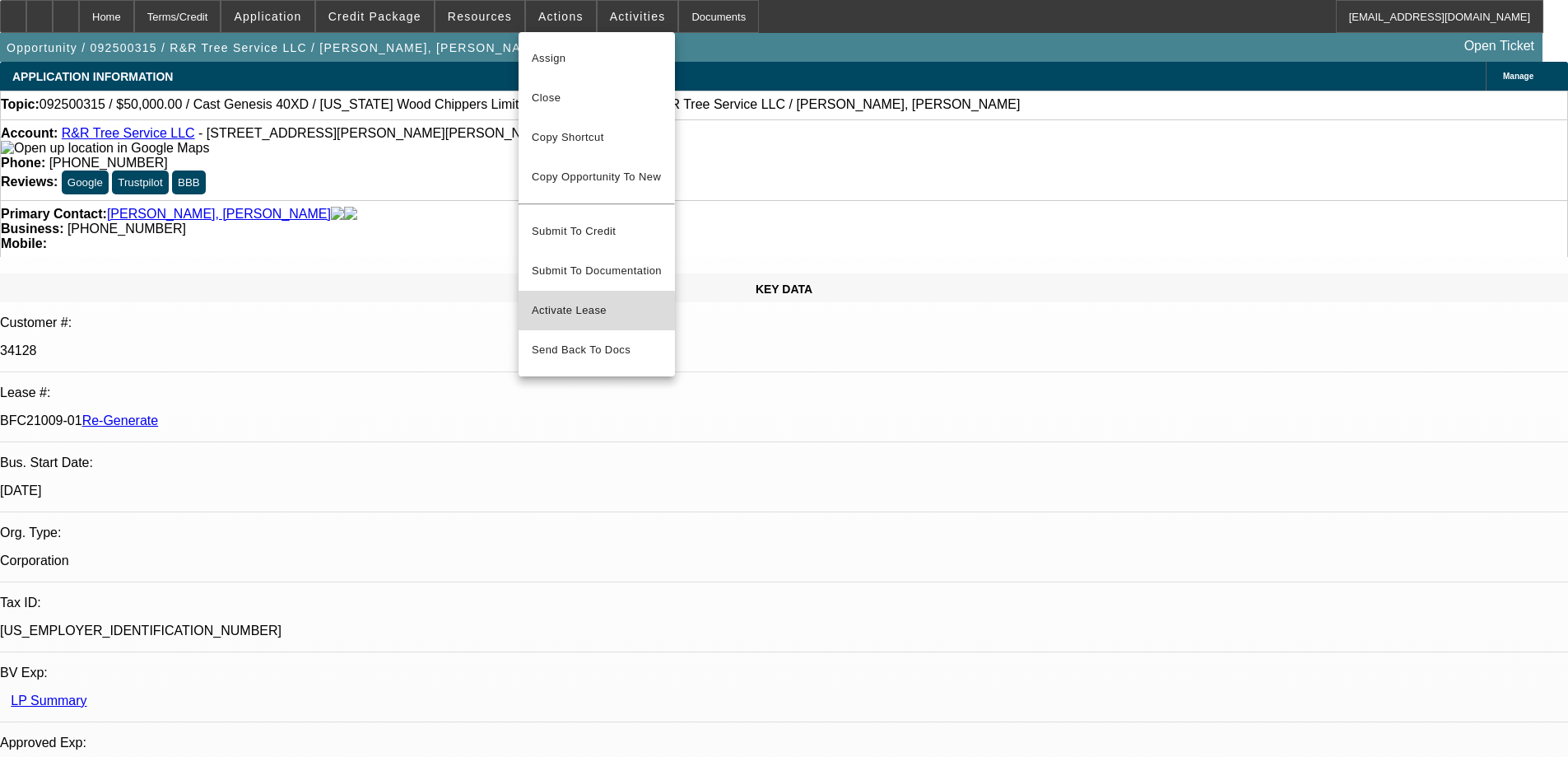
click at [574, 300] on span "Activate Lease" at bounding box center [596, 310] width 130 height 20
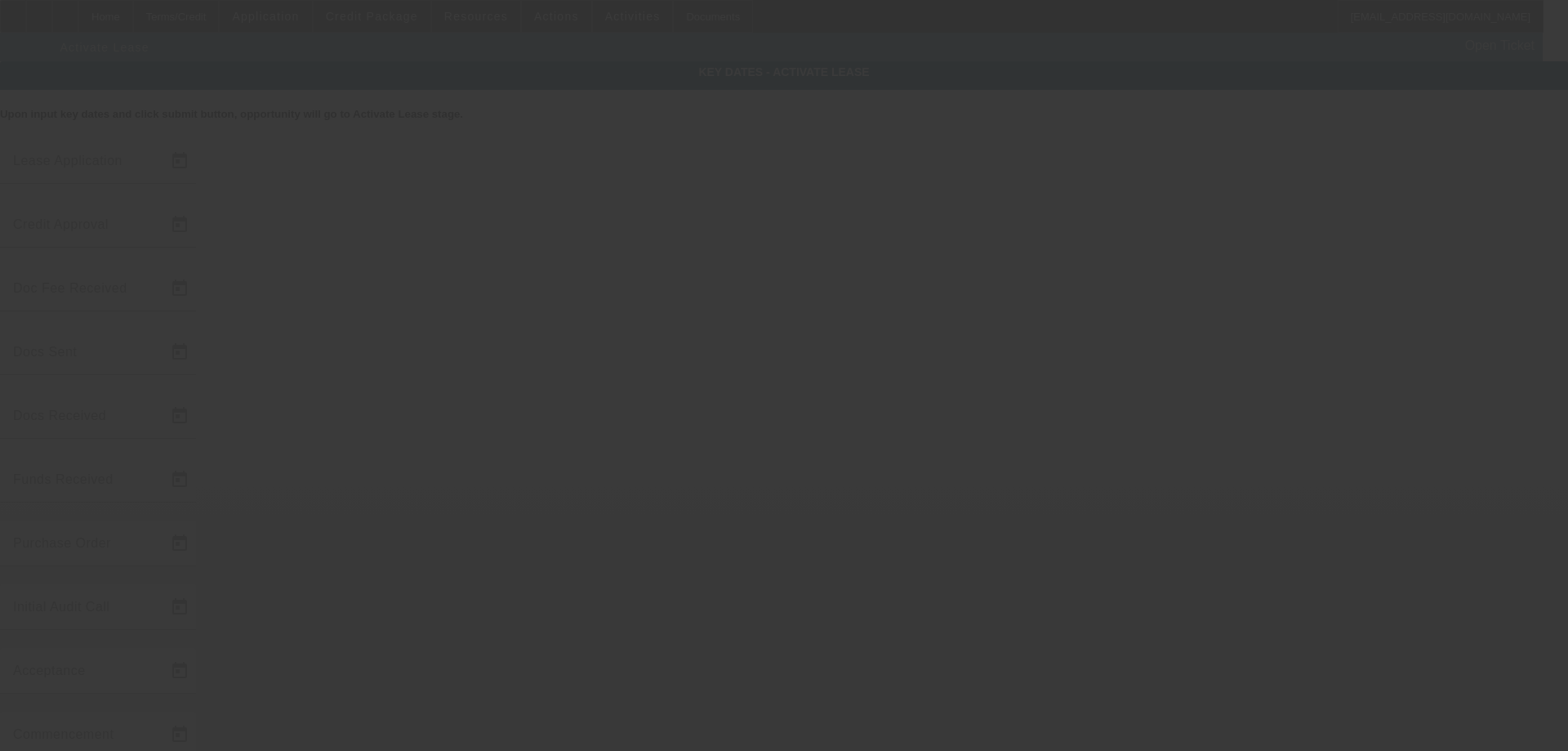
type input "[DATE]"
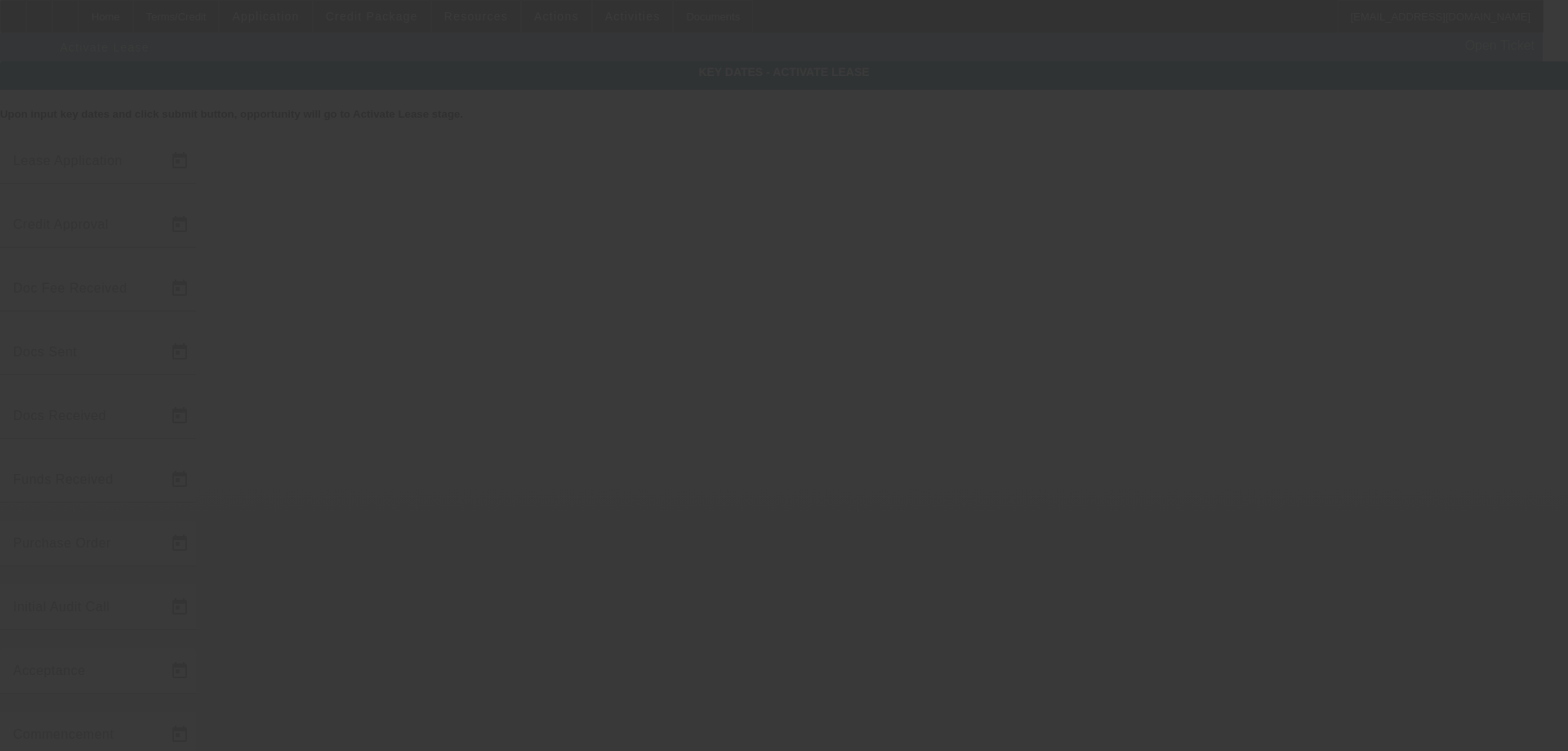
type input "[DATE]"
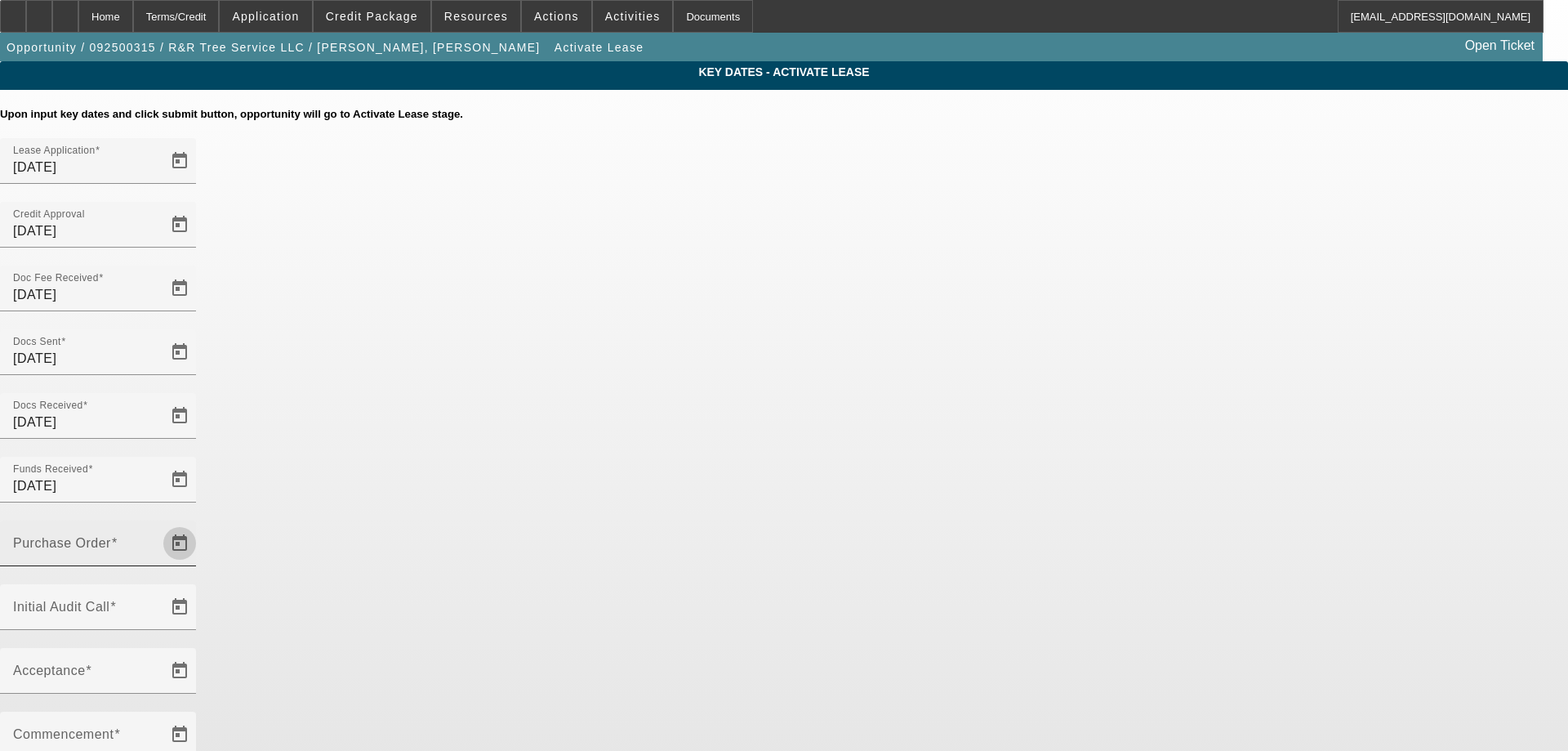
click at [200, 524] on span "Open calendar" at bounding box center [179, 543] width 40 height 40
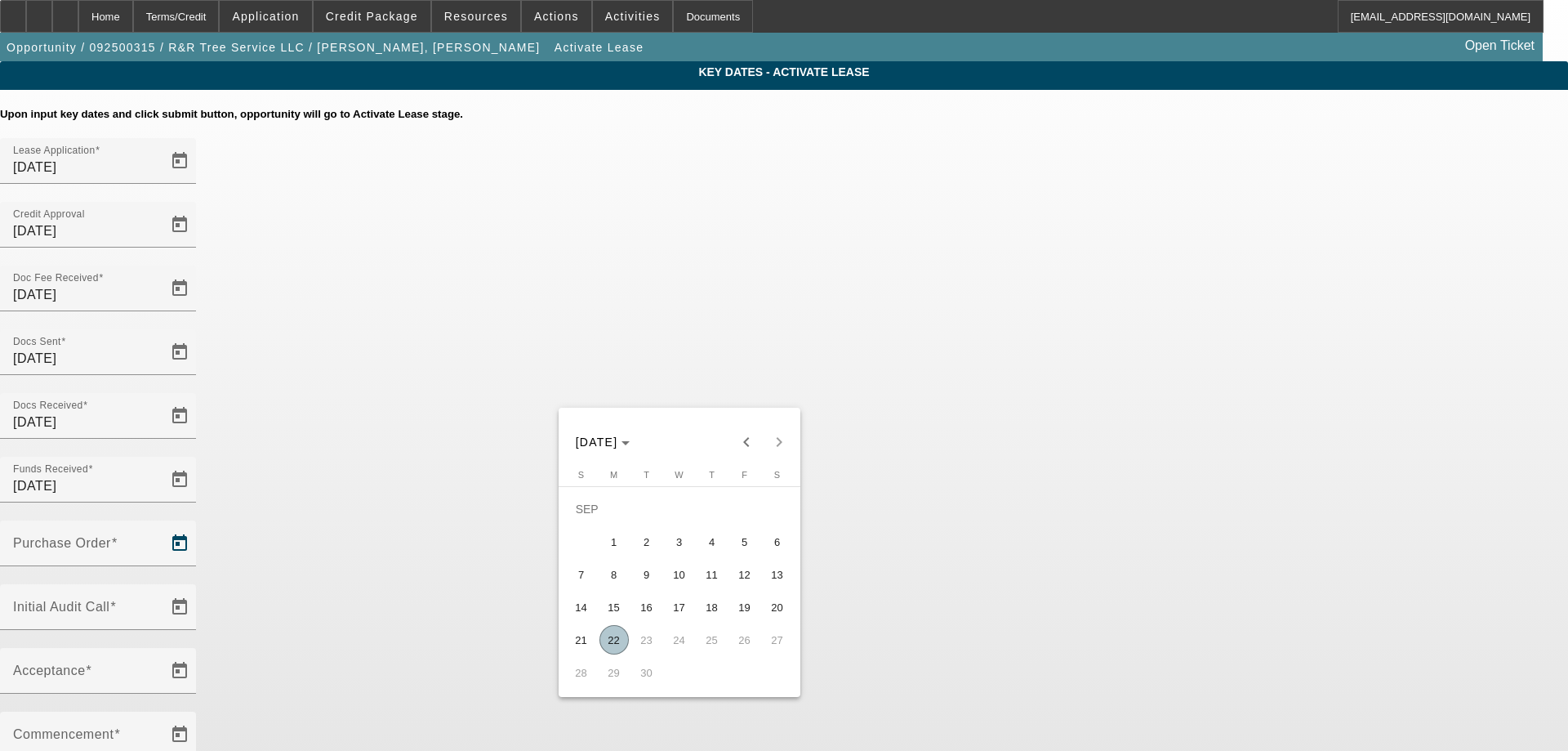
click at [611, 641] on span "22" at bounding box center [613, 639] width 29 height 29
type input "[DATE]"
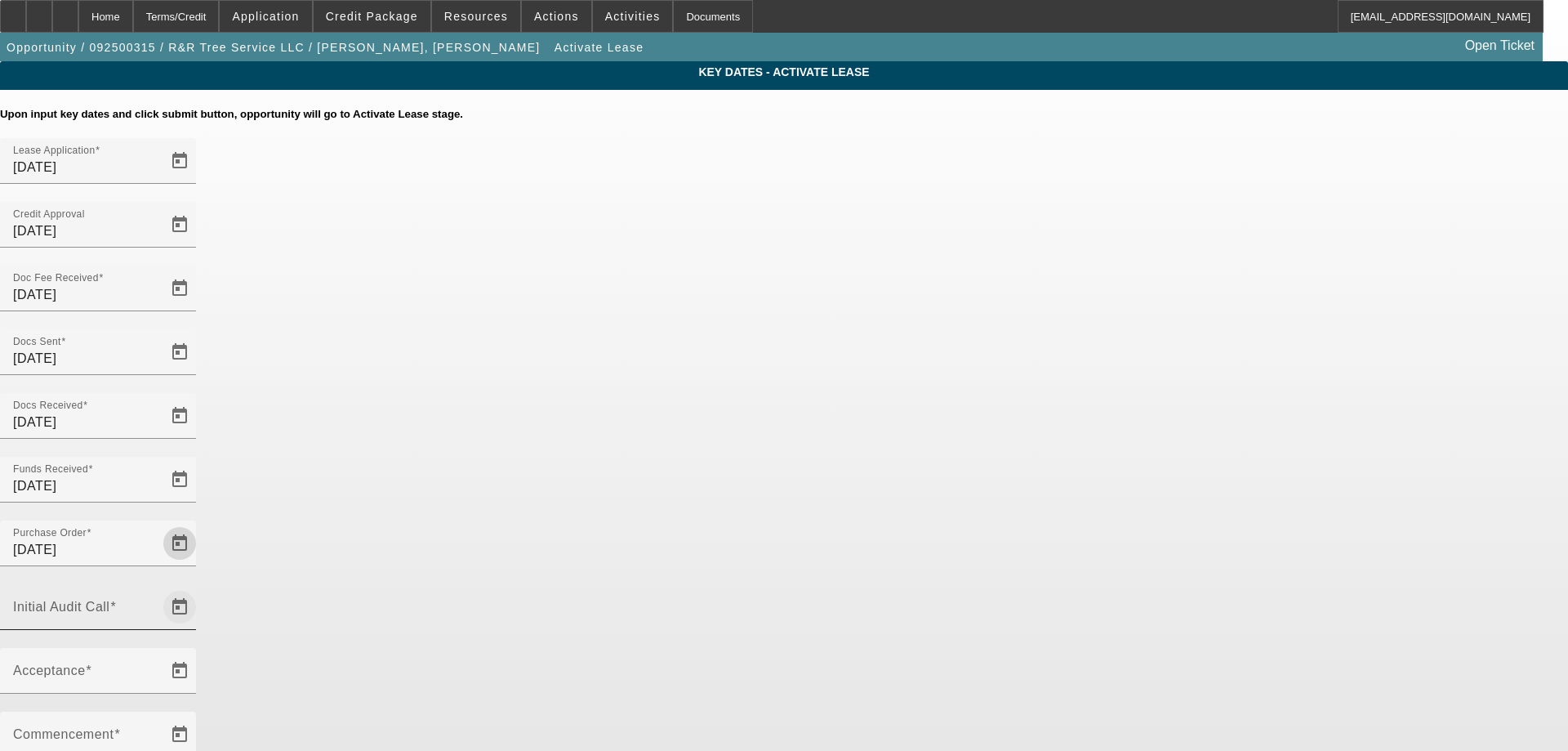
click at [200, 587] on span "Open calendar" at bounding box center [179, 607] width 40 height 40
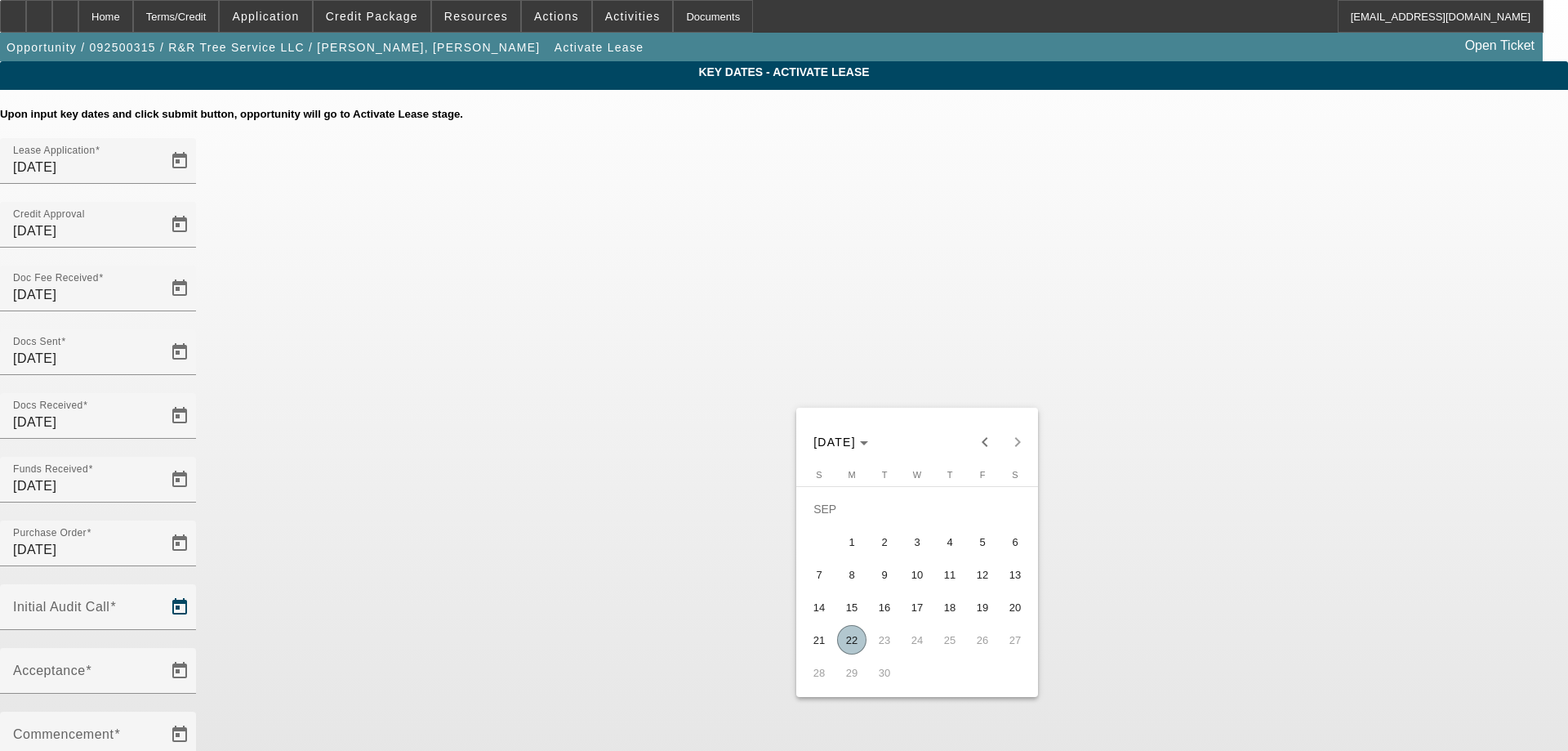
click at [853, 648] on span "22" at bounding box center [852, 639] width 29 height 29
type input "[DATE]"
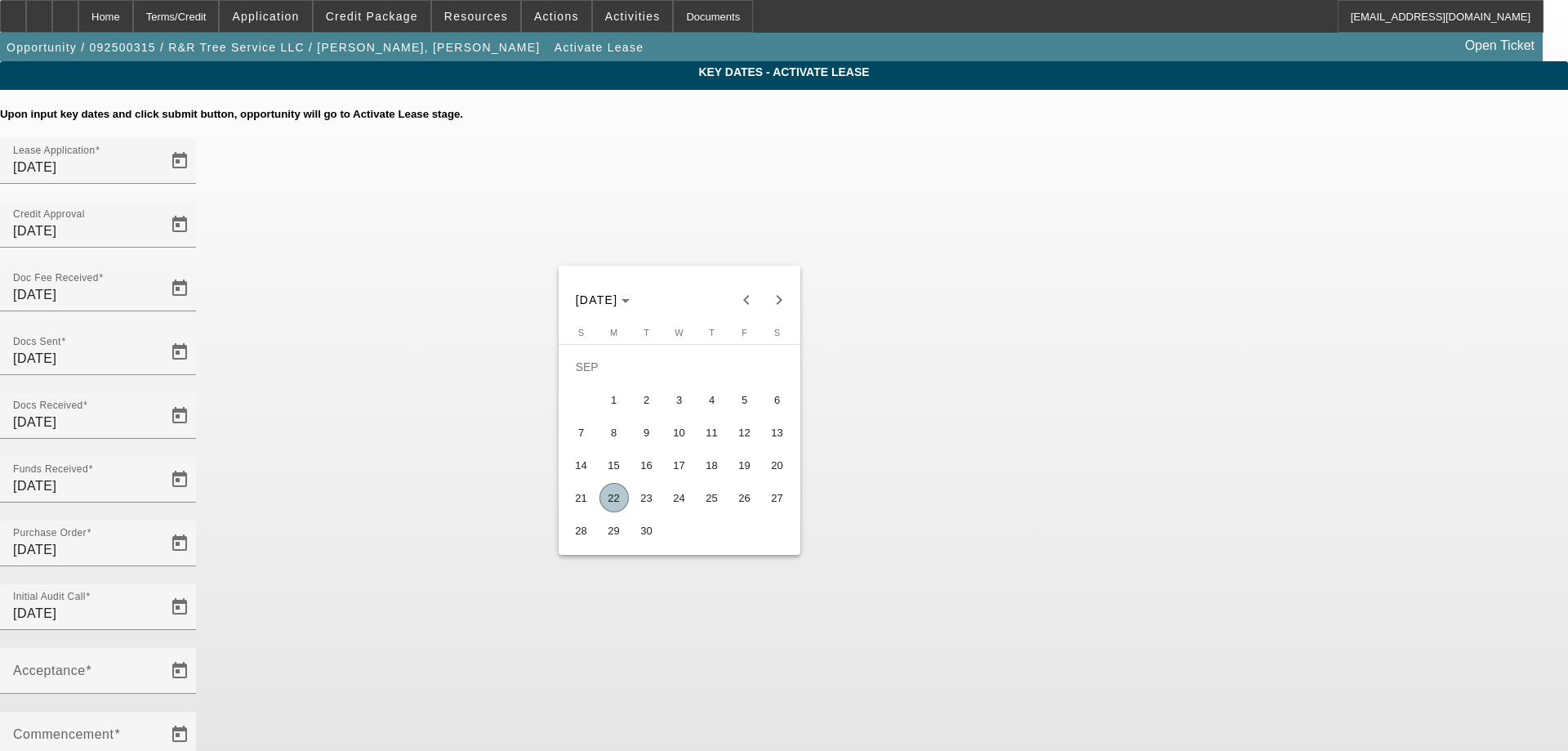
click at [651, 500] on span "23" at bounding box center [646, 497] width 29 height 29
type input "[DATE]"
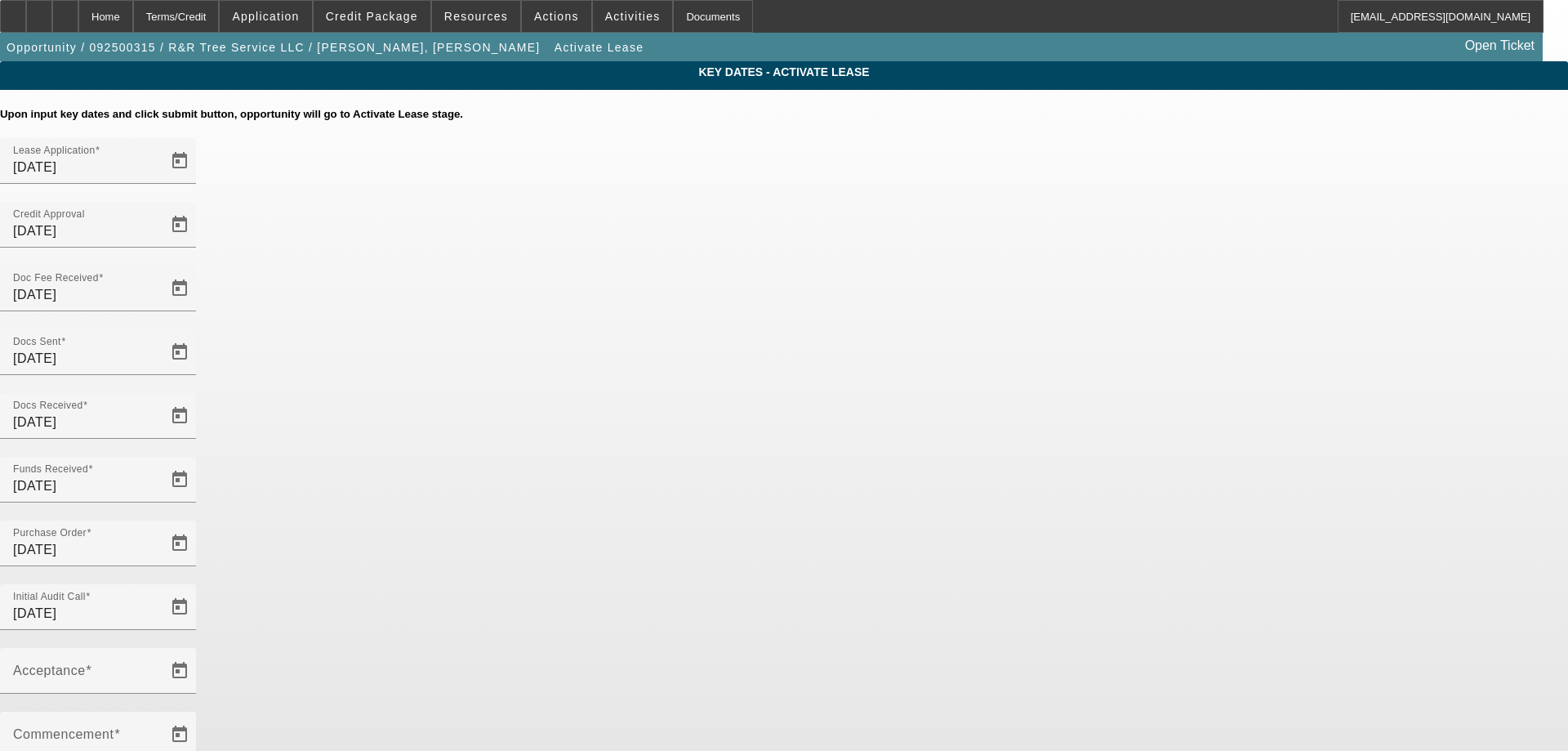
click at [200, 652] on span "Open calendar" at bounding box center [179, 671] width 40 height 40
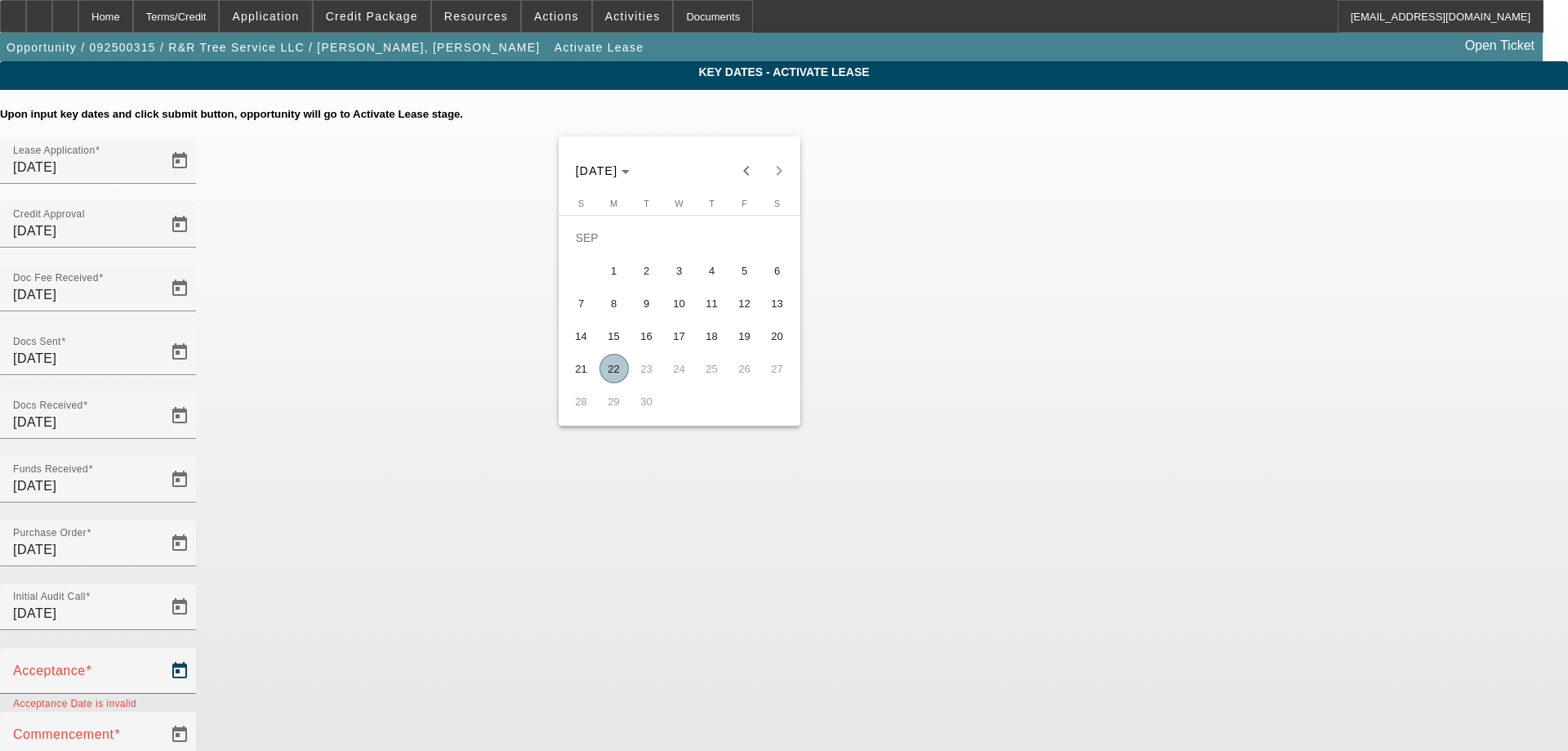
click at [613, 372] on span "22" at bounding box center [613, 368] width 29 height 29
type input "[DATE]"
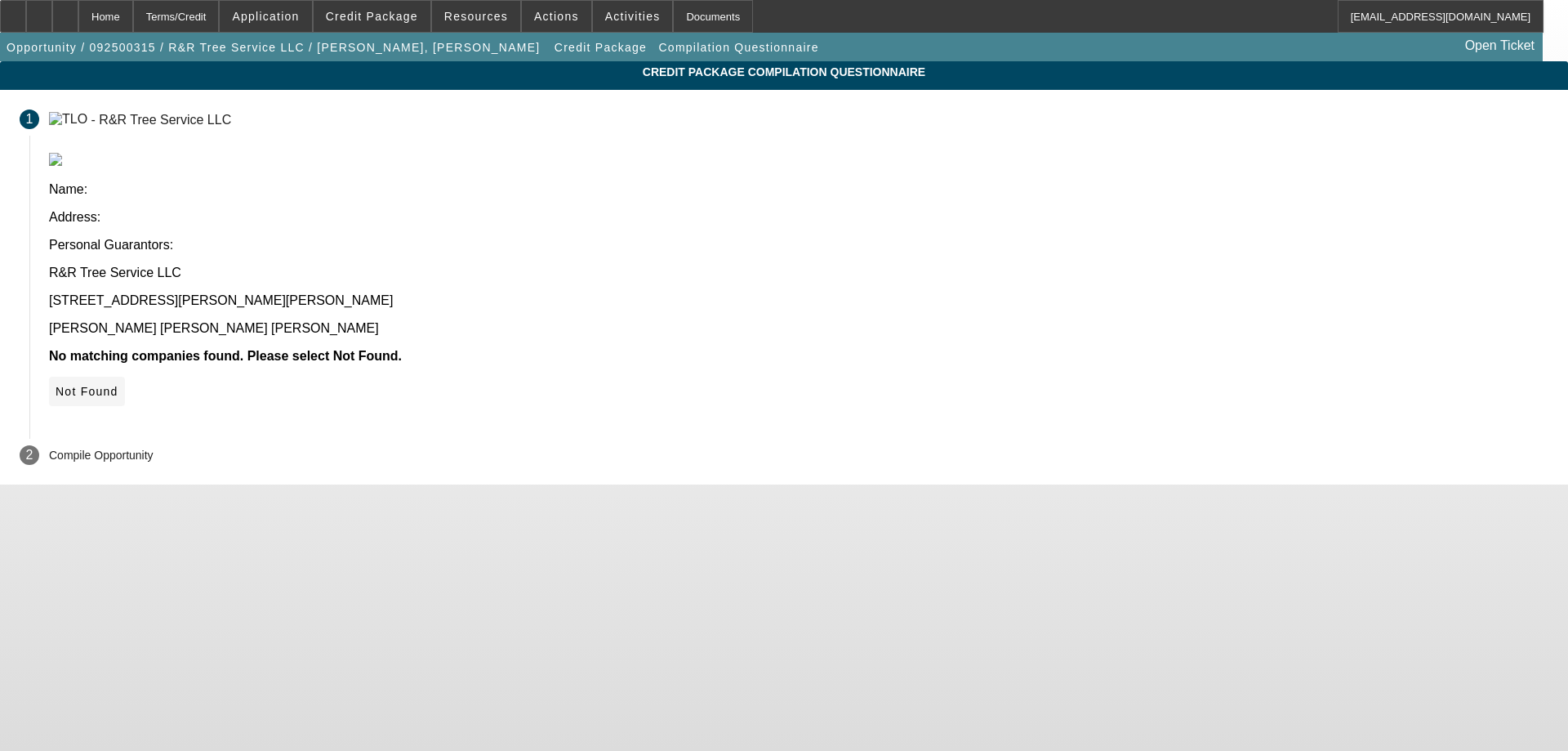
click at [119, 385] on span "Not Found" at bounding box center [87, 391] width 63 height 13
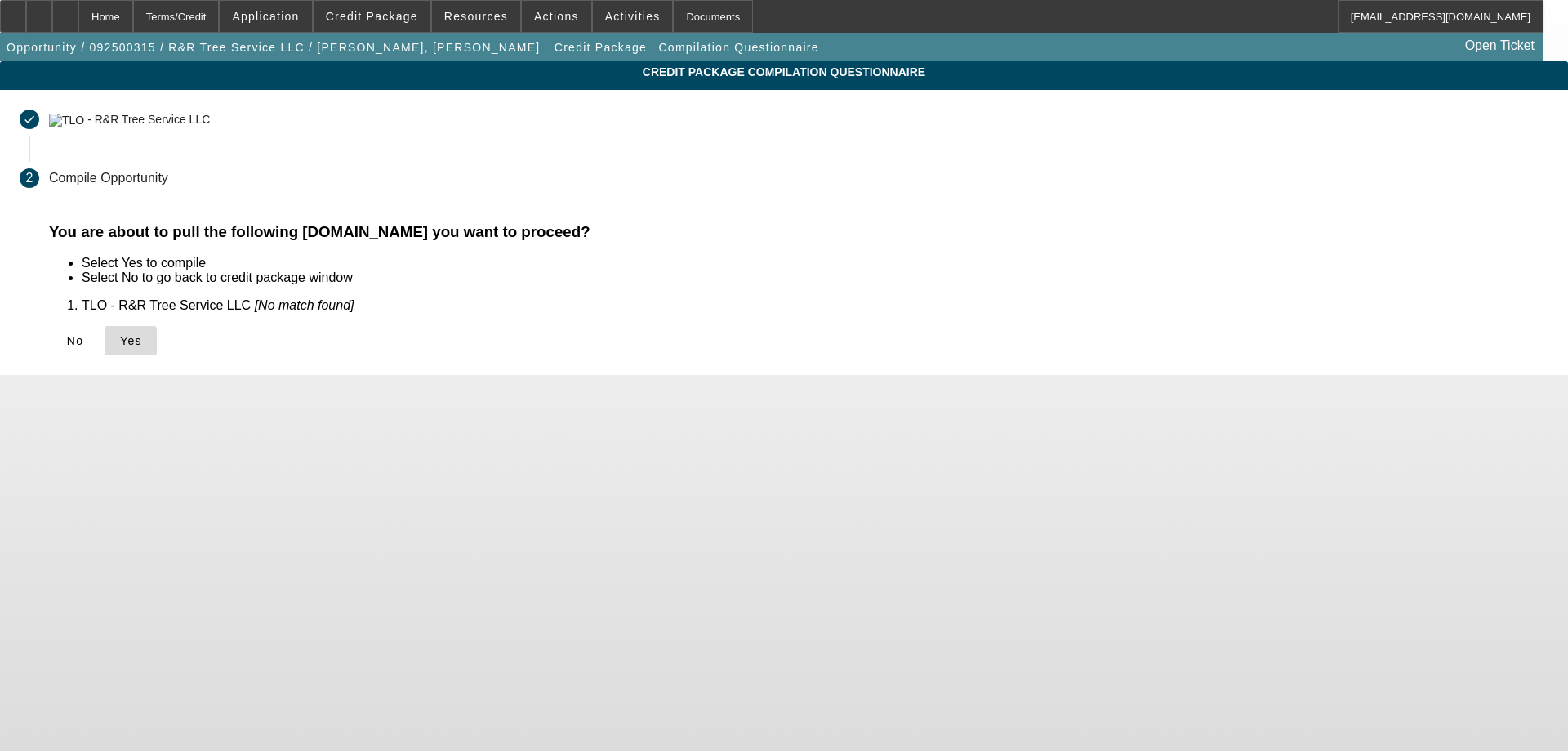
click at [142, 340] on span "Yes" at bounding box center [131, 340] width 22 height 13
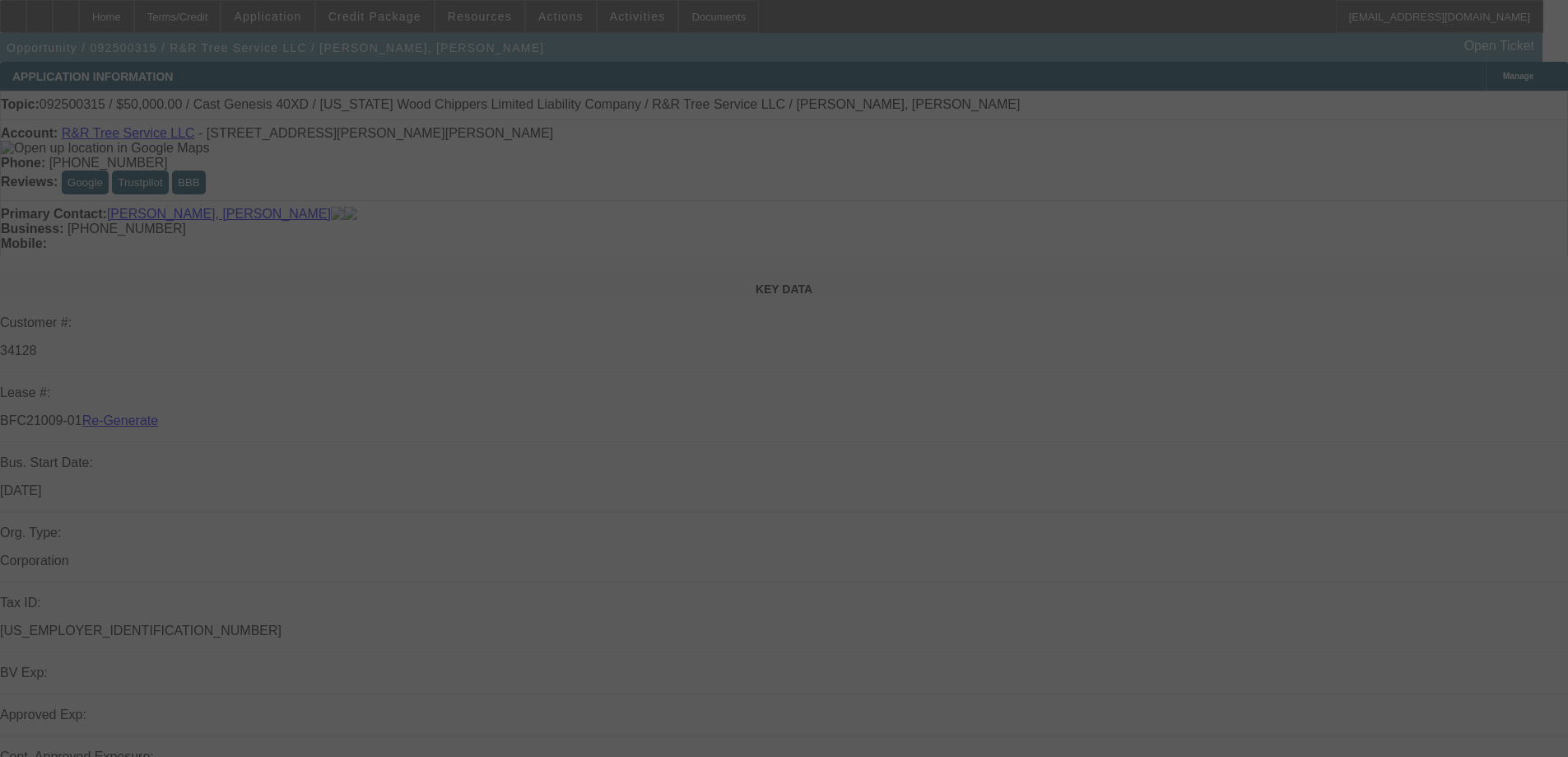
select select "4"
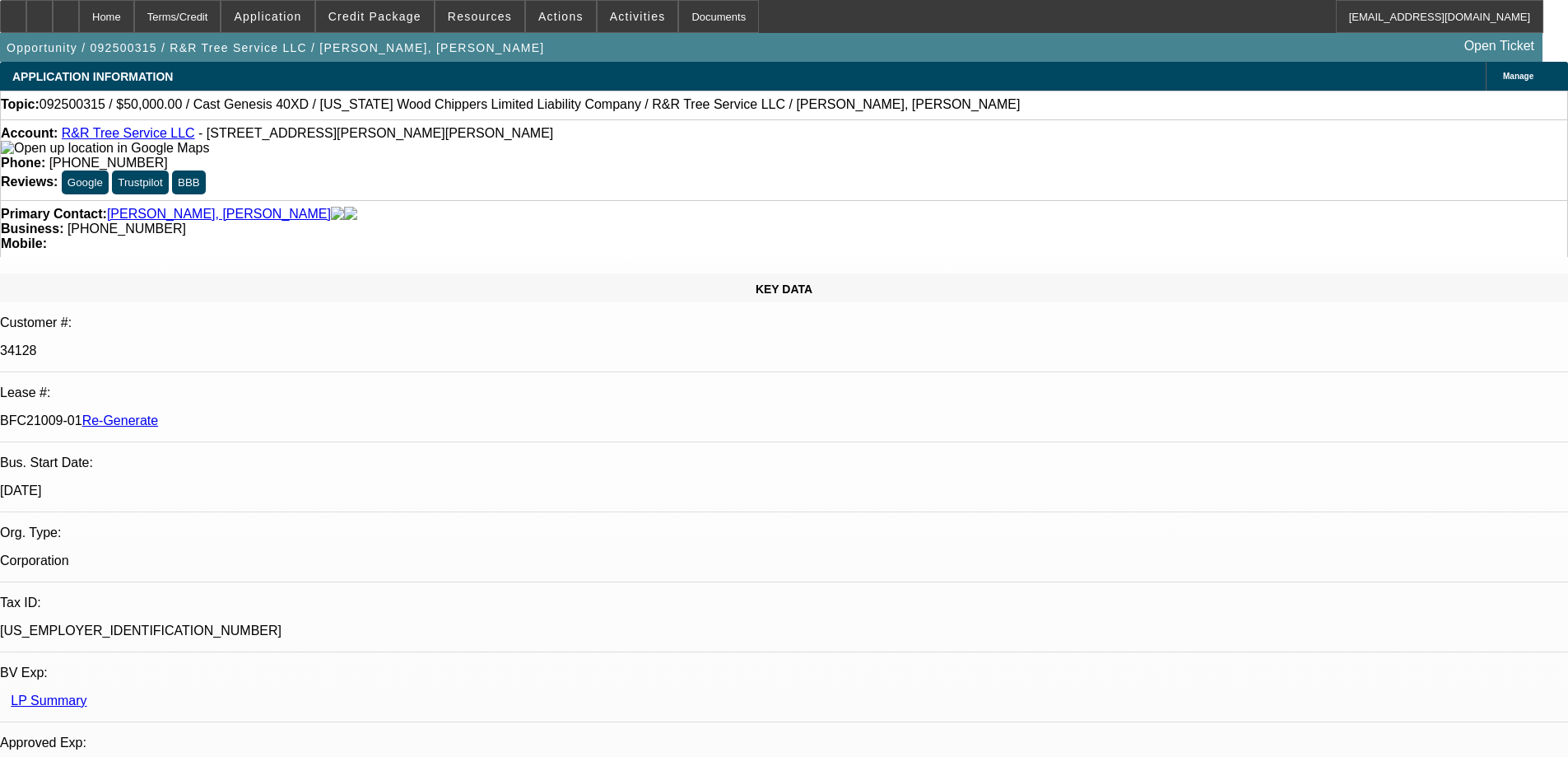
select select "0"
select select "6"
click at [370, 8] on span at bounding box center [375, 16] width 118 height 40
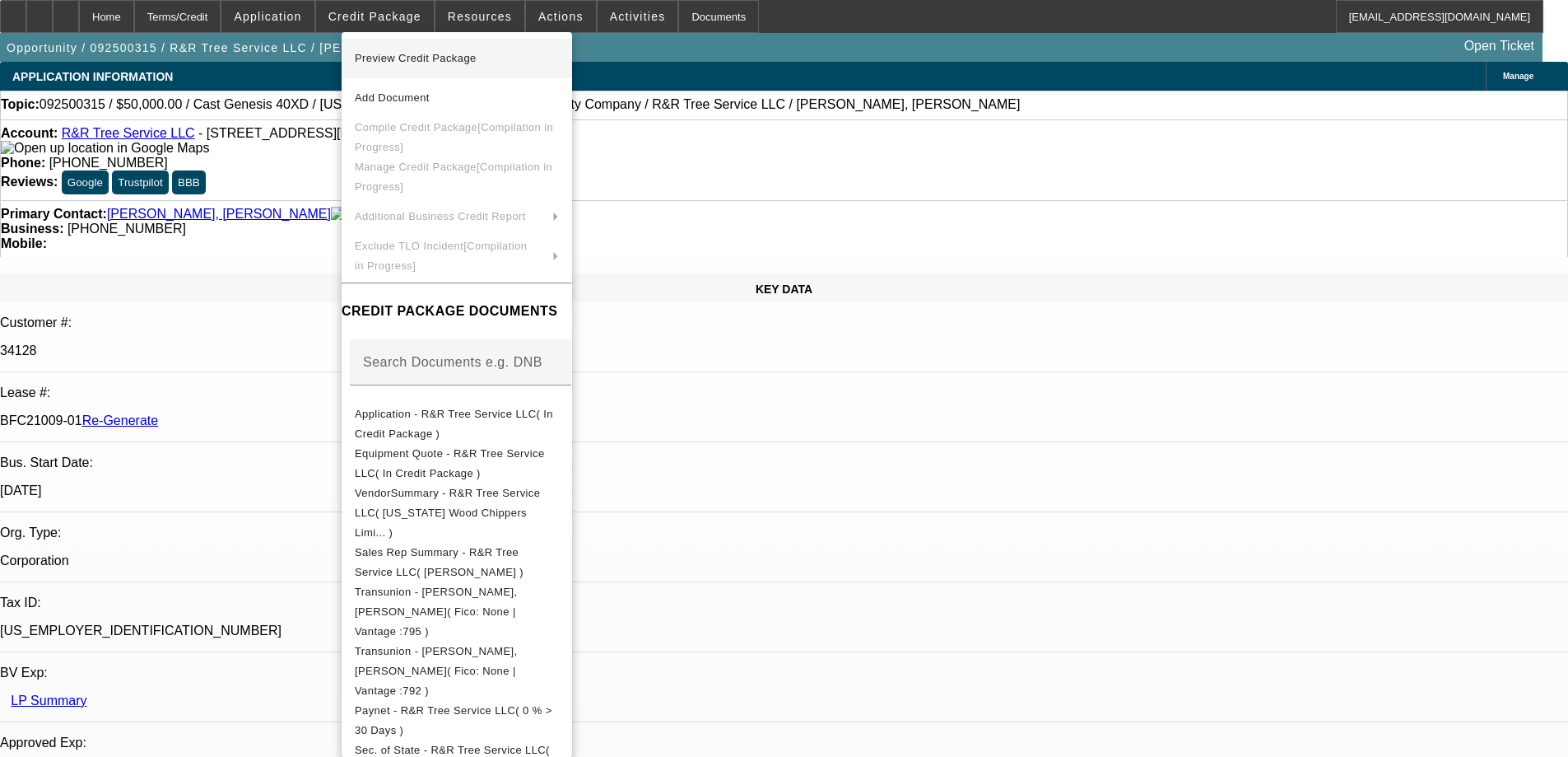
click at [412, 61] on span "Preview Credit Package" at bounding box center [416, 59] width 122 height 12
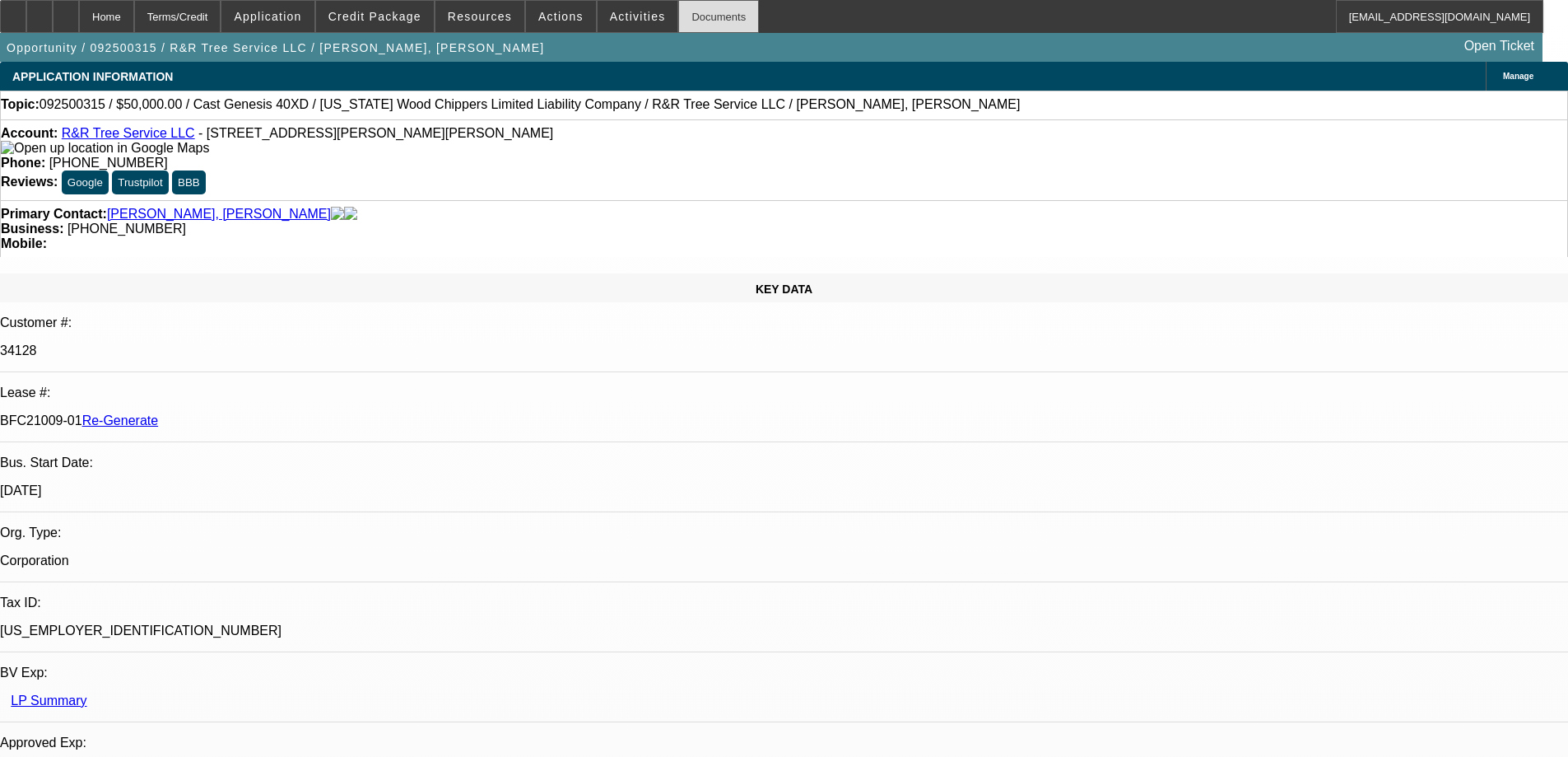
click at [680, 18] on div "Documents" at bounding box center [718, 16] width 81 height 33
